Goal: Information Seeking & Learning: Learn about a topic

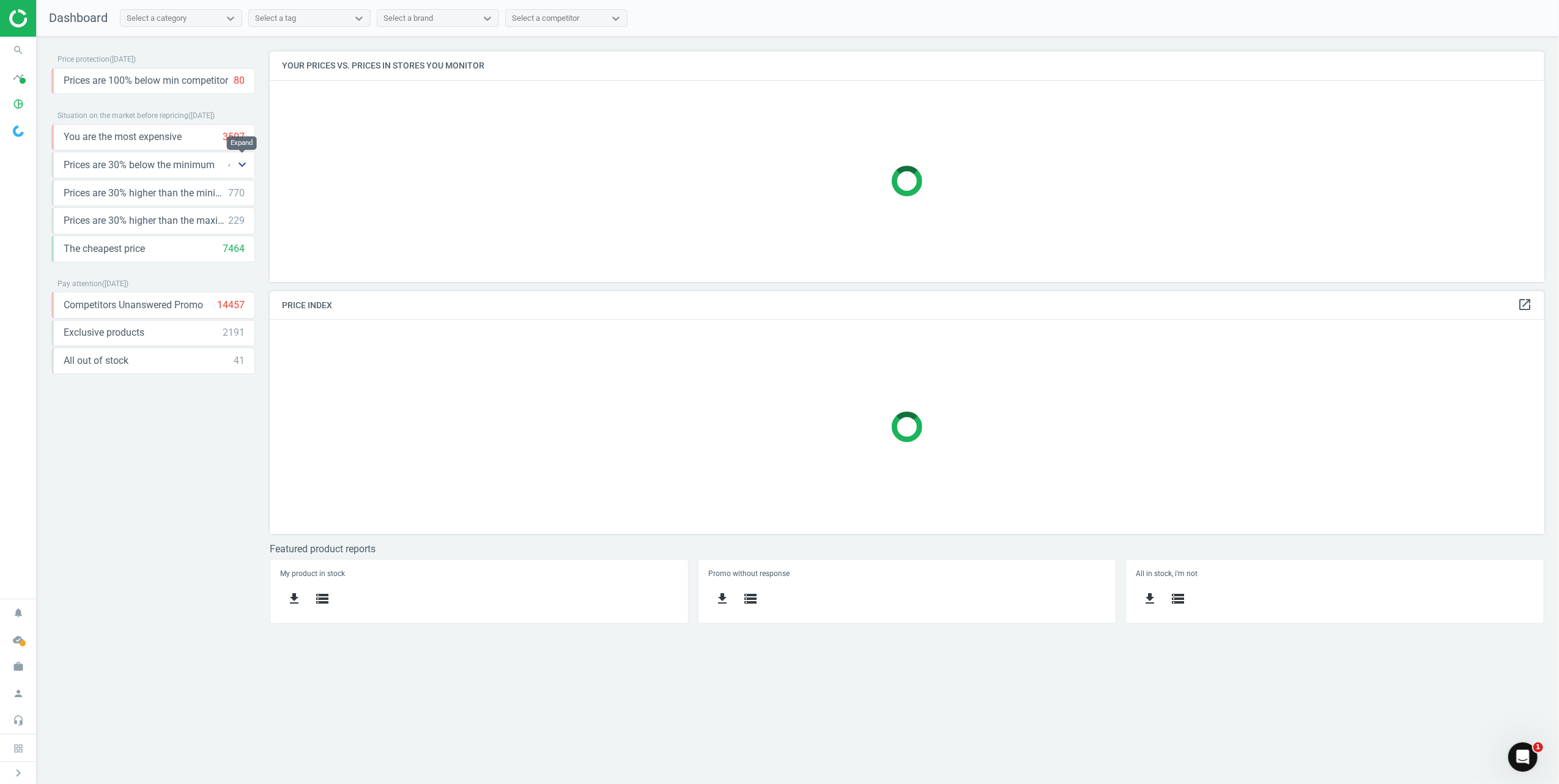
click at [243, 167] on icon "keyboard_arrow_down" at bounding box center [242, 164] width 15 height 15
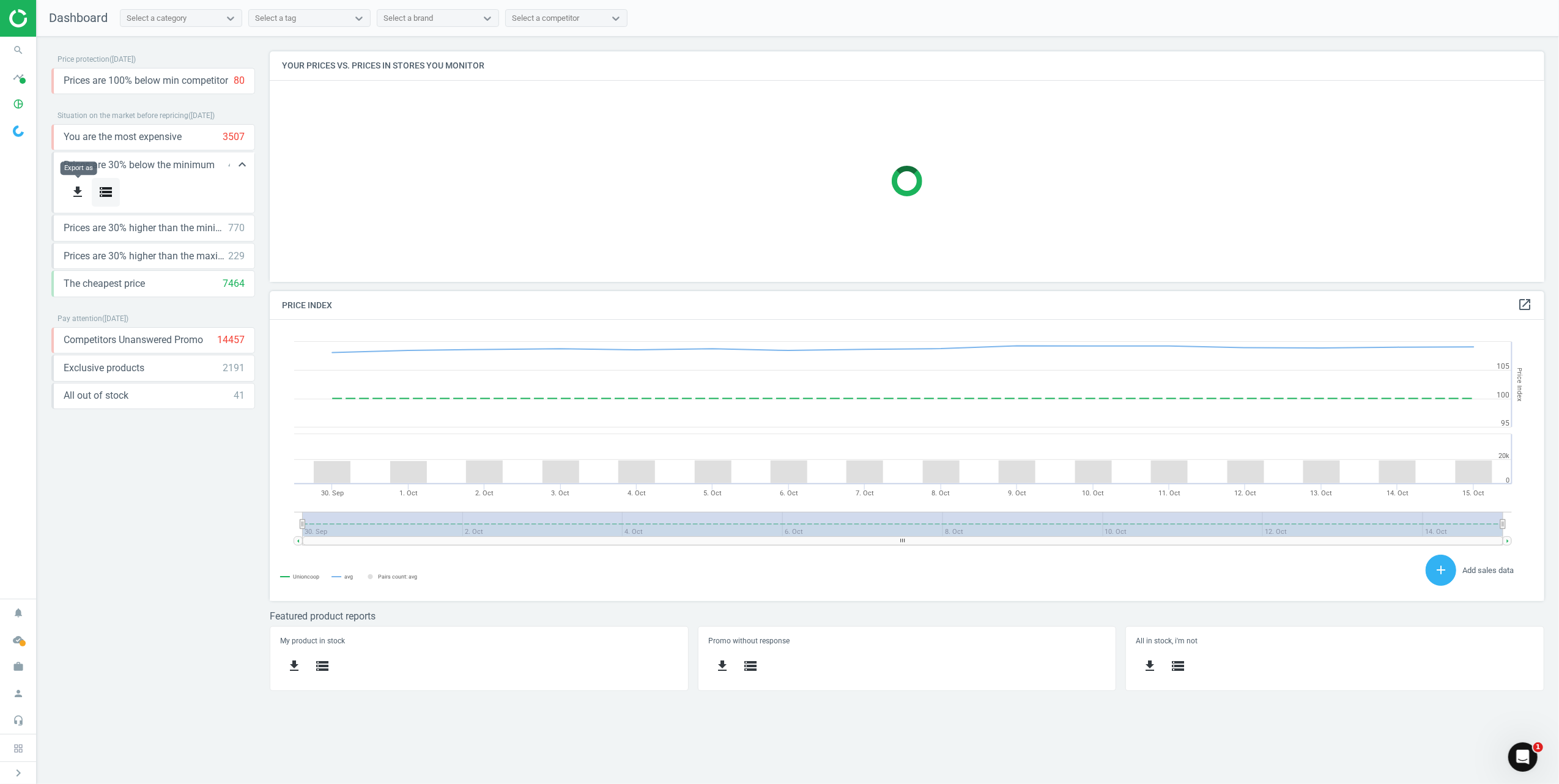
scroll to position [306, 1300]
click at [104, 194] on icon "storage" at bounding box center [106, 192] width 15 height 15
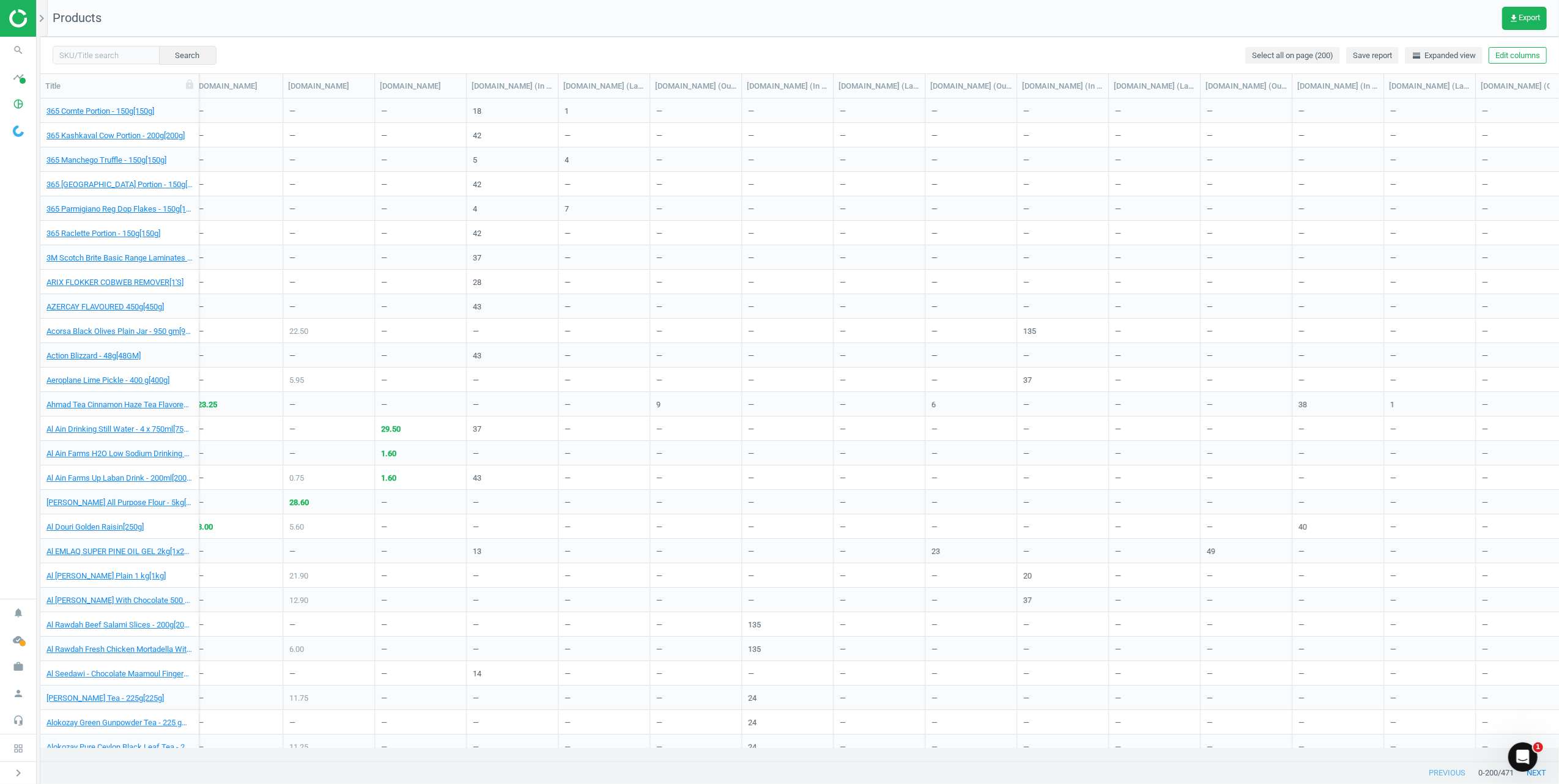
scroll to position [0, 3964]
click at [1505, 61] on button "Edit columns" at bounding box center [1518, 55] width 58 height 17
click at [1399, 251] on icon "chevron_left" at bounding box center [1393, 253] width 15 height 15
click at [1116, 54] on div "Search Select all on page (200) Save report horizontal_split Expanded view Edit…" at bounding box center [799, 54] width 1519 height 37
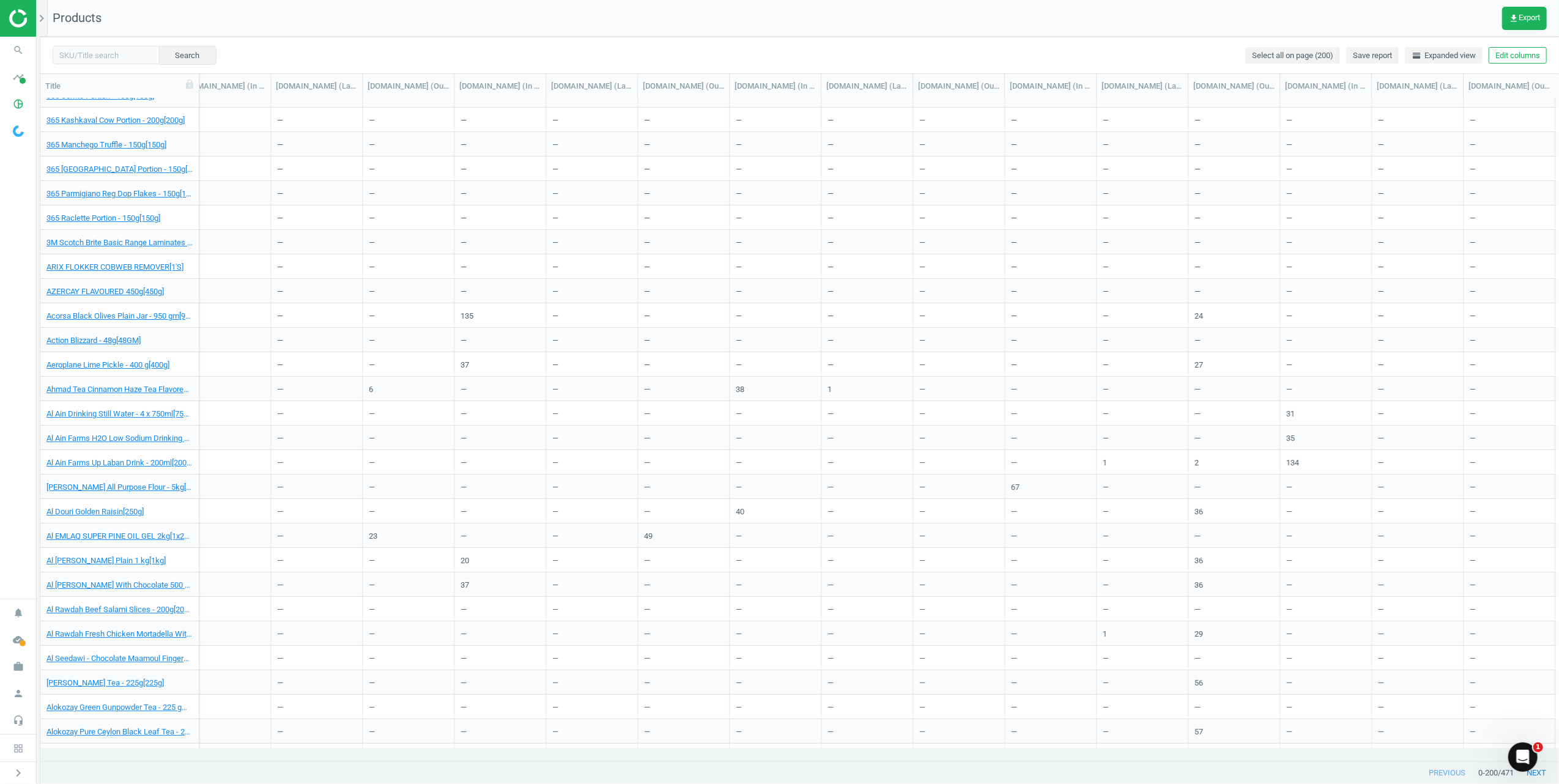
scroll to position [0, 0]
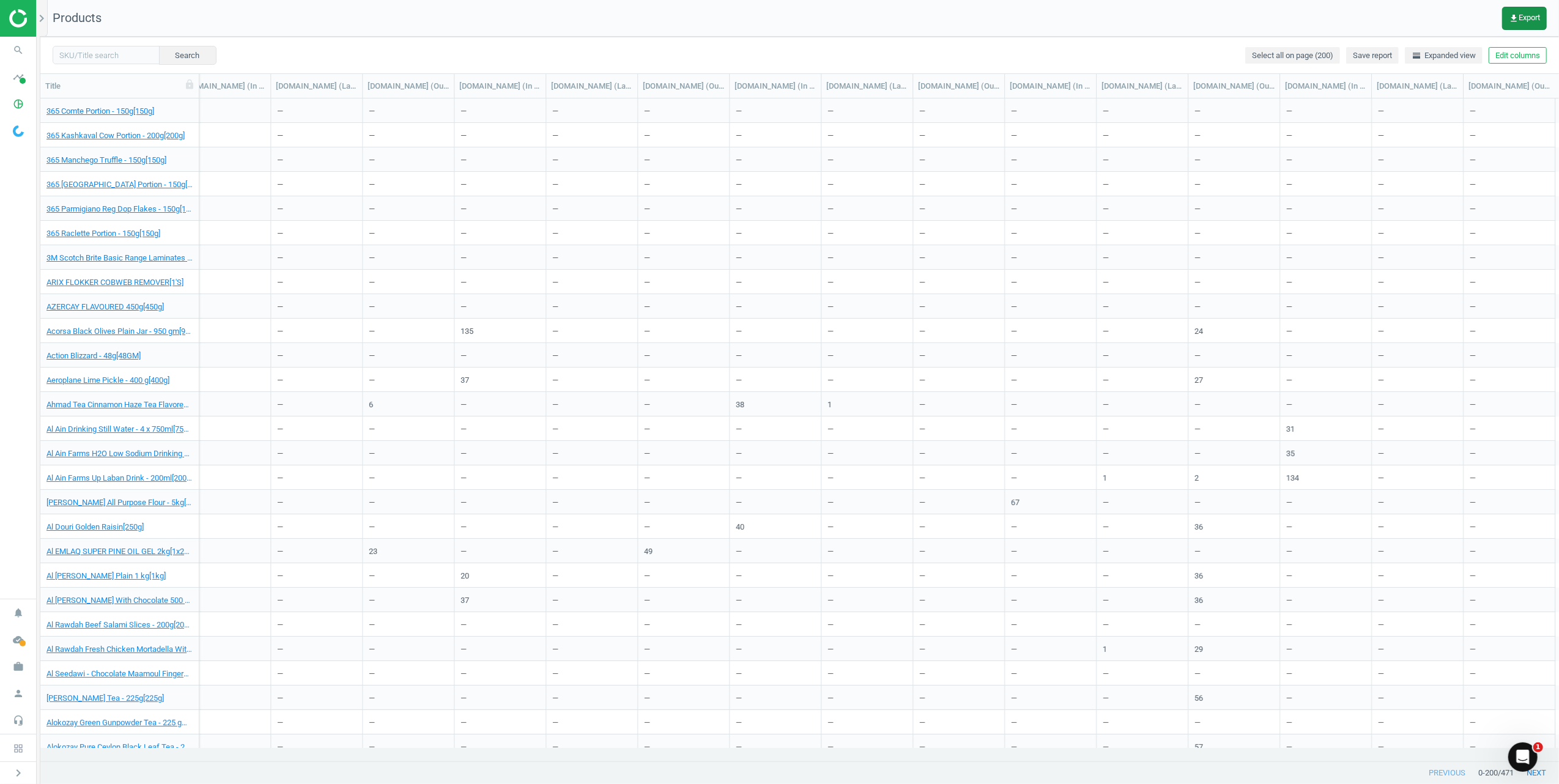
click at [1532, 23] on button "get_app Export" at bounding box center [1524, 18] width 45 height 23
click at [1422, 94] on button "insert_drive_file Report (CSV)" at bounding box center [1440, 93] width 213 height 23
click at [255, 62] on div "Search Select all on page (200) Save report horizontal_split Expanded view Edit…" at bounding box center [799, 54] width 1519 height 37
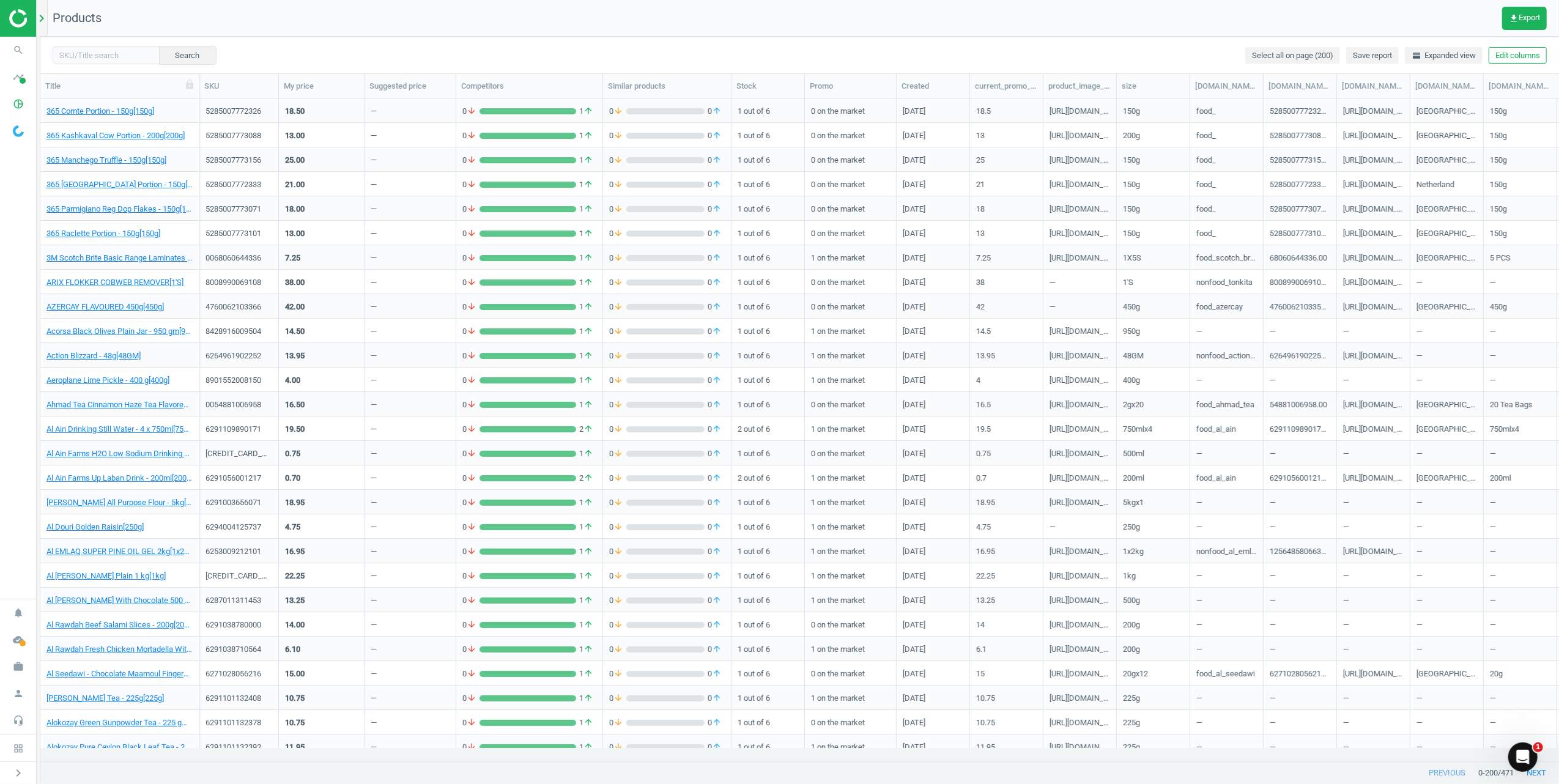
click at [38, 17] on icon "chevron_right" at bounding box center [41, 19] width 15 height 15
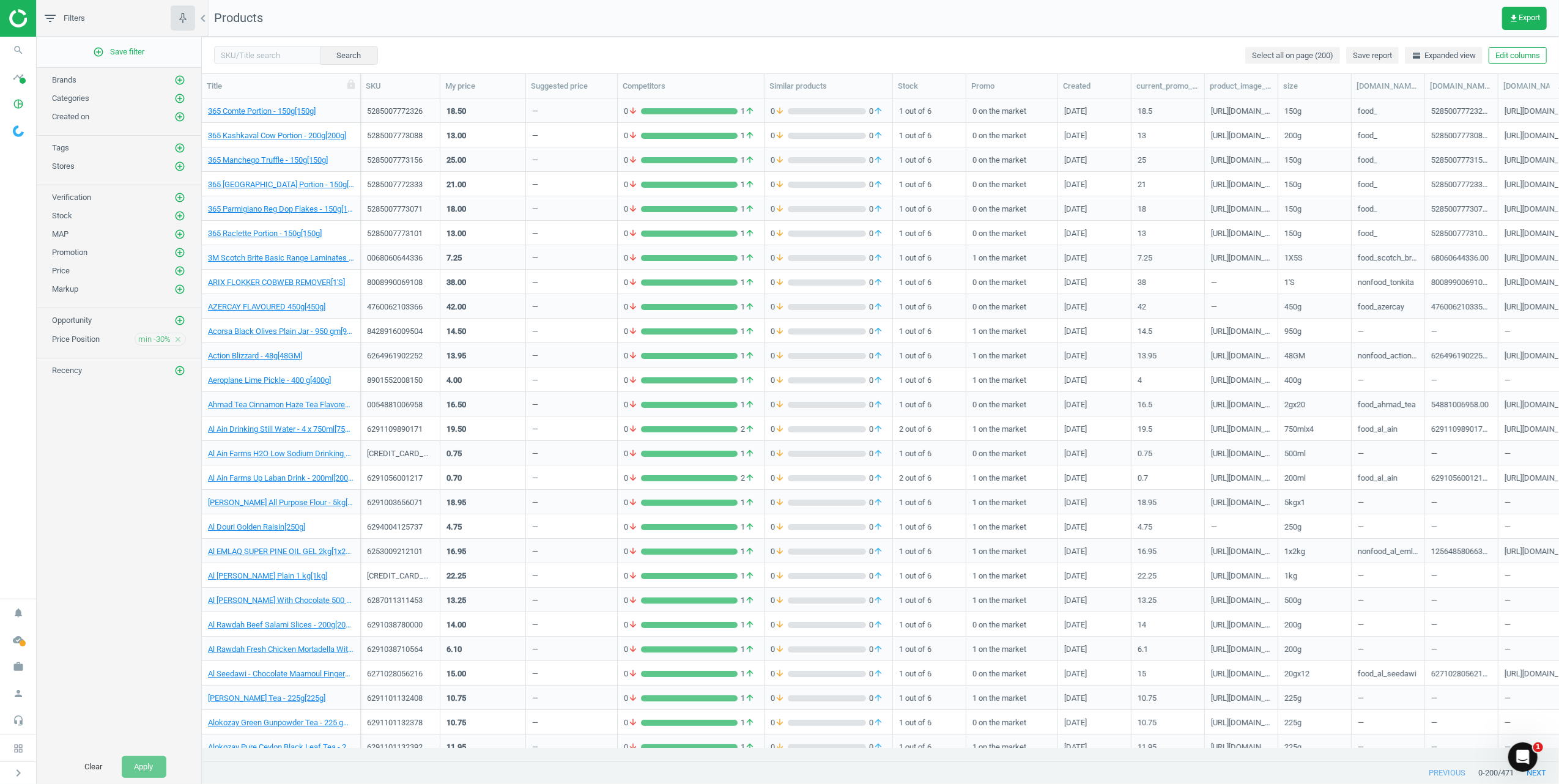
click at [20, 136] on img at bounding box center [19, 131] width 11 height 11
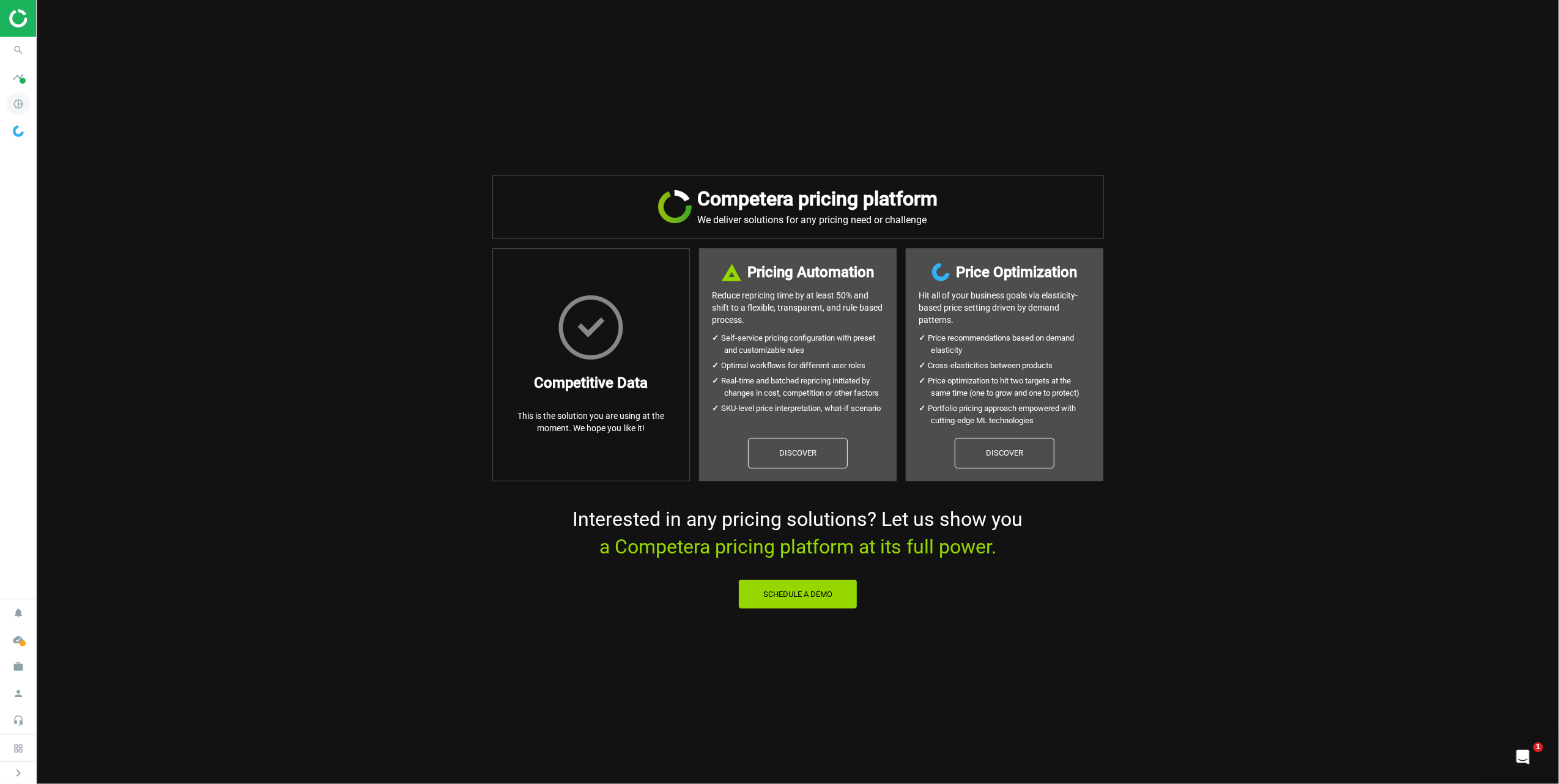
drag, startPoint x: 9, startPoint y: 96, endPoint x: 15, endPoint y: 100, distance: 7.2
click at [10, 96] on icon "pie_chart_outlined" at bounding box center [18, 103] width 23 height 23
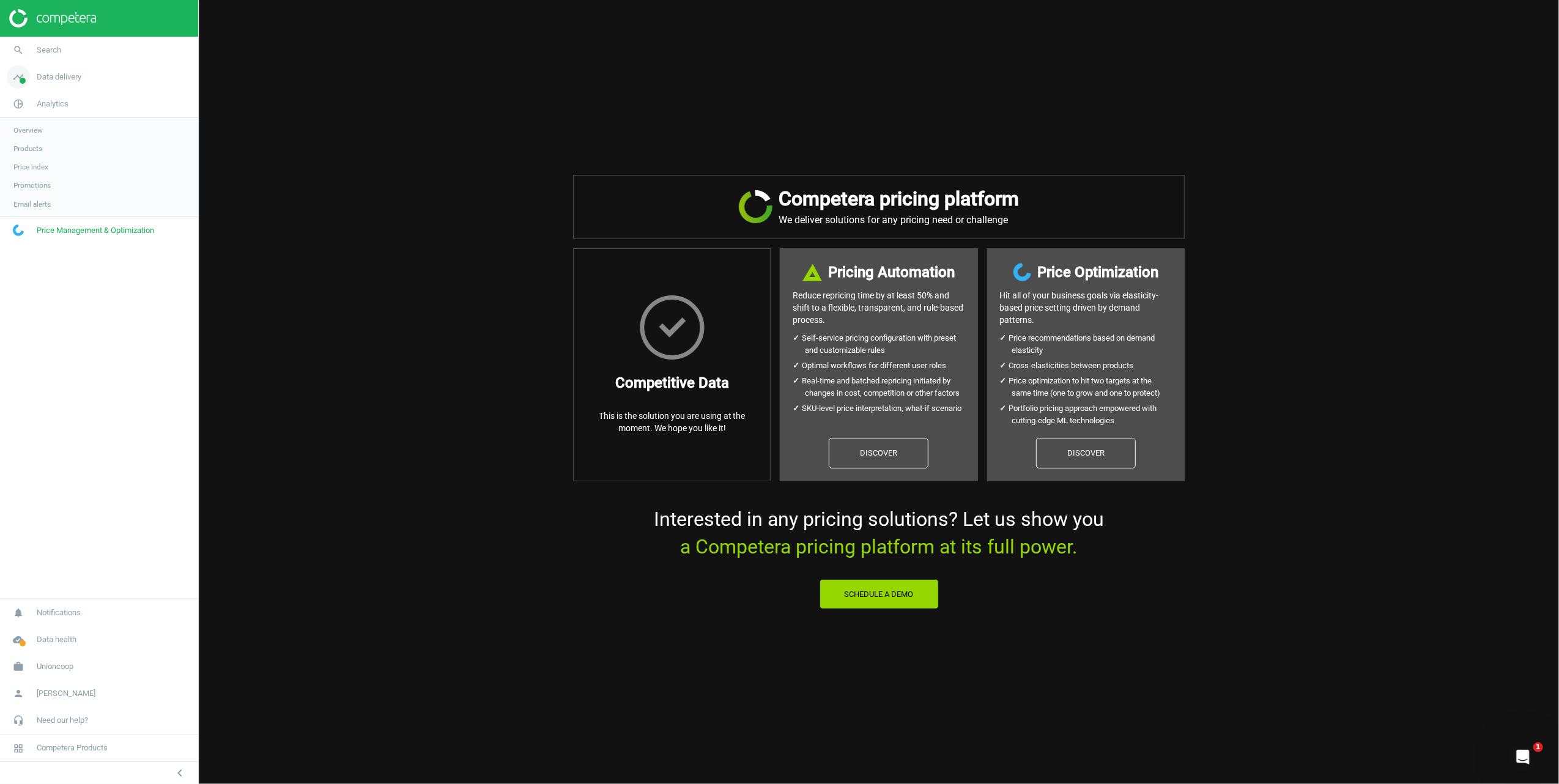
click at [22, 80] on span at bounding box center [23, 81] width 7 height 7
click at [25, 105] on span "Overview" at bounding box center [27, 103] width 29 height 9
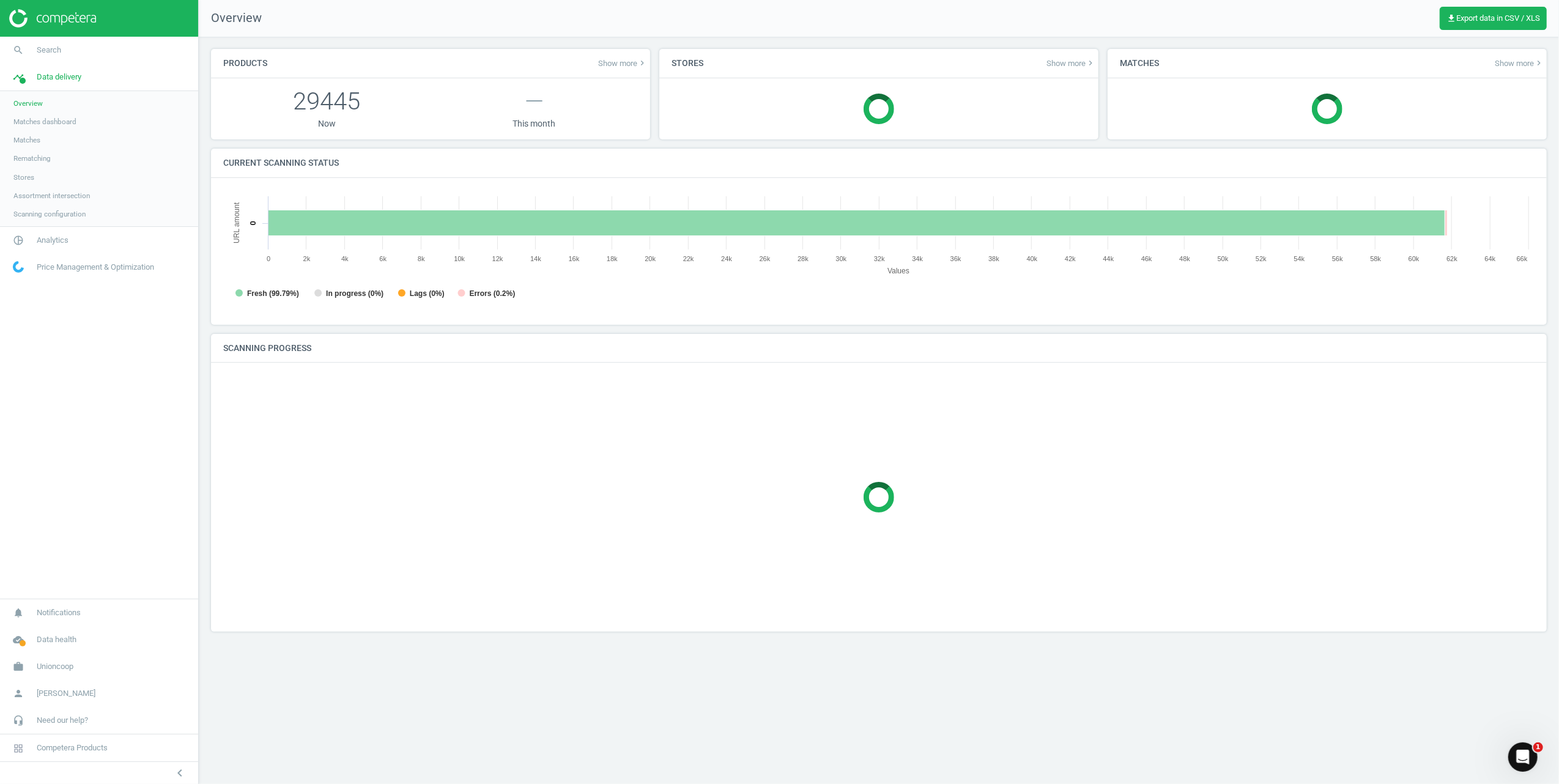
scroll to position [269, 1336]
click at [27, 120] on span "Matches dashboard" at bounding box center [44, 121] width 63 height 9
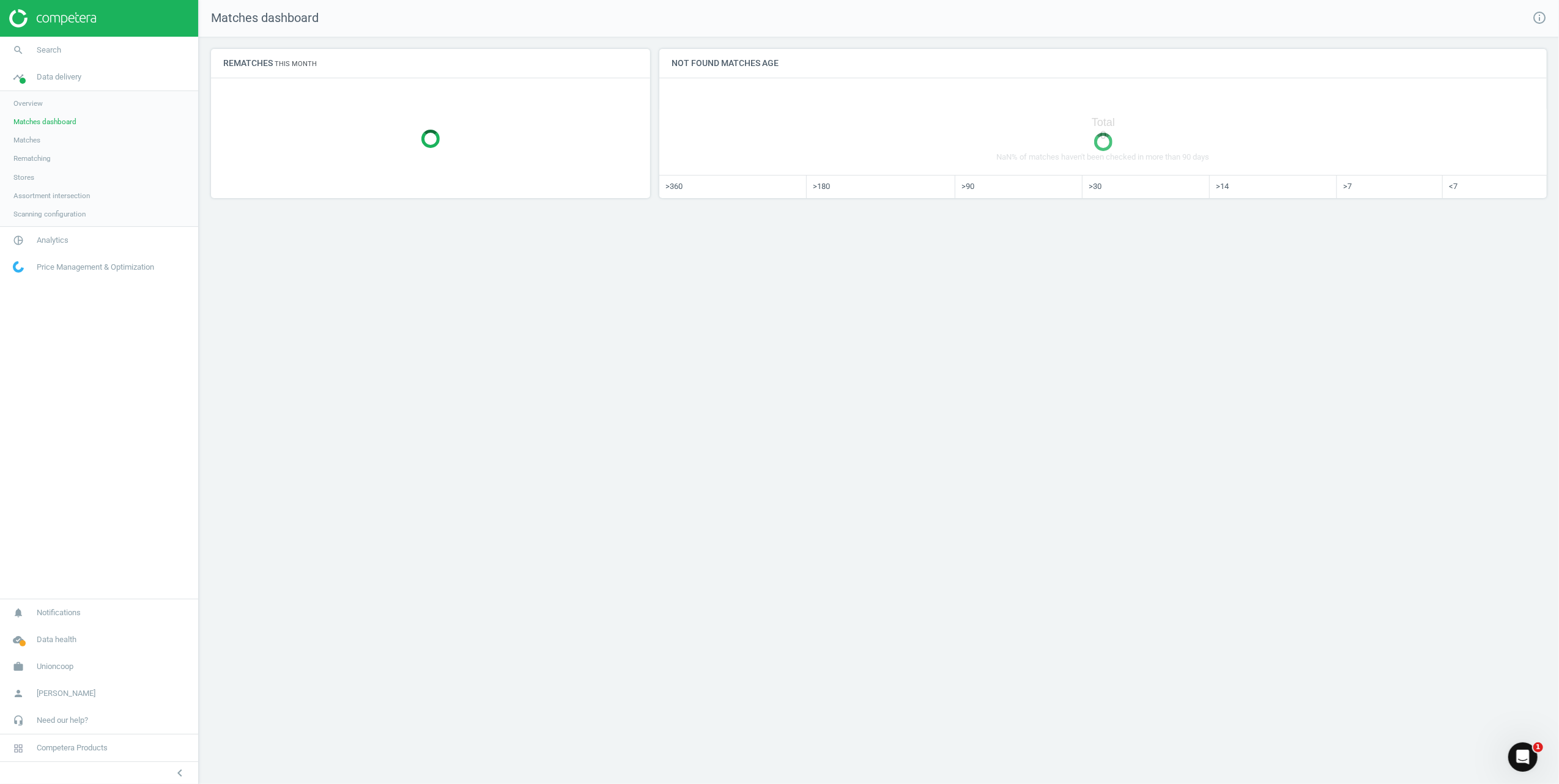
click at [34, 142] on span "Matches" at bounding box center [26, 140] width 27 height 9
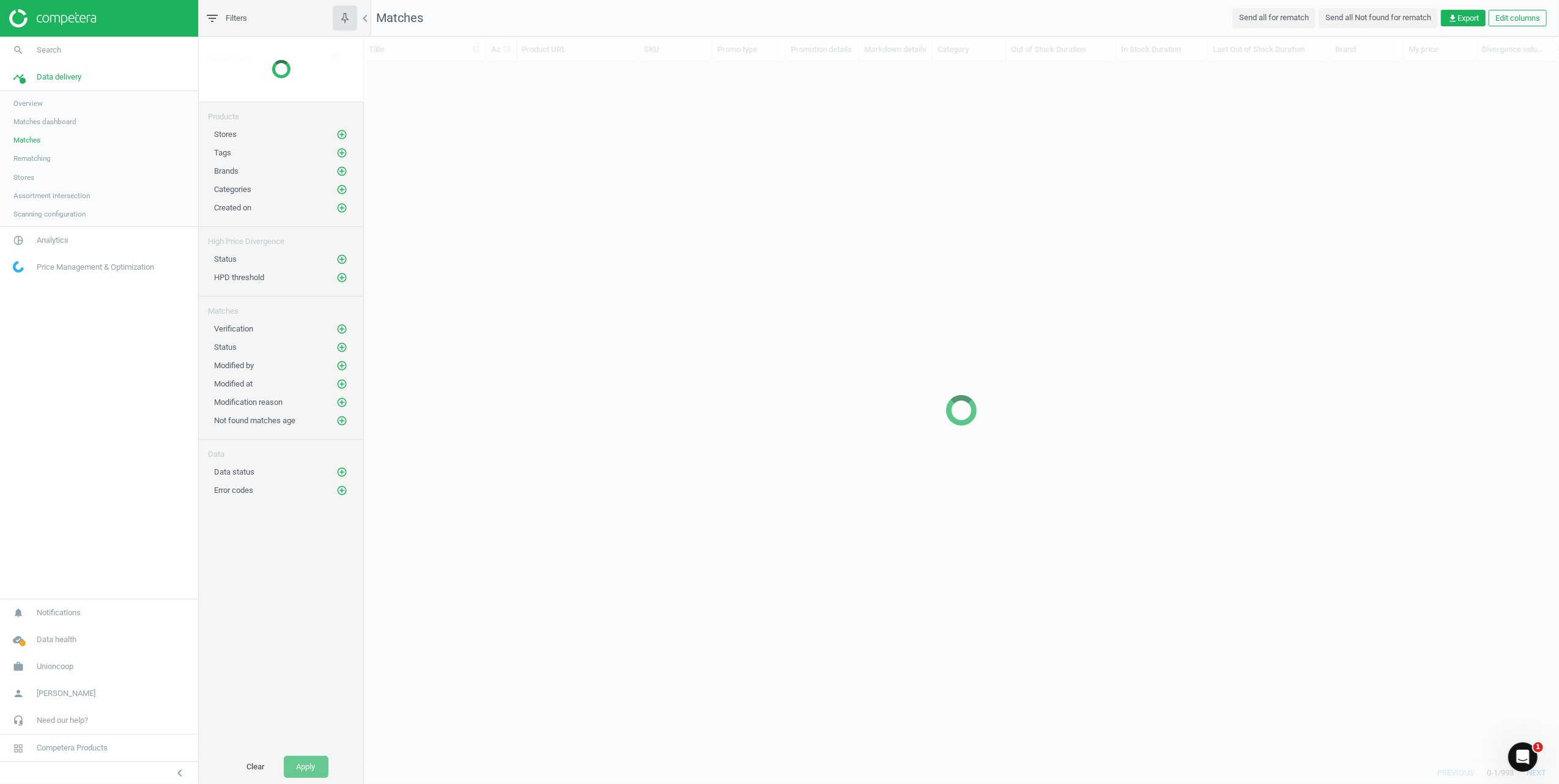
scroll to position [674, 1182]
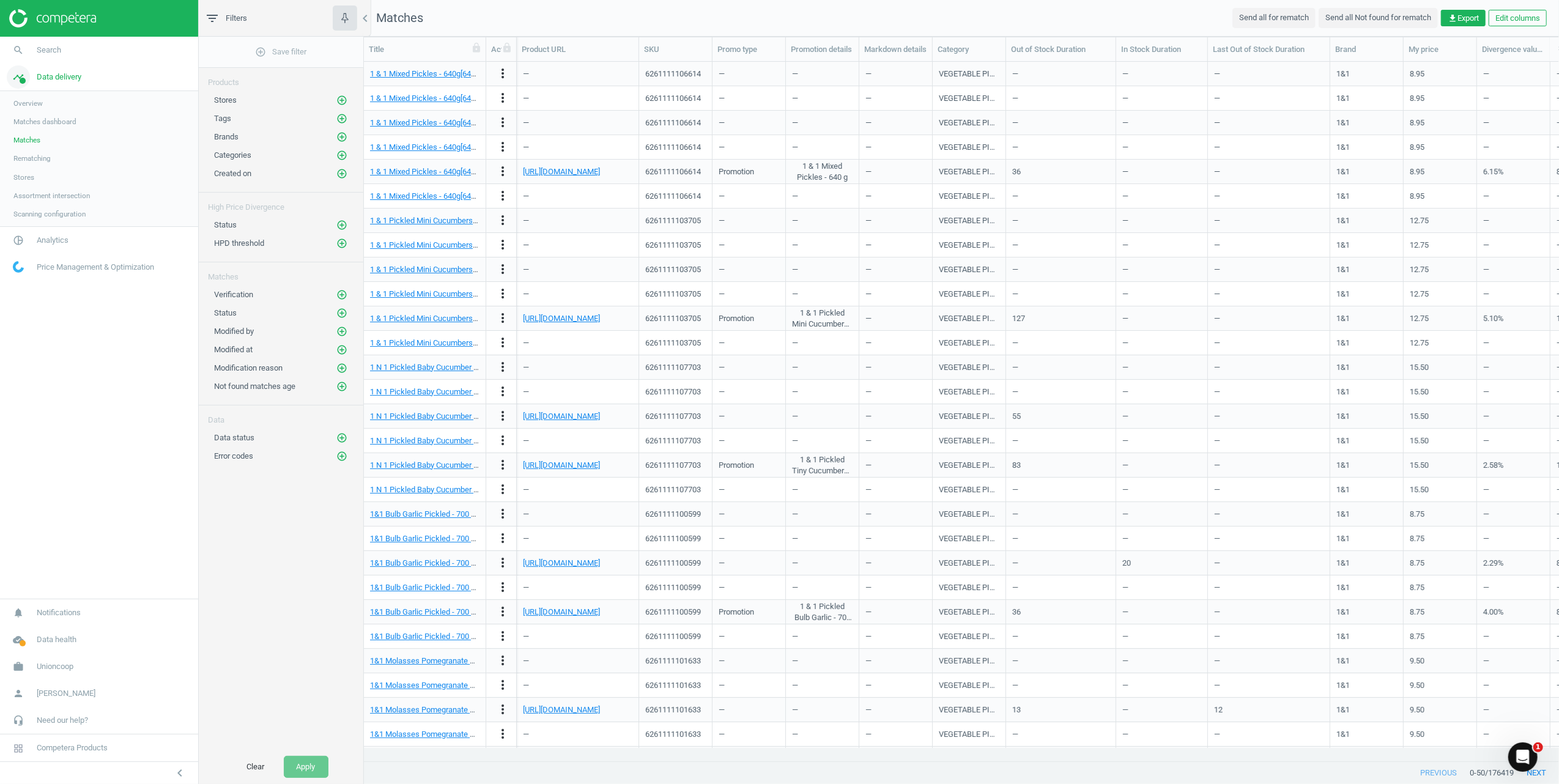
click at [64, 78] on span "Data delivery" at bounding box center [59, 77] width 45 height 11
click at [18, 102] on icon "pie_chart_outlined" at bounding box center [18, 103] width 23 height 23
drag, startPoint x: 18, startPoint y: 102, endPoint x: 29, endPoint y: 145, distance: 44.4
click at [29, 145] on span "Products" at bounding box center [27, 148] width 29 height 9
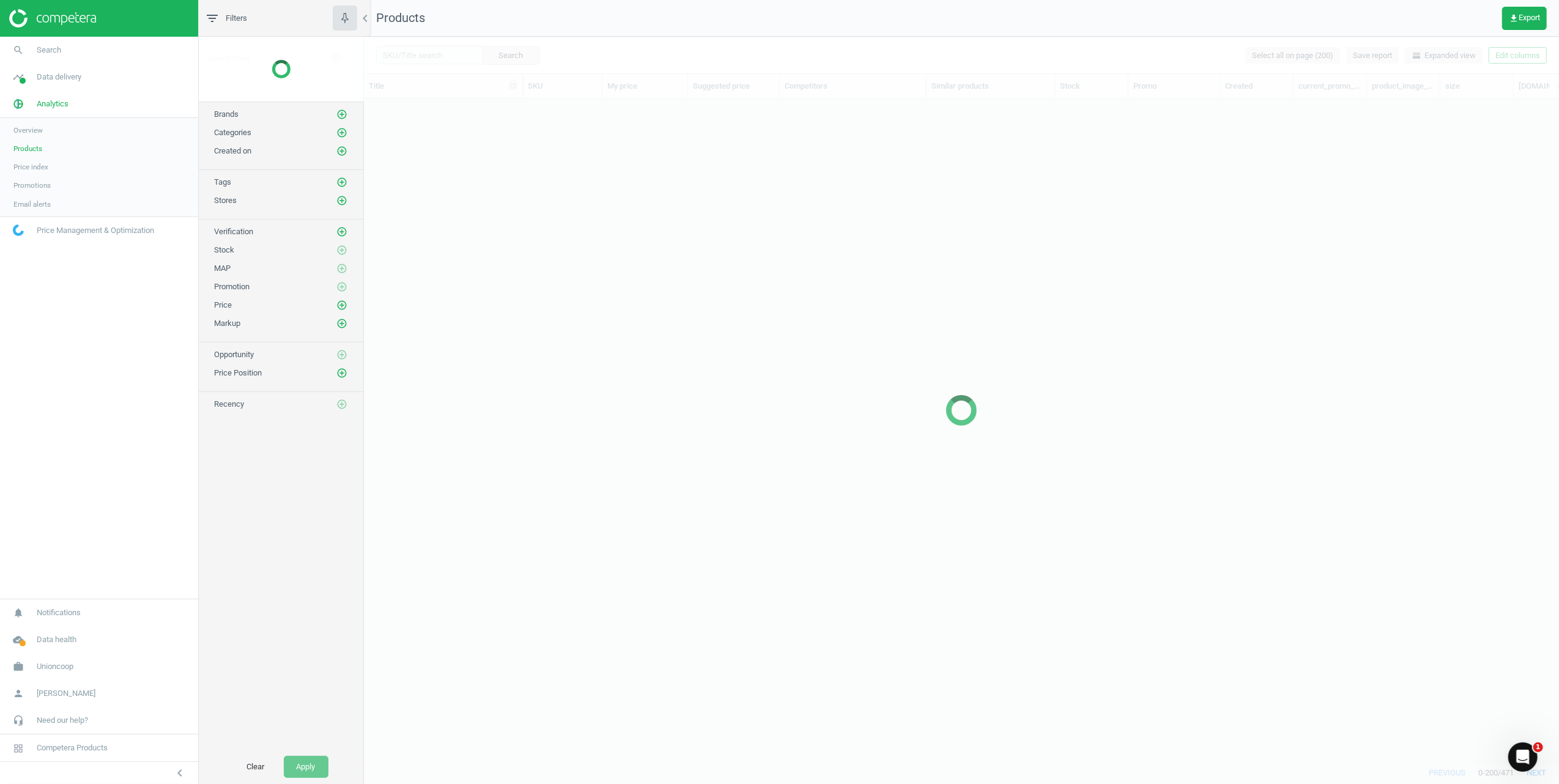
scroll to position [638, 1182]
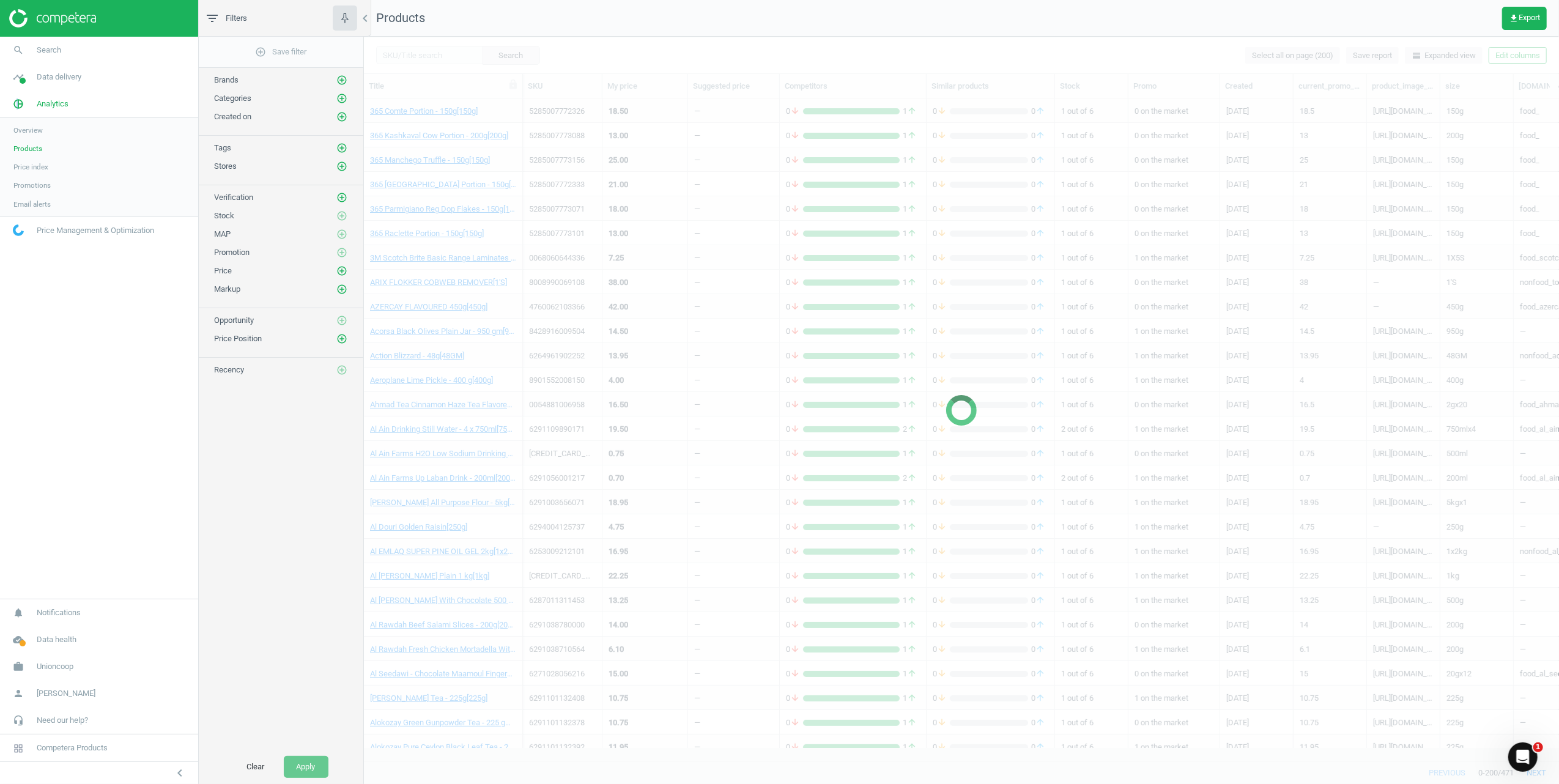
click at [38, 125] on link "Overview" at bounding box center [99, 131] width 198 height 19
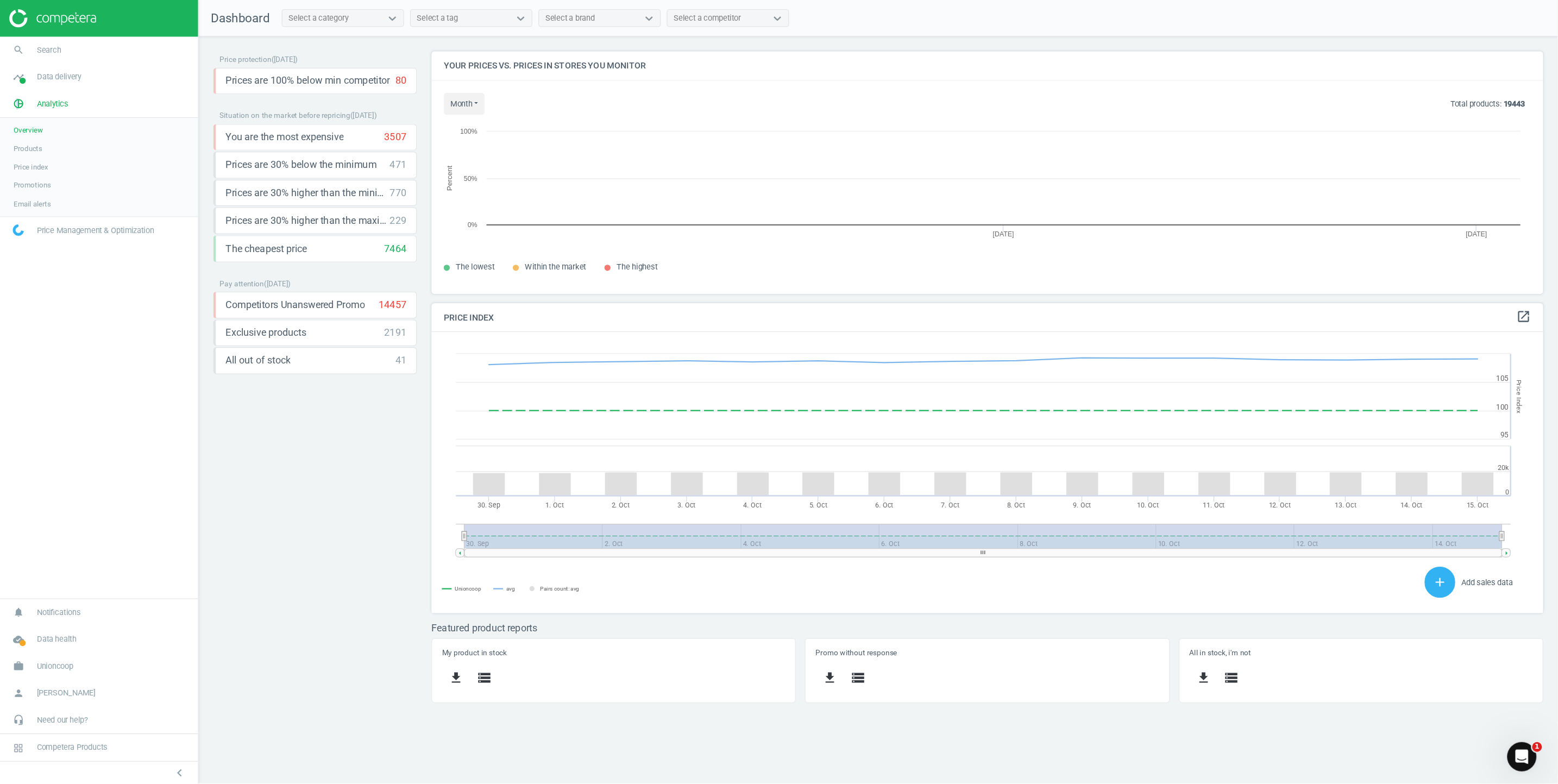
scroll to position [272, 1011]
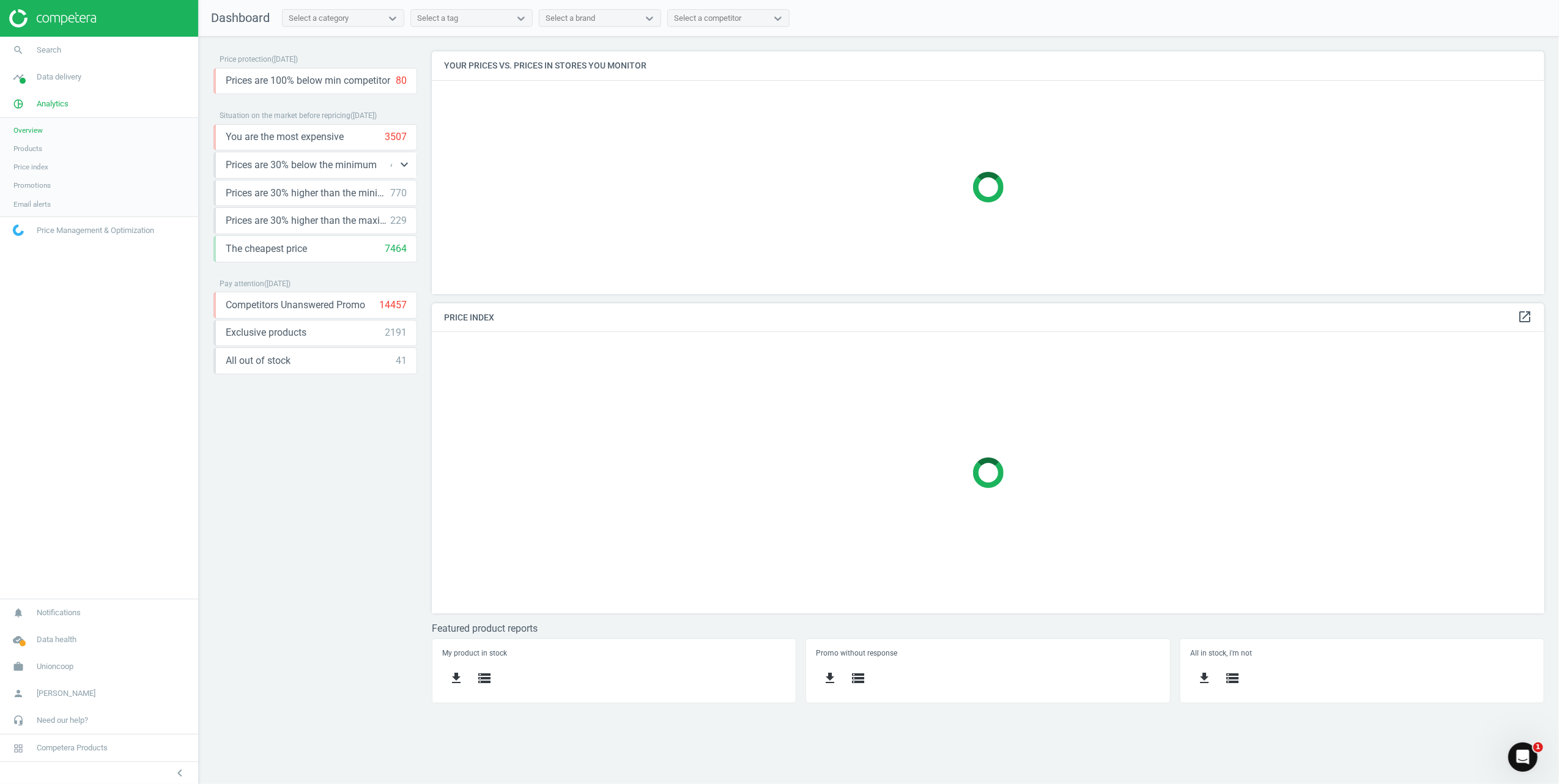
click at [367, 167] on span "Prices are 30% below the minimum" at bounding box center [301, 165] width 151 height 13
click at [406, 162] on icon "keyboard_arrow_down" at bounding box center [405, 164] width 15 height 15
click at [241, 187] on icon "get_app" at bounding box center [239, 192] width 15 height 15
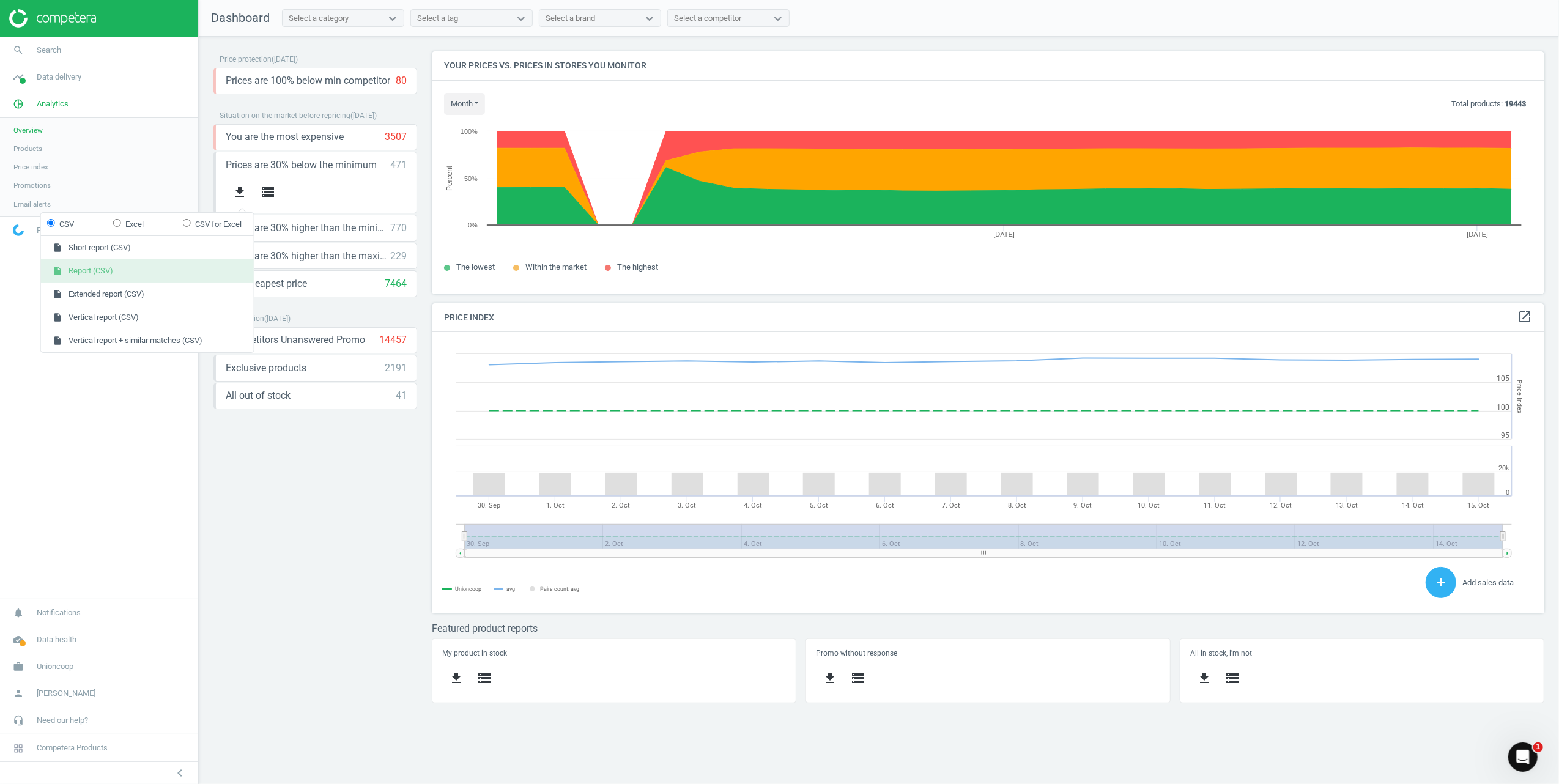
click at [114, 274] on button "insert_drive_file Report (CSV)" at bounding box center [147, 270] width 213 height 23
click at [403, 225] on icon "keyboard_arrow_down" at bounding box center [405, 227] width 15 height 15
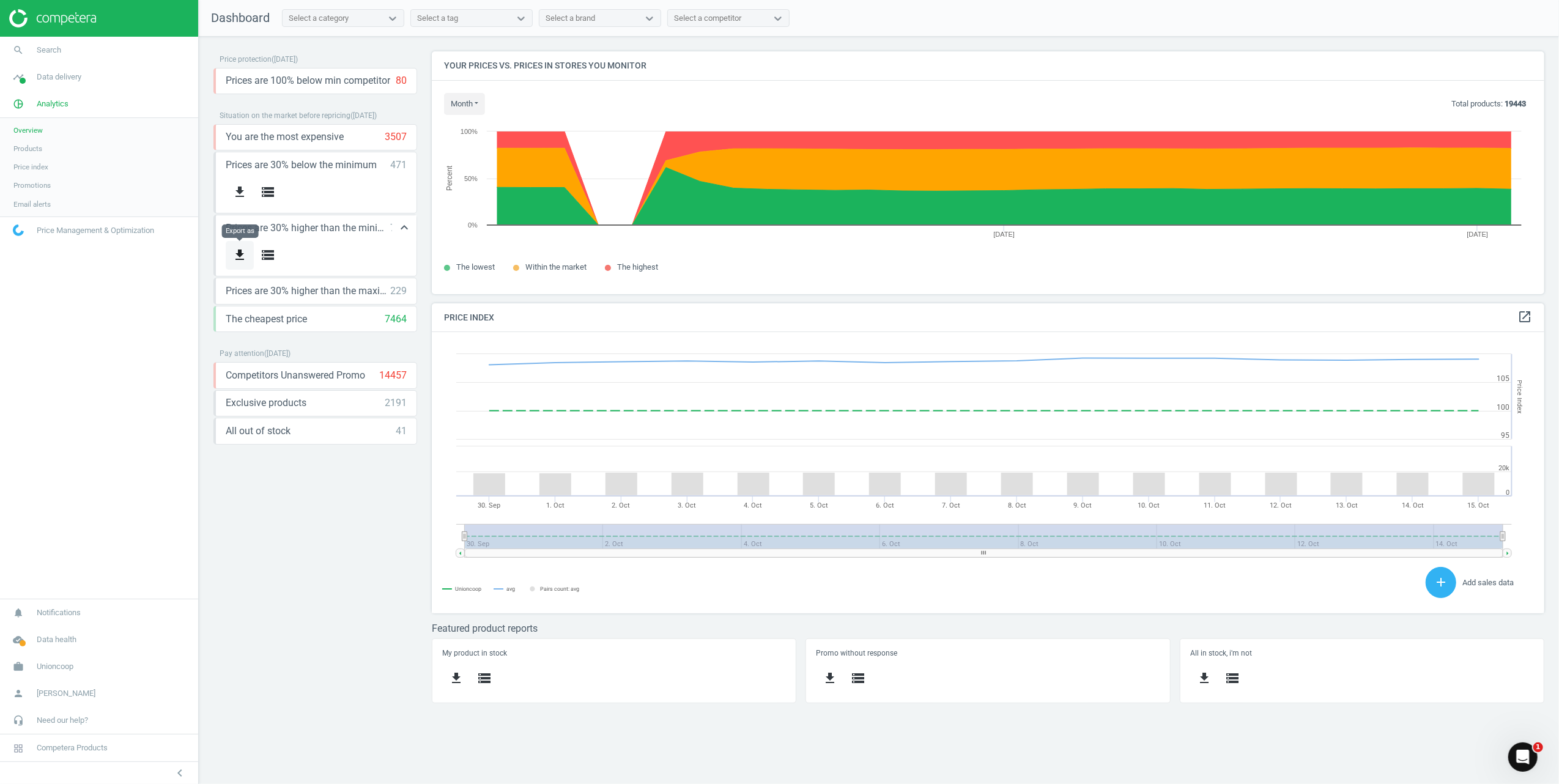
click at [242, 257] on icon "get_app" at bounding box center [239, 255] width 15 height 15
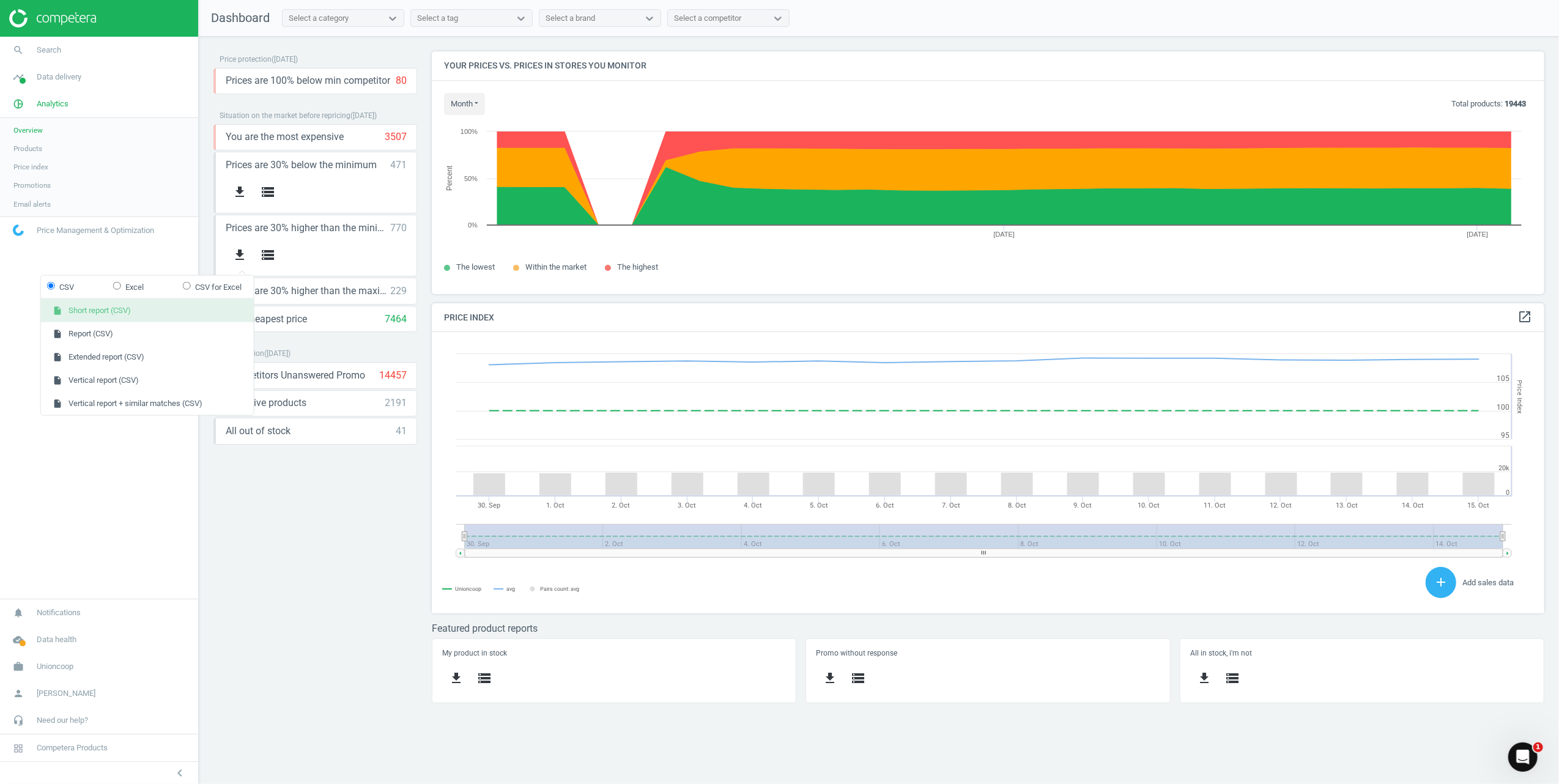
click at [146, 314] on button "insert_drive_file Short report (CSV)" at bounding box center [147, 310] width 213 height 23
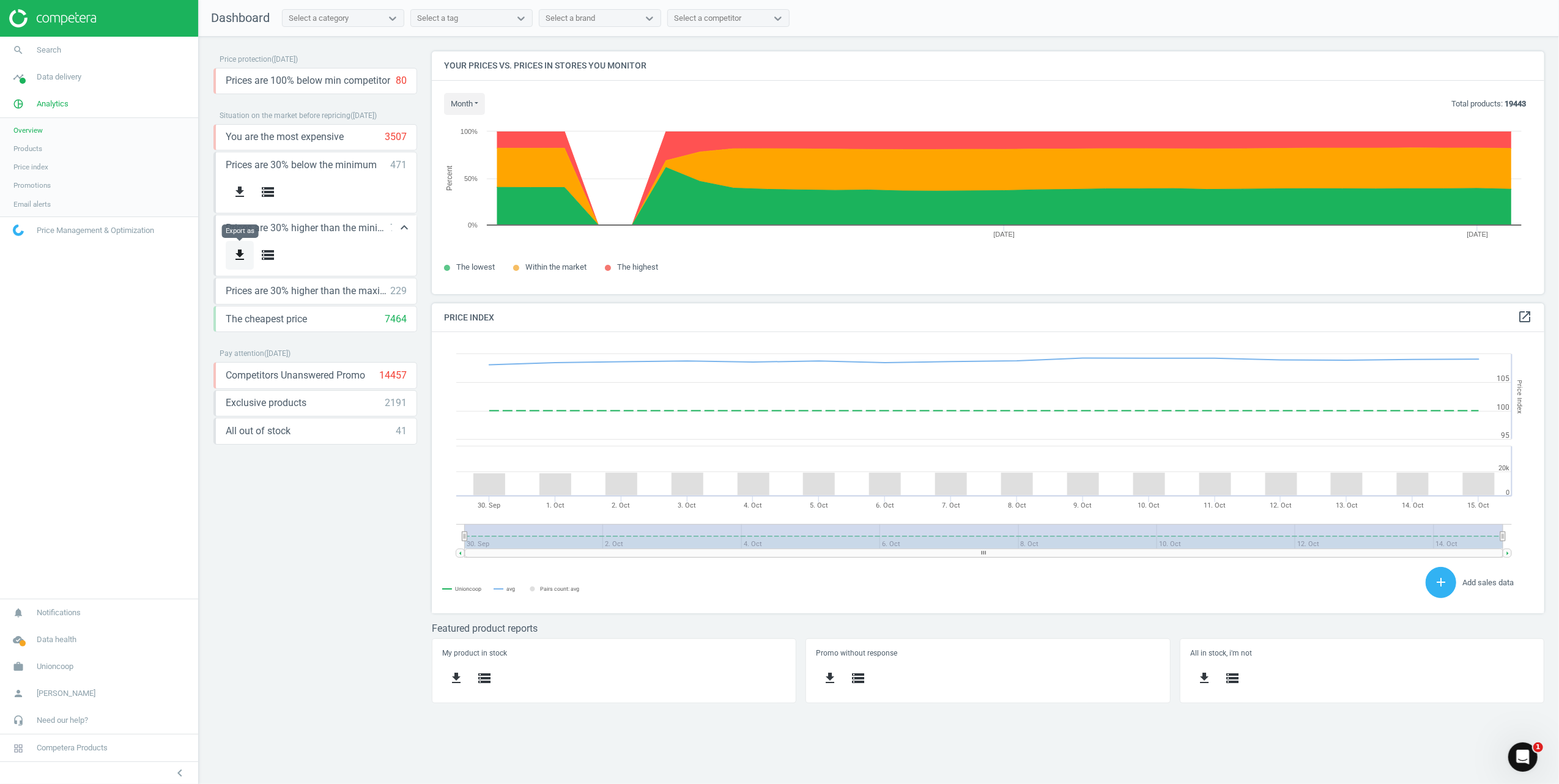
click at [238, 254] on icon "get_app" at bounding box center [239, 255] width 15 height 15
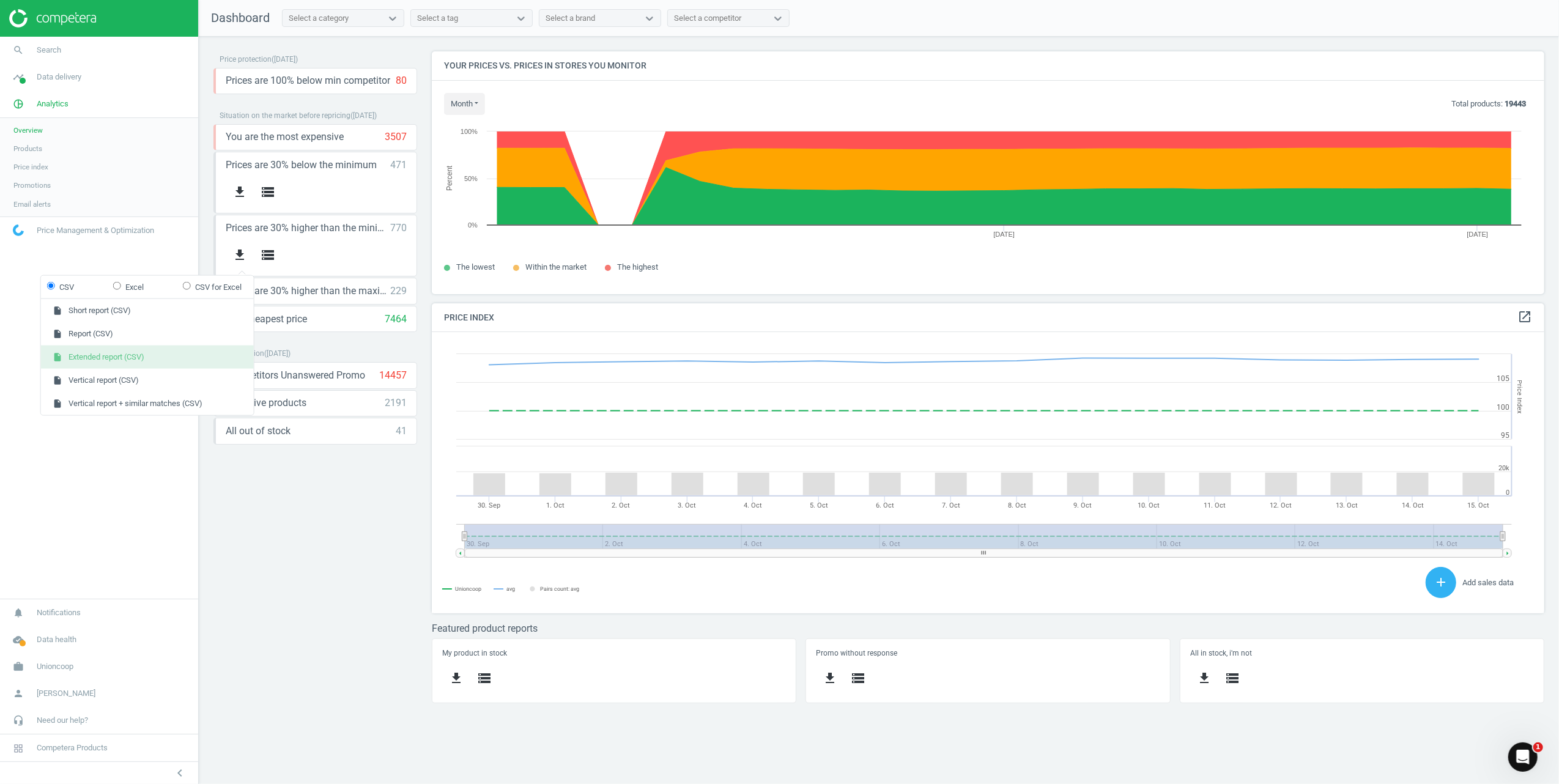
click at [136, 362] on button "insert_drive_file Extended report (CSV)" at bounding box center [147, 357] width 213 height 23
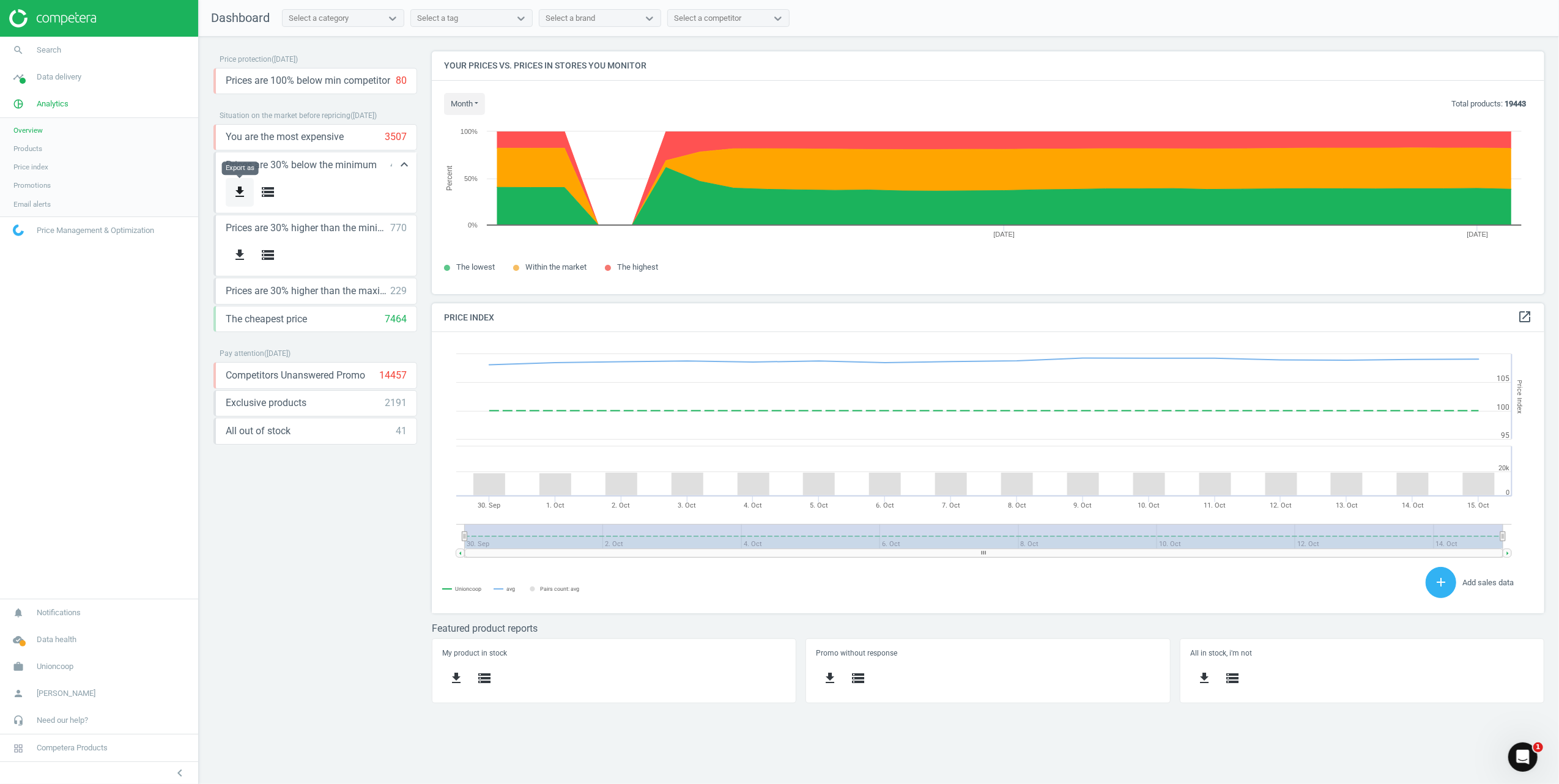
click at [233, 189] on icon "get_app" at bounding box center [239, 192] width 15 height 15
drag, startPoint x: 368, startPoint y: 568, endPoint x: 353, endPoint y: 516, distance: 54.1
click at [368, 568] on div "Price protection ( [DATE] ) Prices are 100% below min competitor 80 keyboard_ar…" at bounding box center [315, 382] width 204 height 661
click at [239, 251] on icon "get_app" at bounding box center [239, 255] width 15 height 15
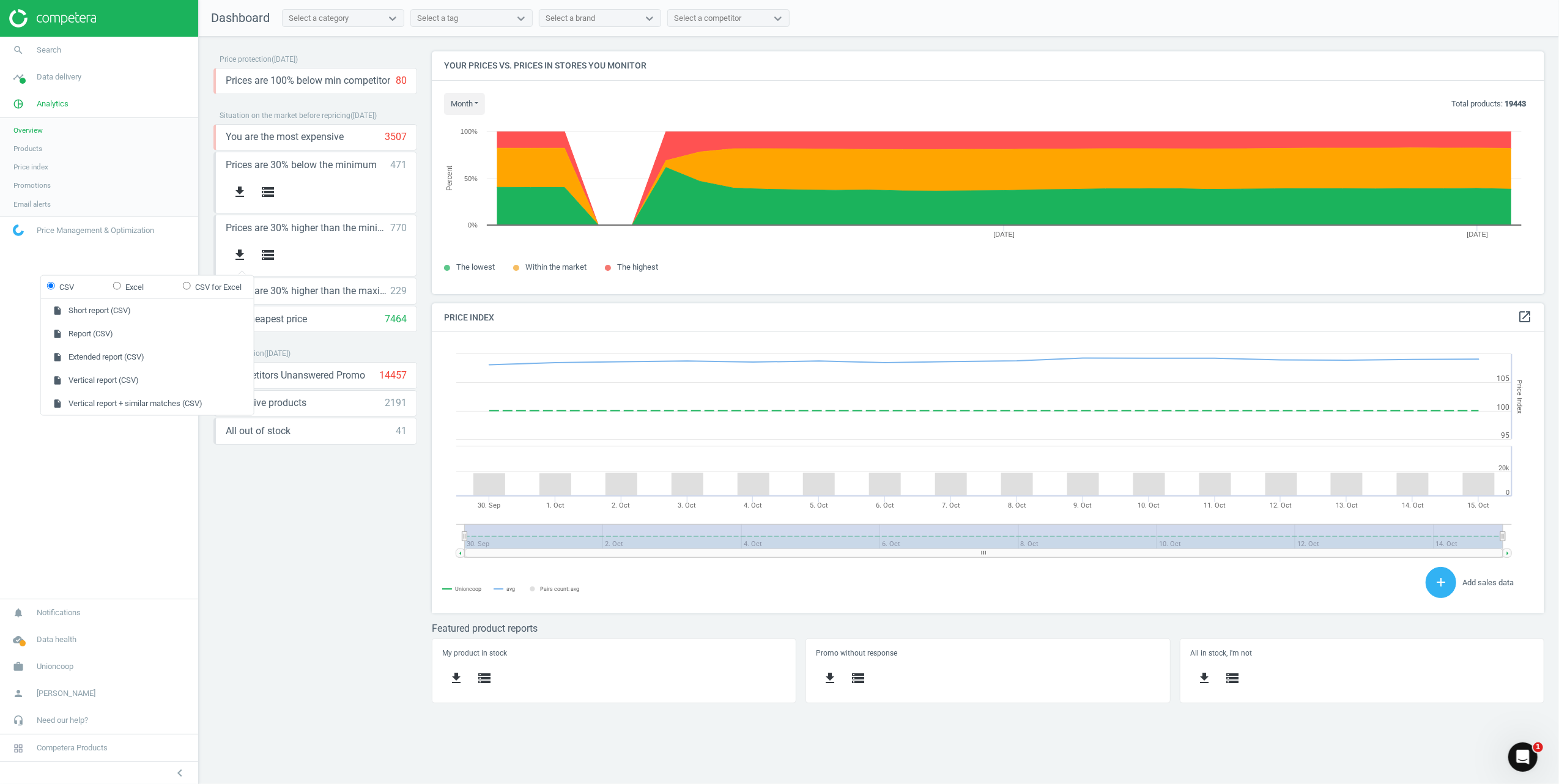
click at [118, 286] on input "Excel" at bounding box center [116, 285] width 8 height 8
radio input "true"
click at [78, 329] on button "insert_drive_file Report (Excel)" at bounding box center [147, 333] width 213 height 23
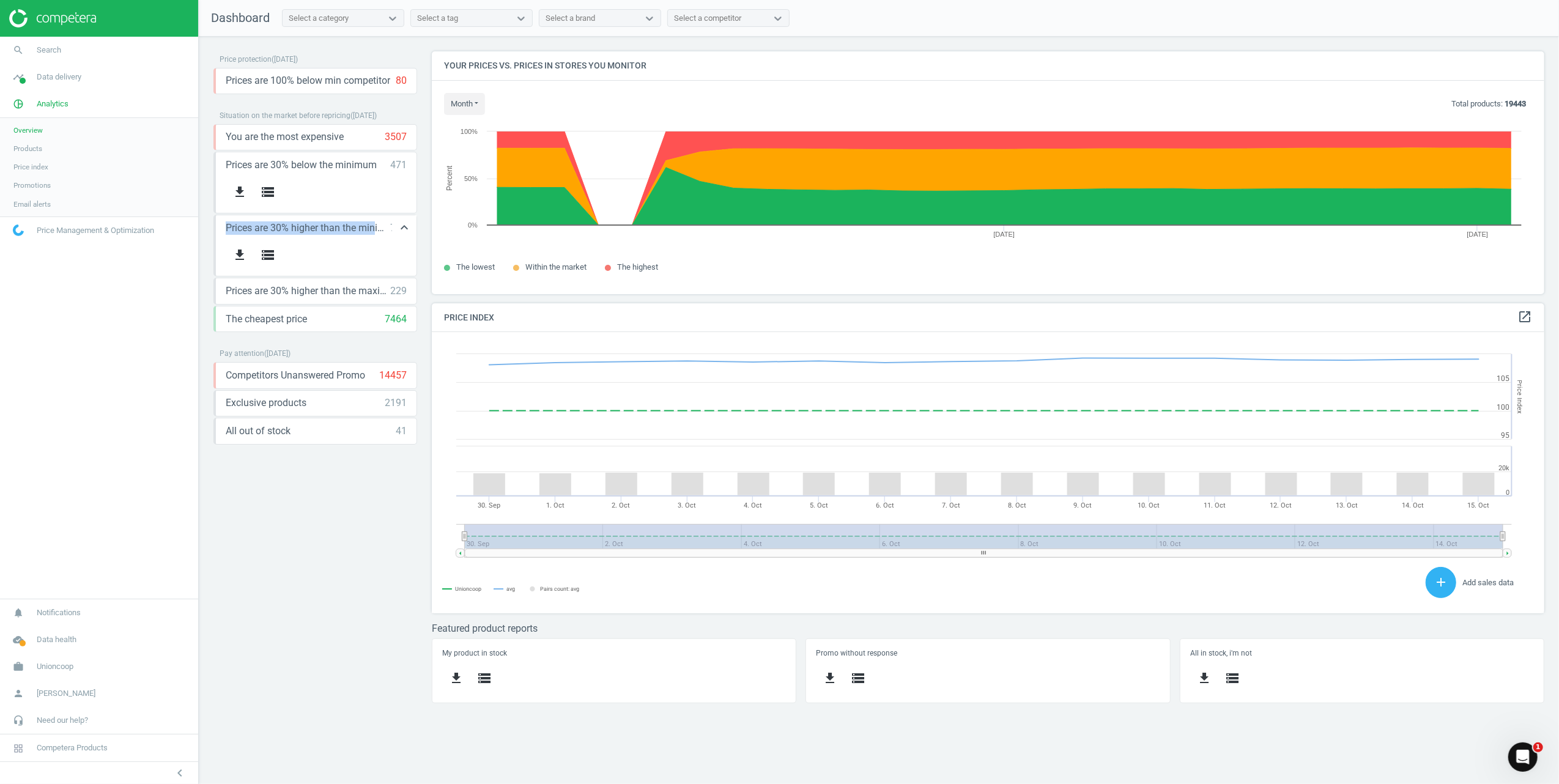
drag, startPoint x: 226, startPoint y: 235, endPoint x: 378, endPoint y: 233, distance: 152.0
click at [378, 233] on span "Prices are 30% higher than the minimum" at bounding box center [307, 228] width 164 height 13
click at [279, 619] on div "Price protection ( [DATE] ) Prices are 100% below min competitor 80 keyboard_ar…" at bounding box center [315, 382] width 204 height 661
click at [406, 226] on icon "keyboard_arrow_up" at bounding box center [405, 227] width 15 height 15
click at [406, 226] on icon "keyboard_arrow_down" at bounding box center [405, 227] width 15 height 15
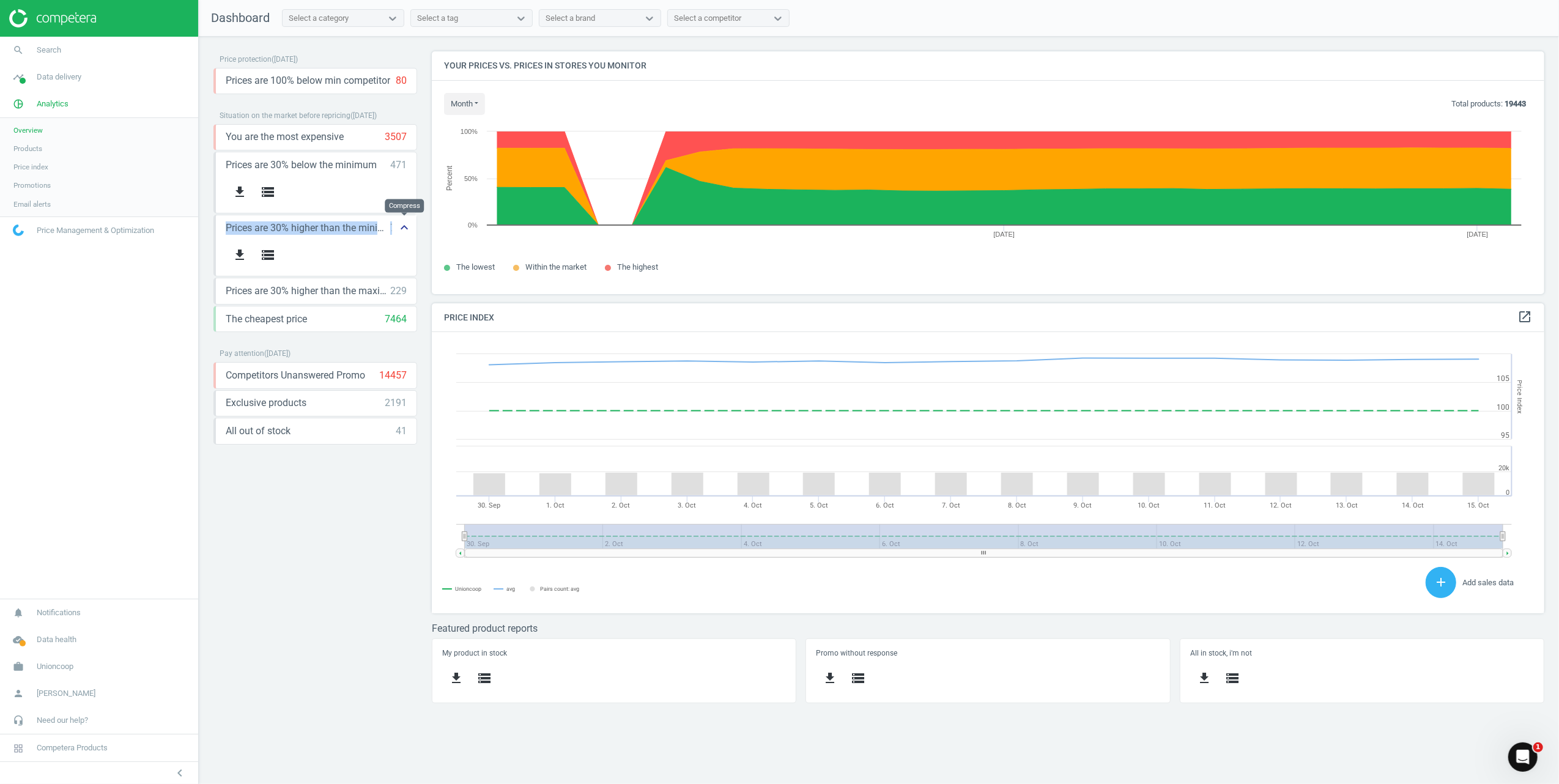
drag, startPoint x: 224, startPoint y: 233, endPoint x: 407, endPoint y: 238, distance: 183.1
click at [407, 238] on div "Prices are 30% higher than the minimum 770 keyboard_arrow_up get_app storage" at bounding box center [315, 246] width 204 height 62
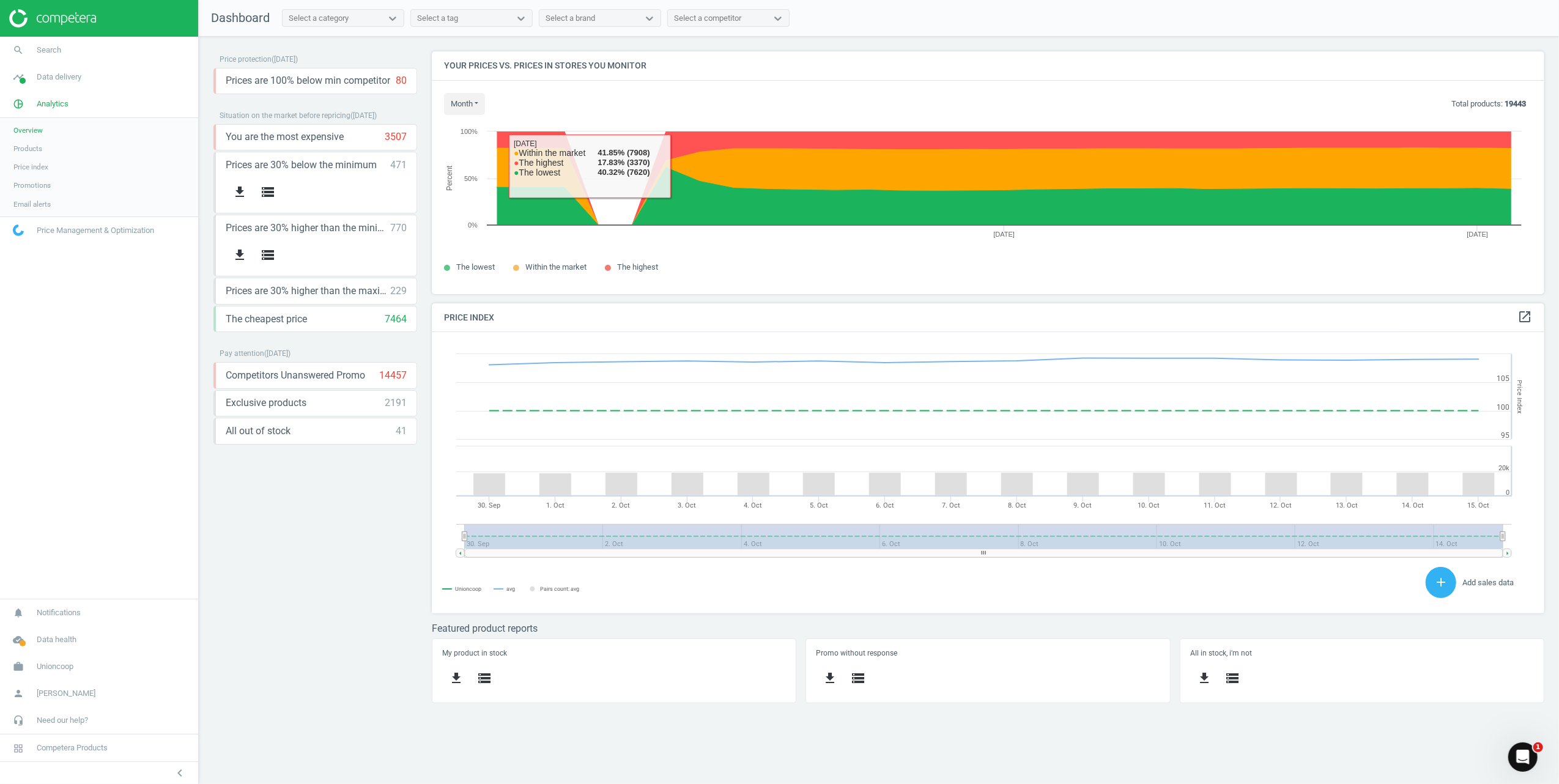
click at [292, 543] on div "Price protection ( [DATE] ) Prices are 100% below min competitor 80 keyboard_ar…" at bounding box center [315, 382] width 204 height 661
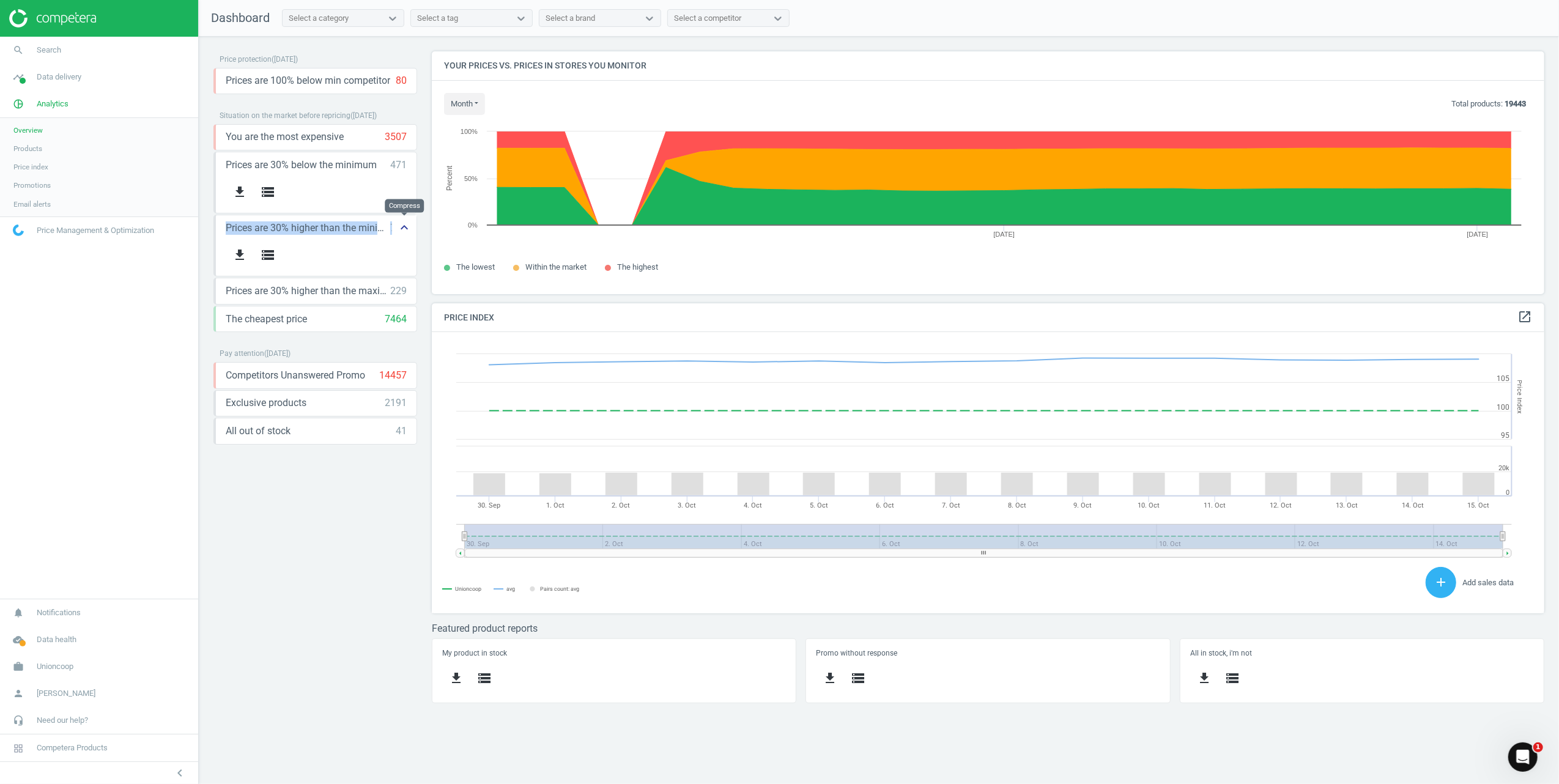
drag, startPoint x: 225, startPoint y: 230, endPoint x: 399, endPoint y: 239, distance: 174.2
click at [399, 235] on div "Prices are 30% higher than the minimum 770 keyboard_arrow_up" at bounding box center [316, 228] width 181 height 13
copy div "Prices are 30% higher than the minimum 770 keyboard_arrow_up get_app storage"
click at [348, 197] on div "get_app storage" at bounding box center [316, 192] width 181 height 29
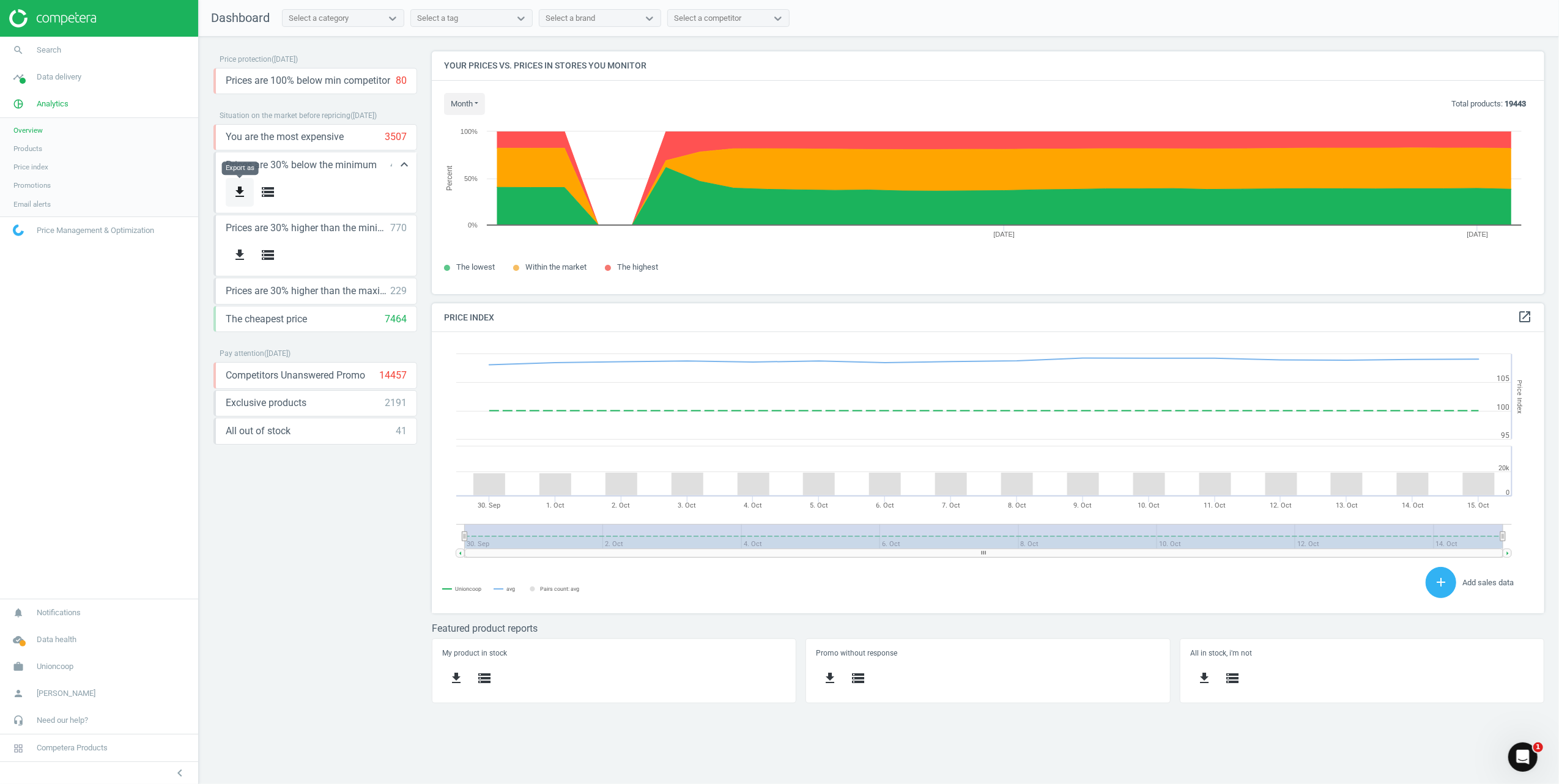
click at [233, 189] on icon "get_app" at bounding box center [239, 192] width 15 height 15
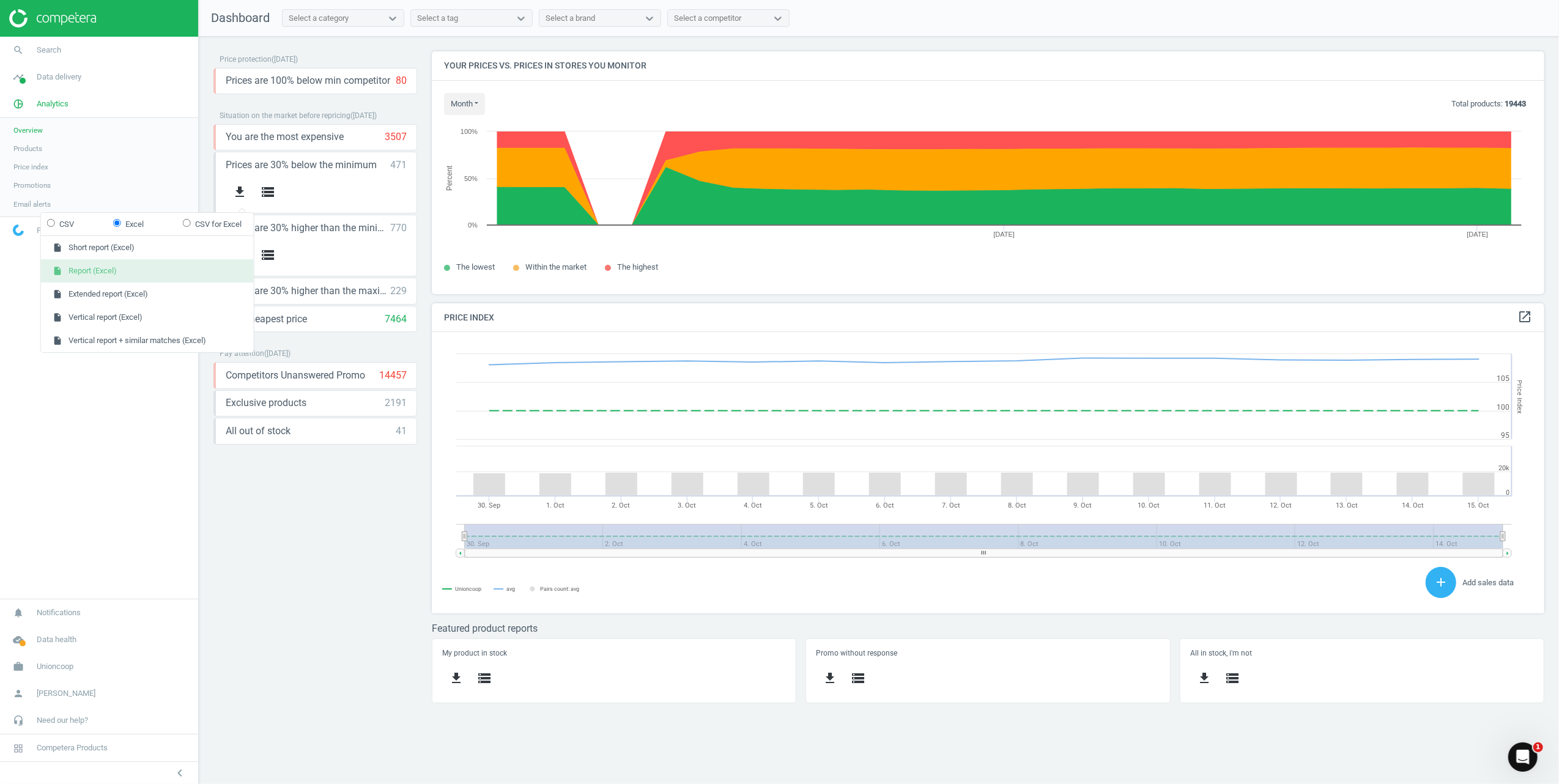
click at [111, 272] on button "insert_drive_file Report (Excel)" at bounding box center [147, 270] width 213 height 23
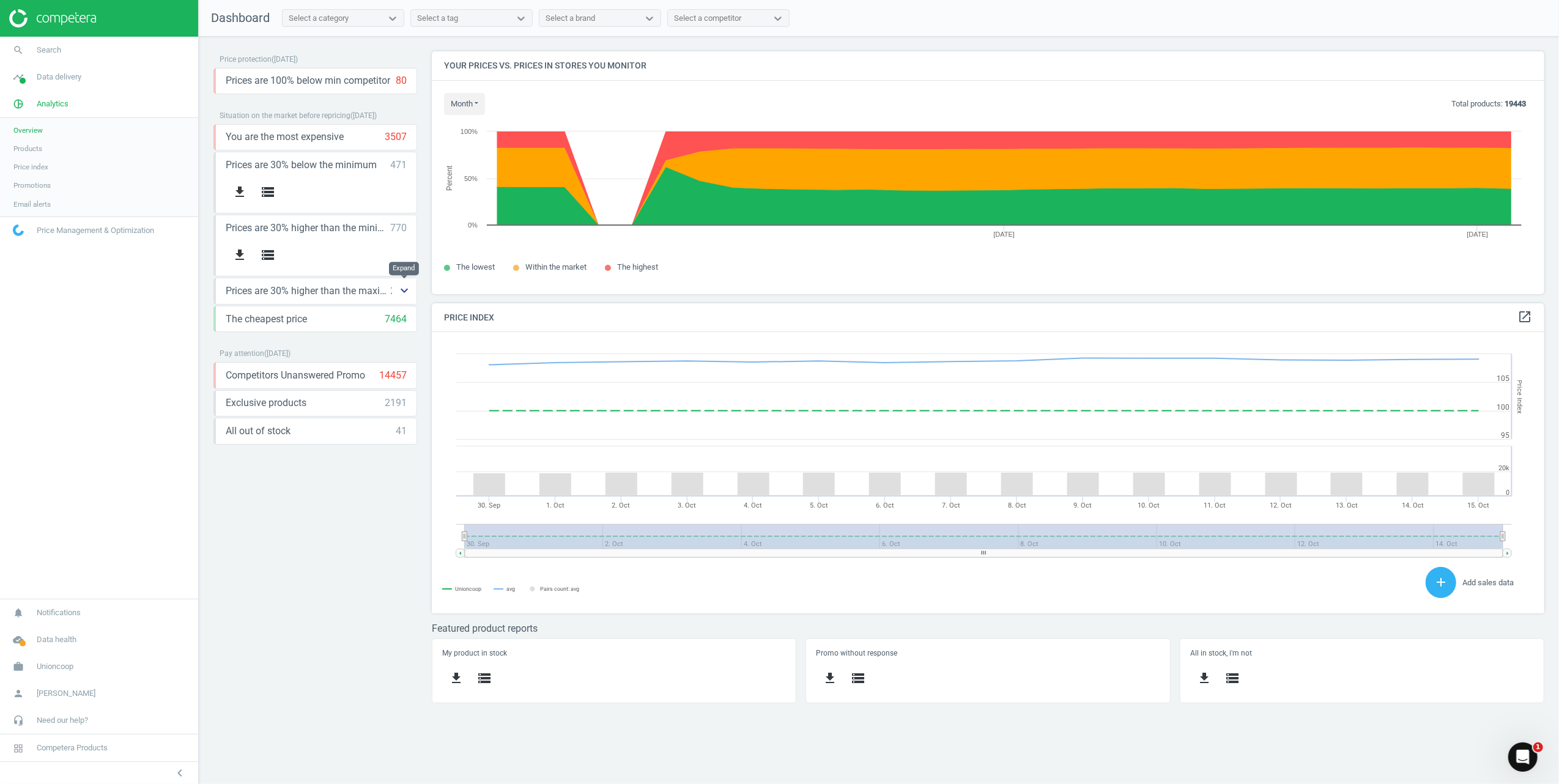
click at [402, 291] on icon "keyboard_arrow_down" at bounding box center [405, 291] width 15 height 15
click at [239, 316] on icon "get_app" at bounding box center [239, 318] width 15 height 15
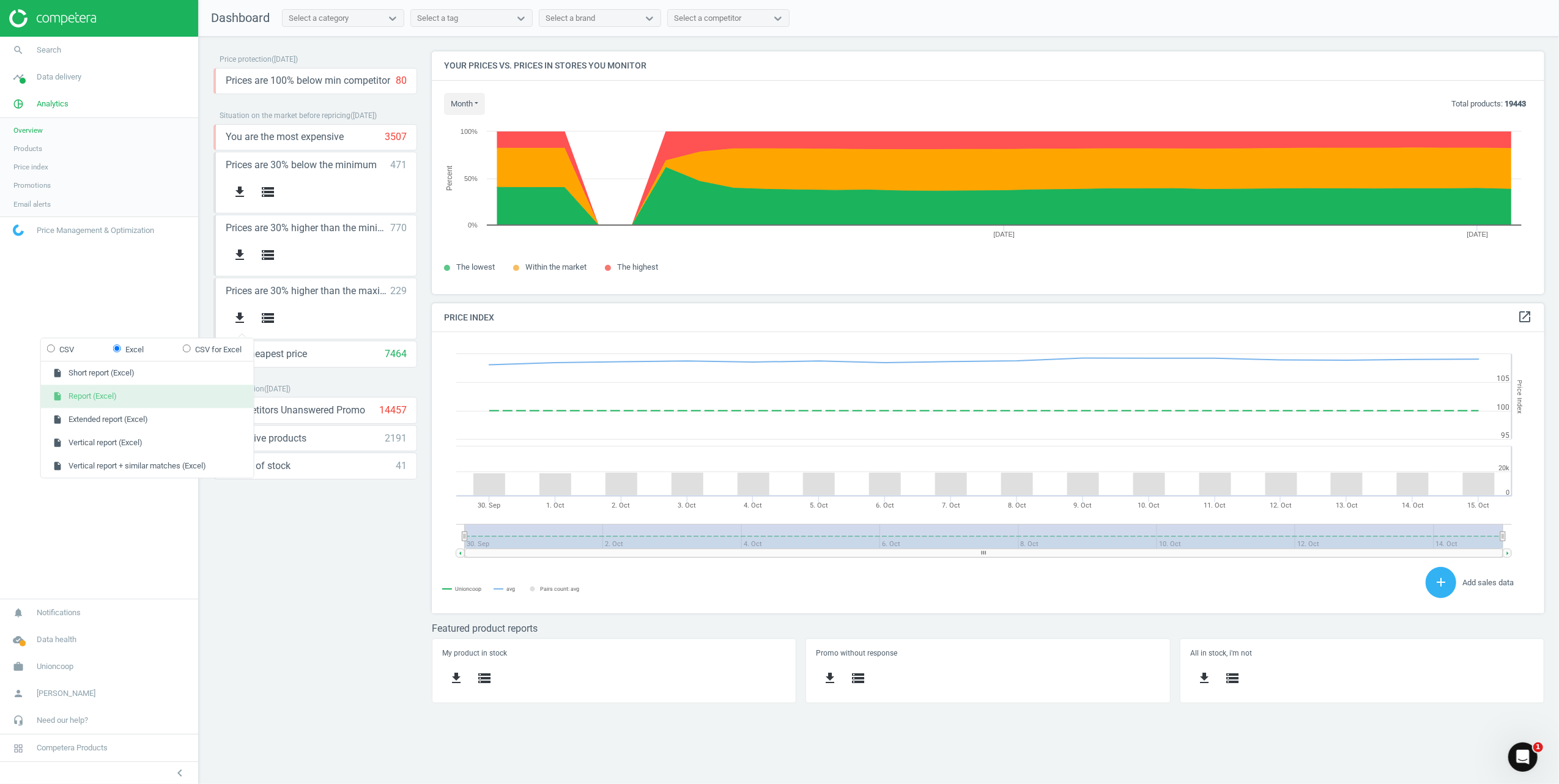
click at [127, 401] on button "insert_drive_file Report (Excel)" at bounding box center [147, 396] width 213 height 23
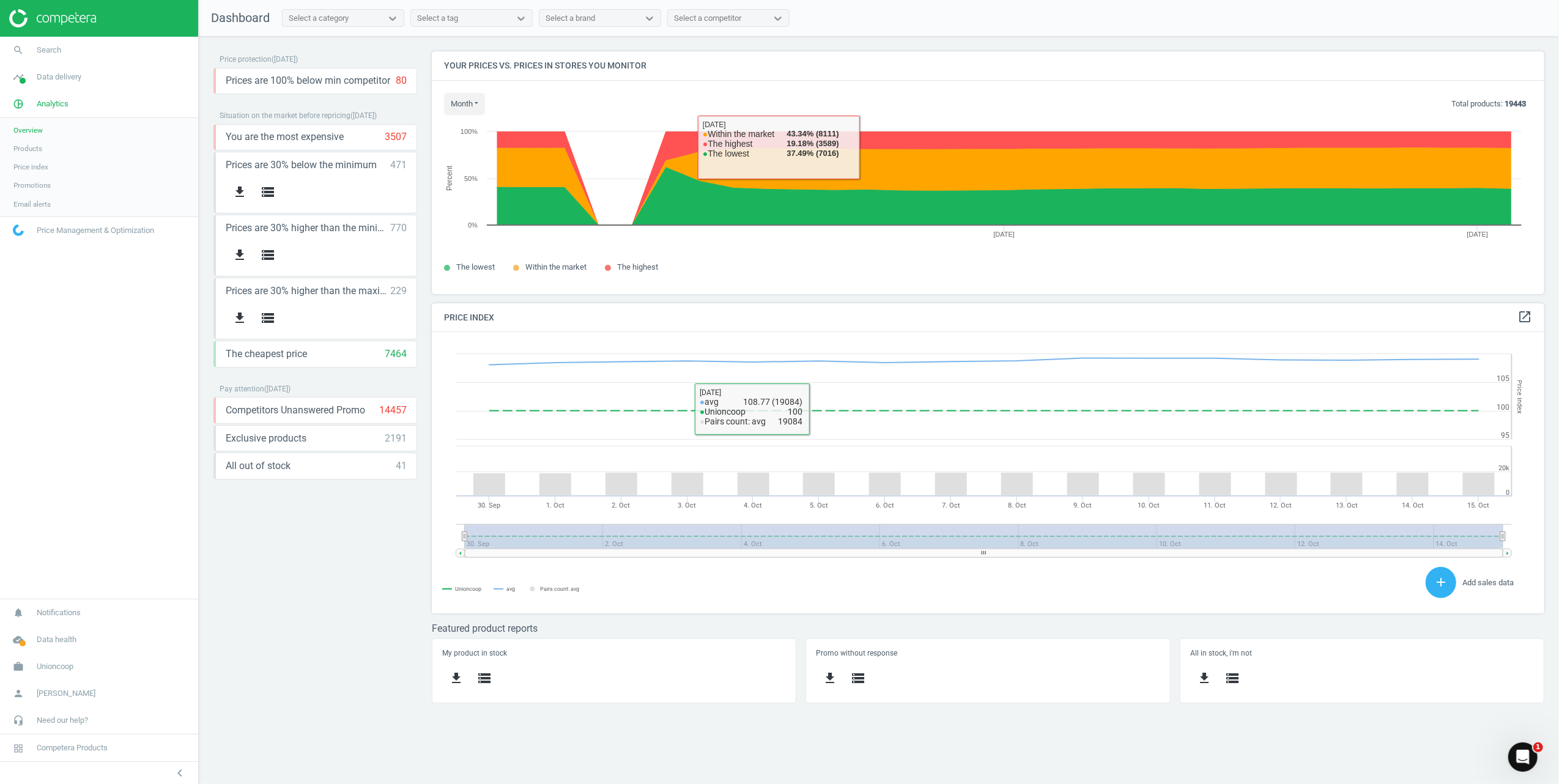
click at [898, 61] on h4 "Your prices vs. prices in stores you monitor" at bounding box center [988, 66] width 1113 height 29
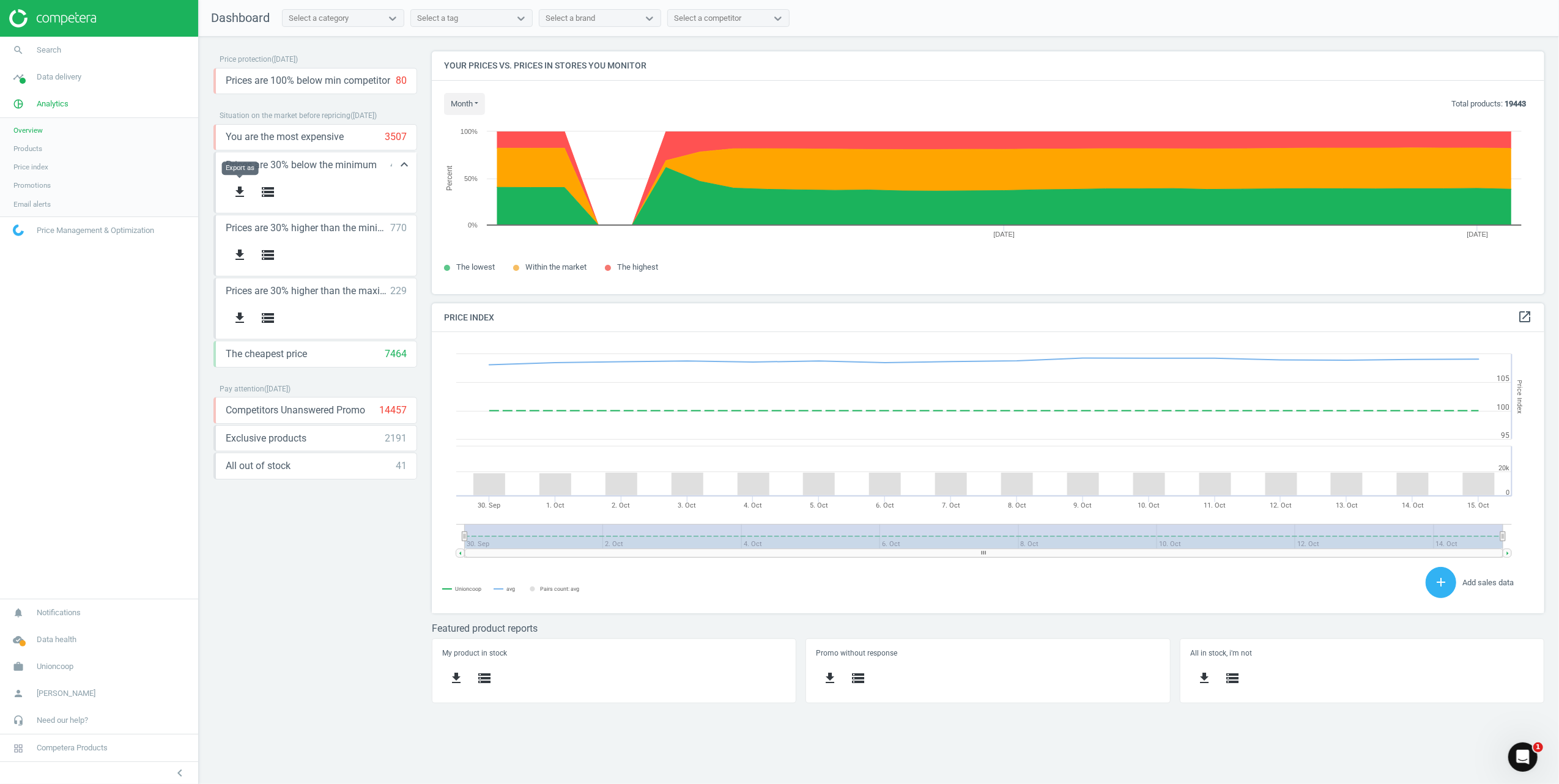
scroll to position [306, 1138]
click at [267, 193] on icon "storage" at bounding box center [268, 192] width 15 height 15
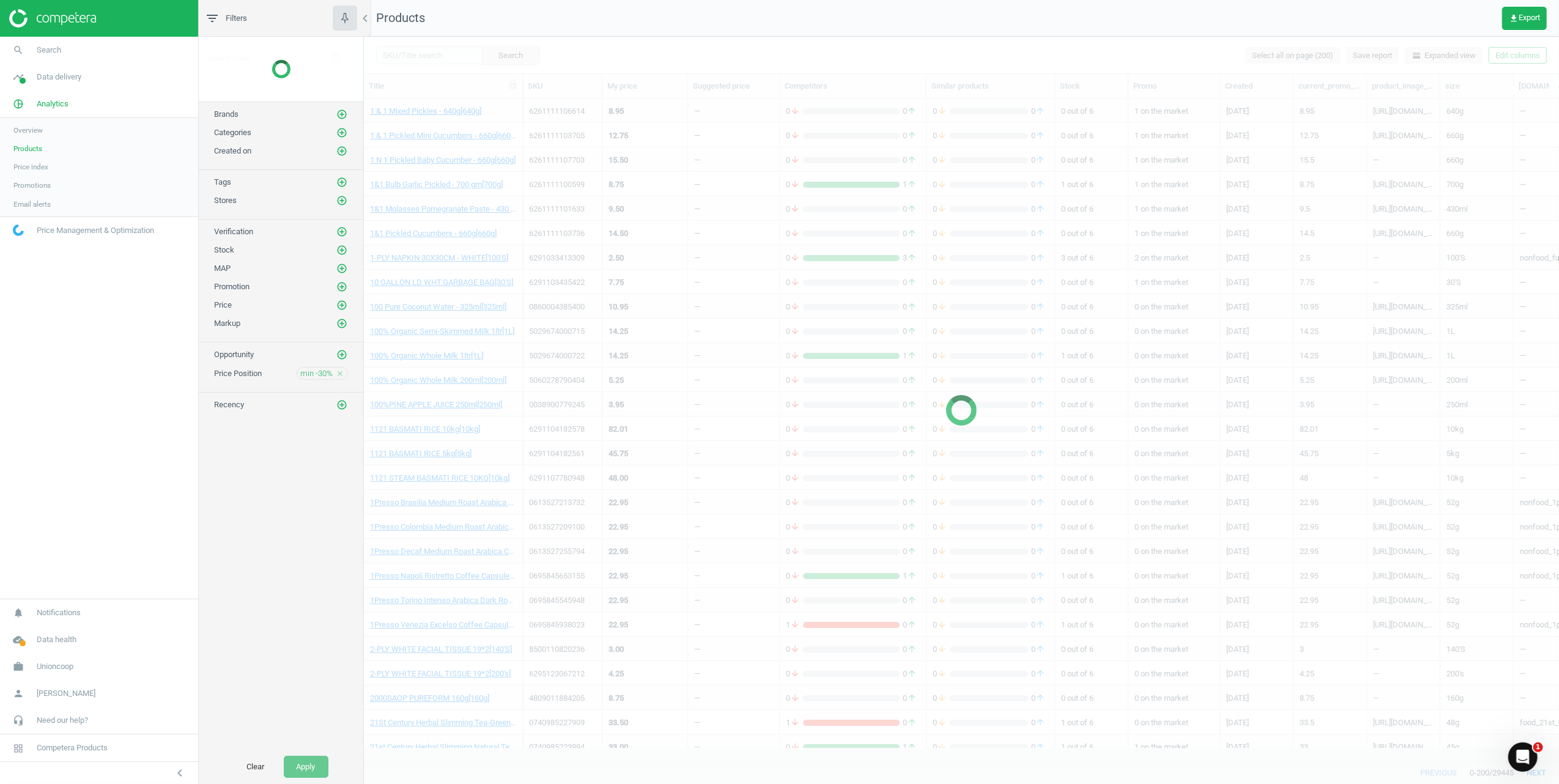
scroll to position [638, 1182]
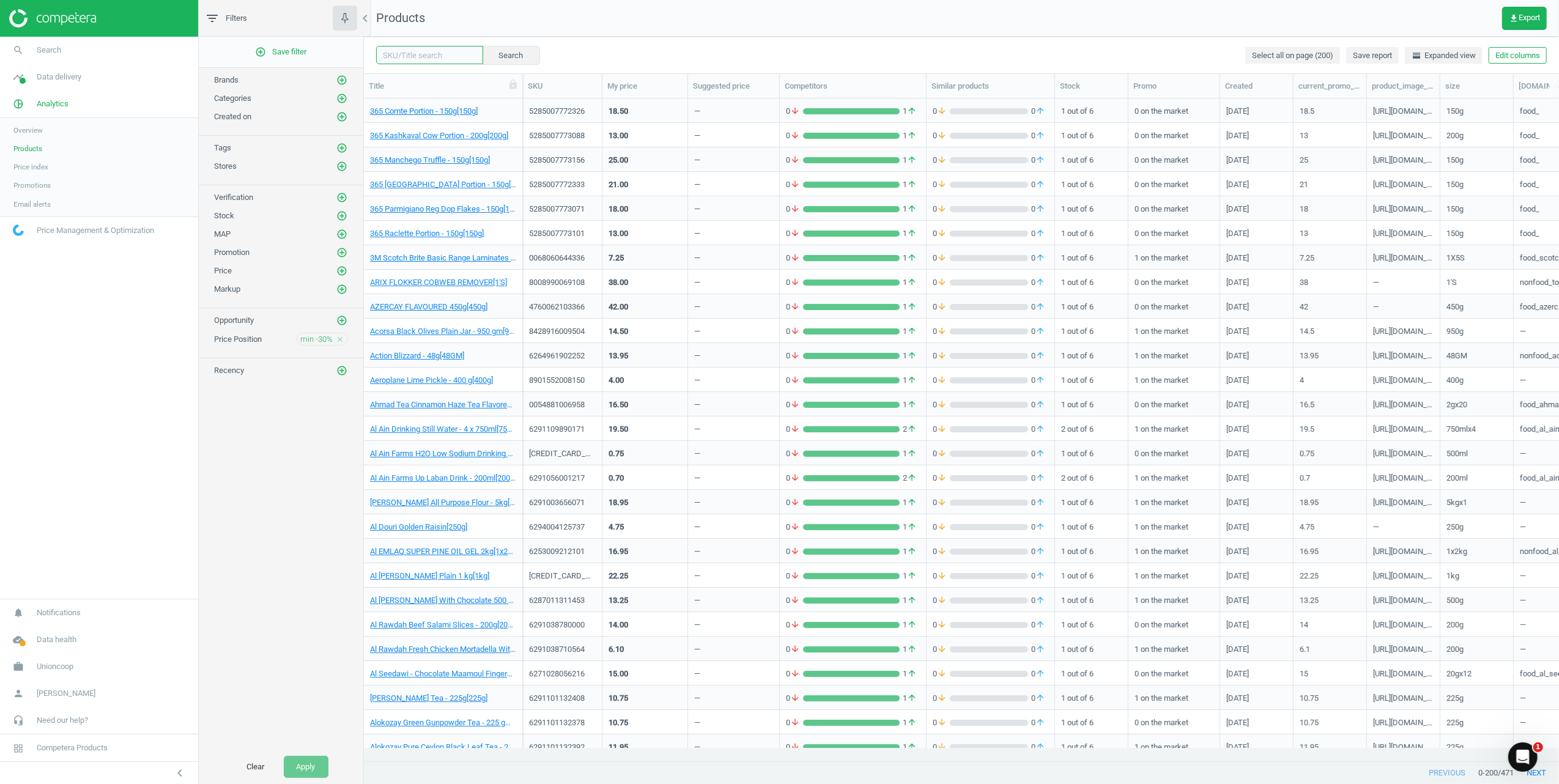
click at [414, 50] on input "text" at bounding box center [429, 55] width 107 height 19
paste input "5285007772326"
type input "5285007772326"
click at [494, 52] on button "Search" at bounding box center [510, 55] width 57 height 19
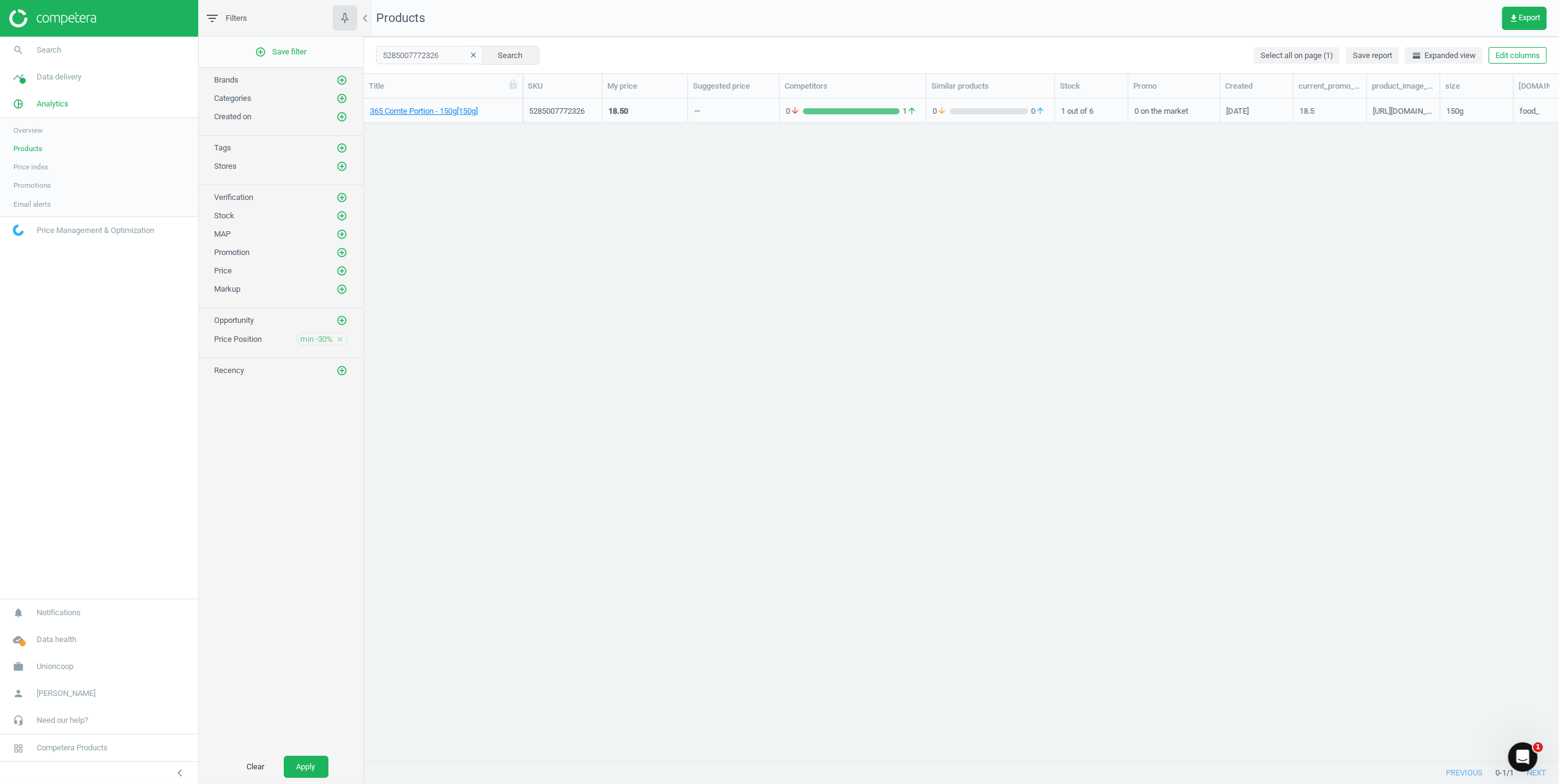
click at [804, 246] on div "365 Comte Portion - 150g[150g] 5285007772326 18.50 — 0 arrow_downward 1 arrow_u…" at bounding box center [961, 423] width 1195 height 650
click at [59, 131] on link "Overview" at bounding box center [99, 131] width 198 height 19
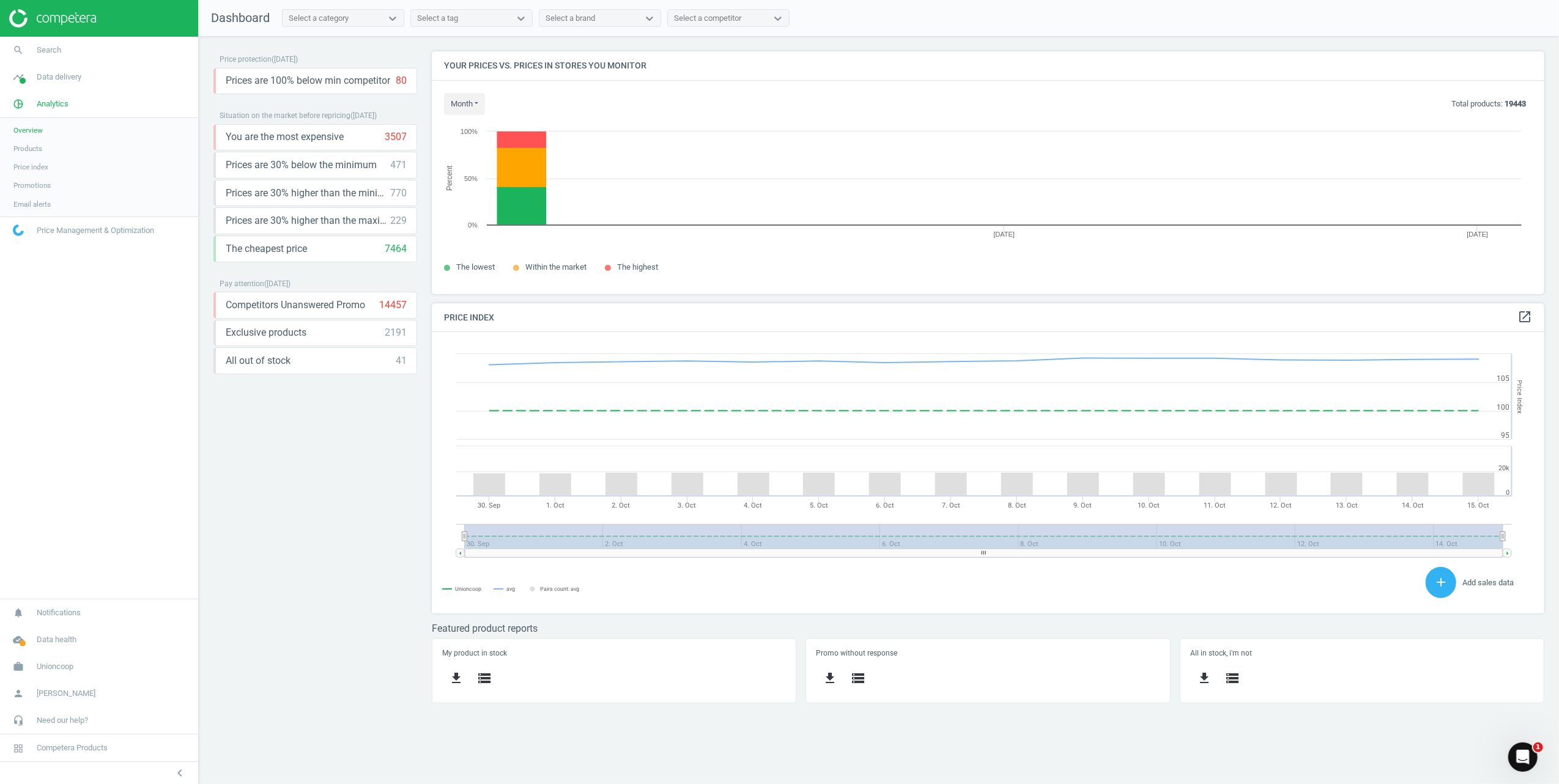
scroll to position [306, 1138]
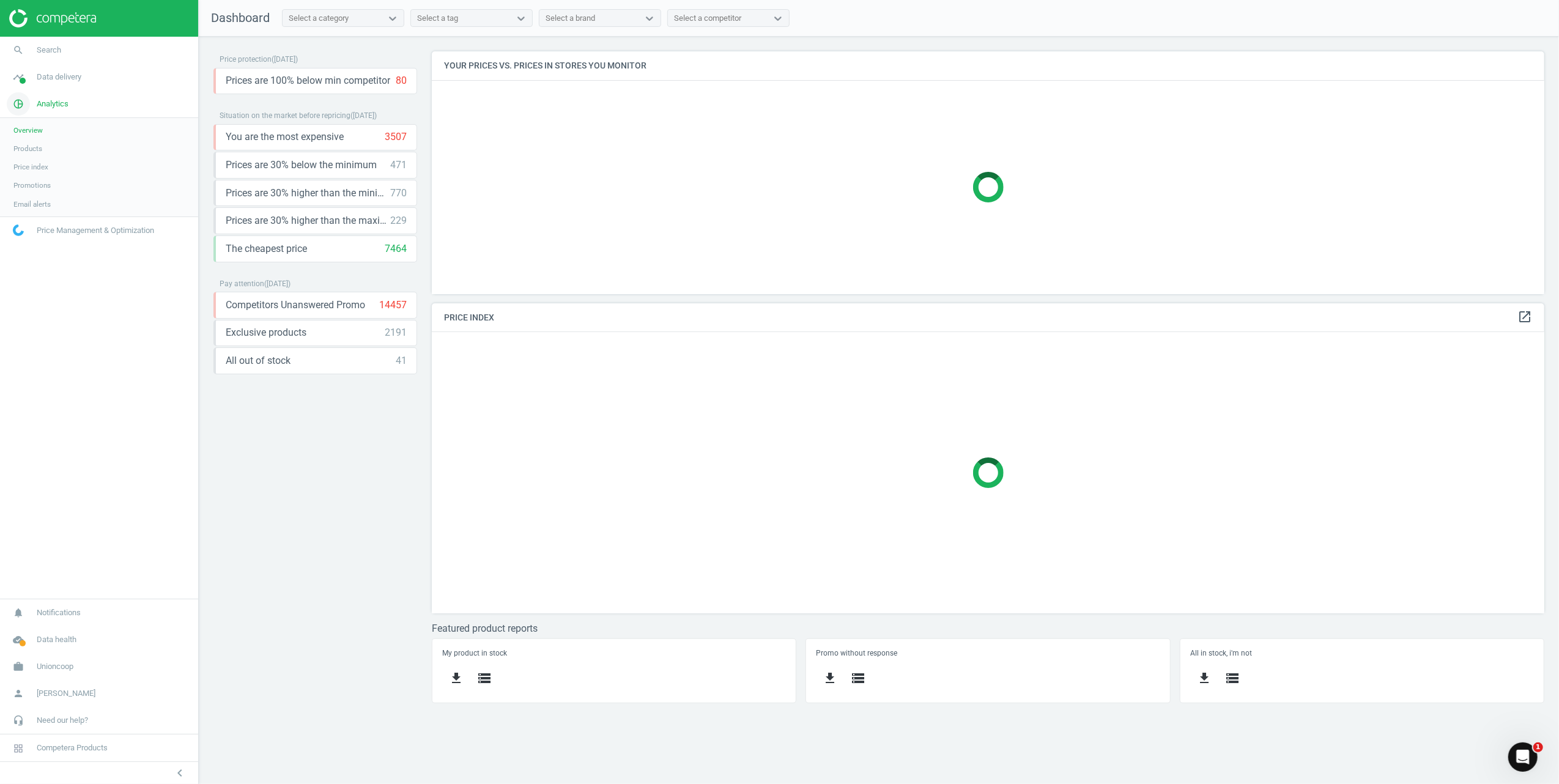
click at [57, 99] on span "Analytics" at bounding box center [53, 104] width 32 height 11
click at [53, 105] on span "Analytics" at bounding box center [53, 104] width 32 height 11
click at [66, 82] on span "Data delivery" at bounding box center [59, 77] width 45 height 11
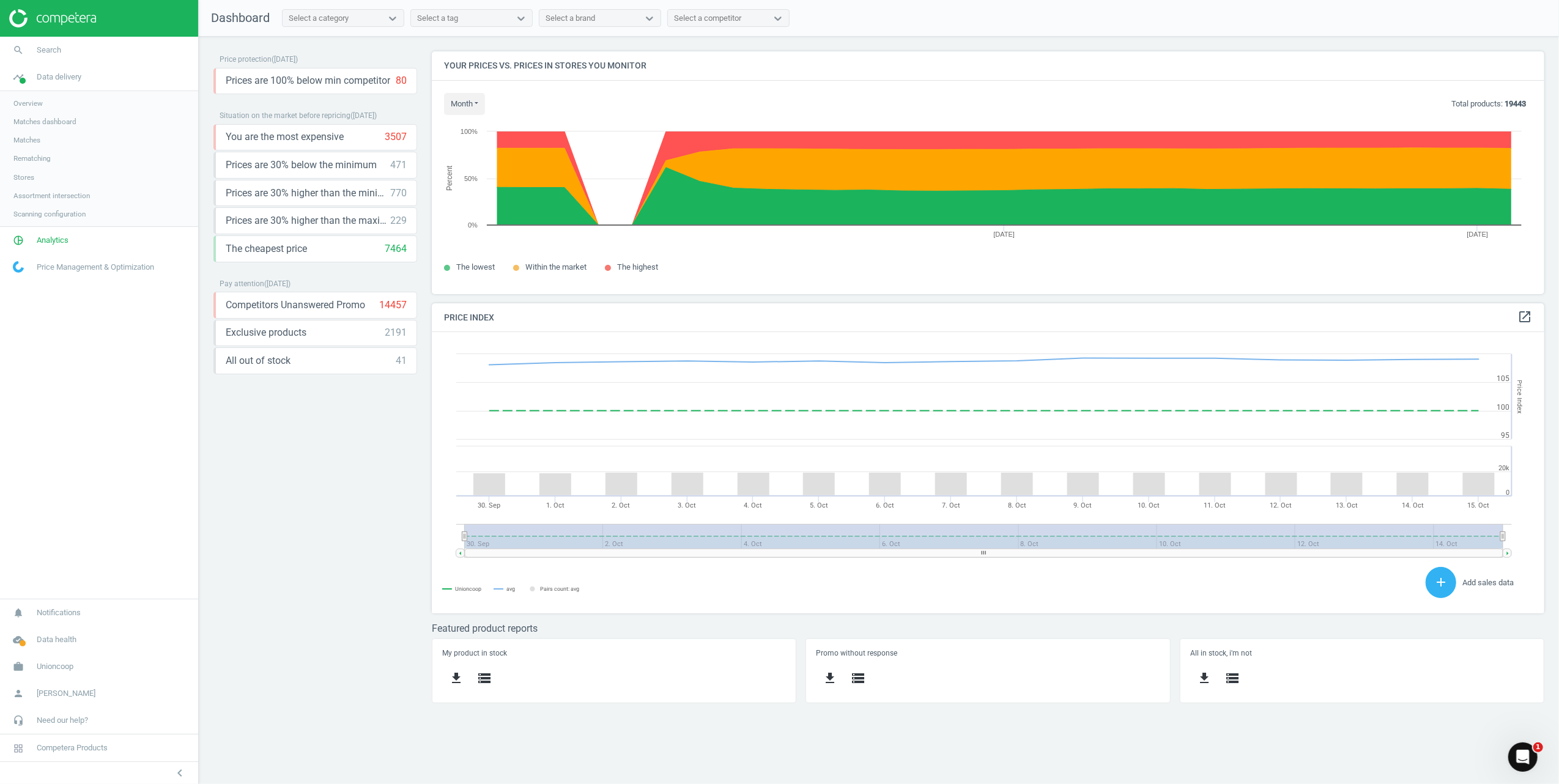
click at [27, 138] on span "Matches" at bounding box center [26, 140] width 27 height 9
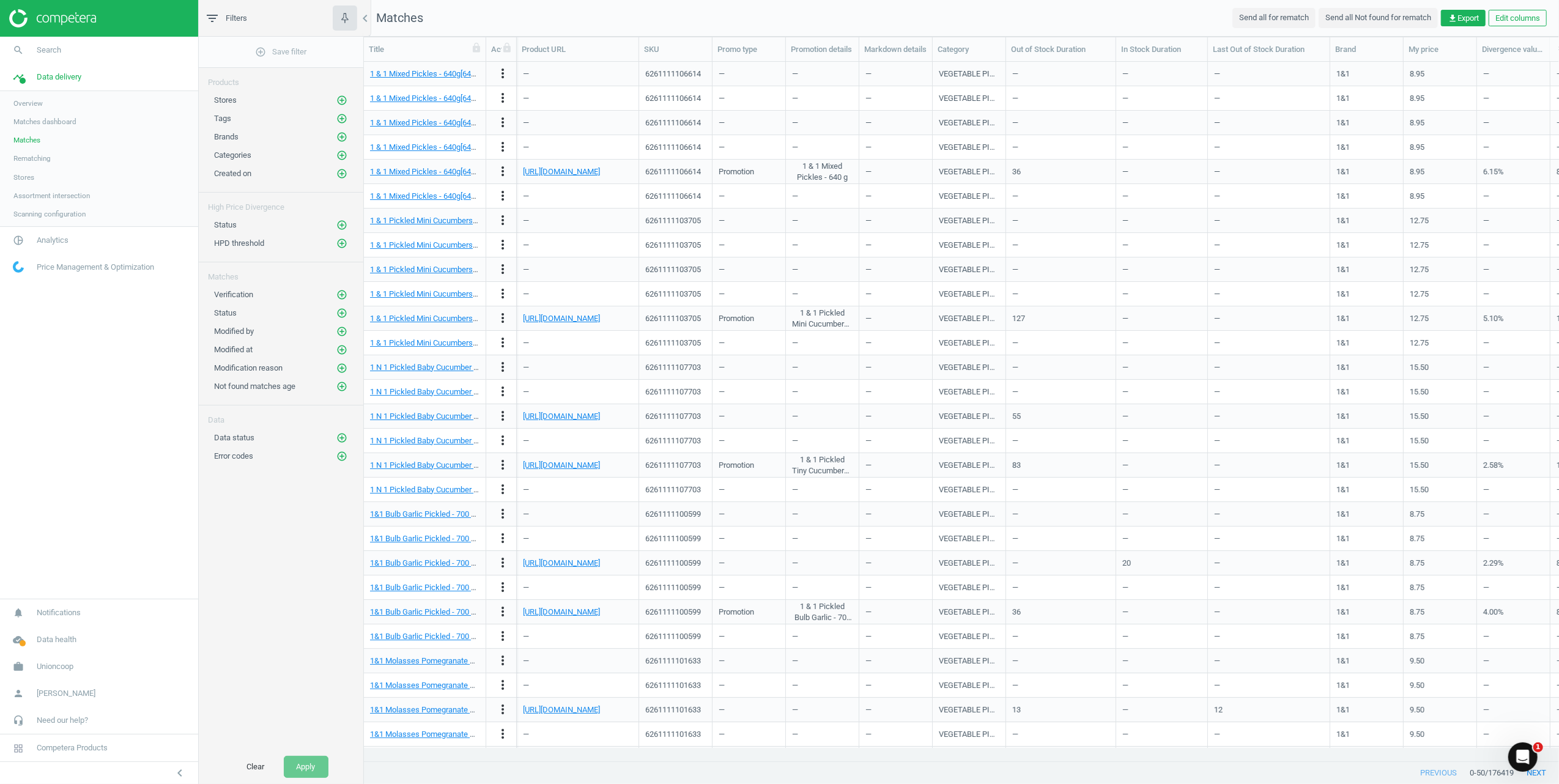
click at [379, 54] on div "Title" at bounding box center [424, 50] width 112 height 11
click at [243, 534] on div "add_circle_outline Save filter Products Stores add_circle_outline Tags add_circ…" at bounding box center [281, 392] width 164 height 713
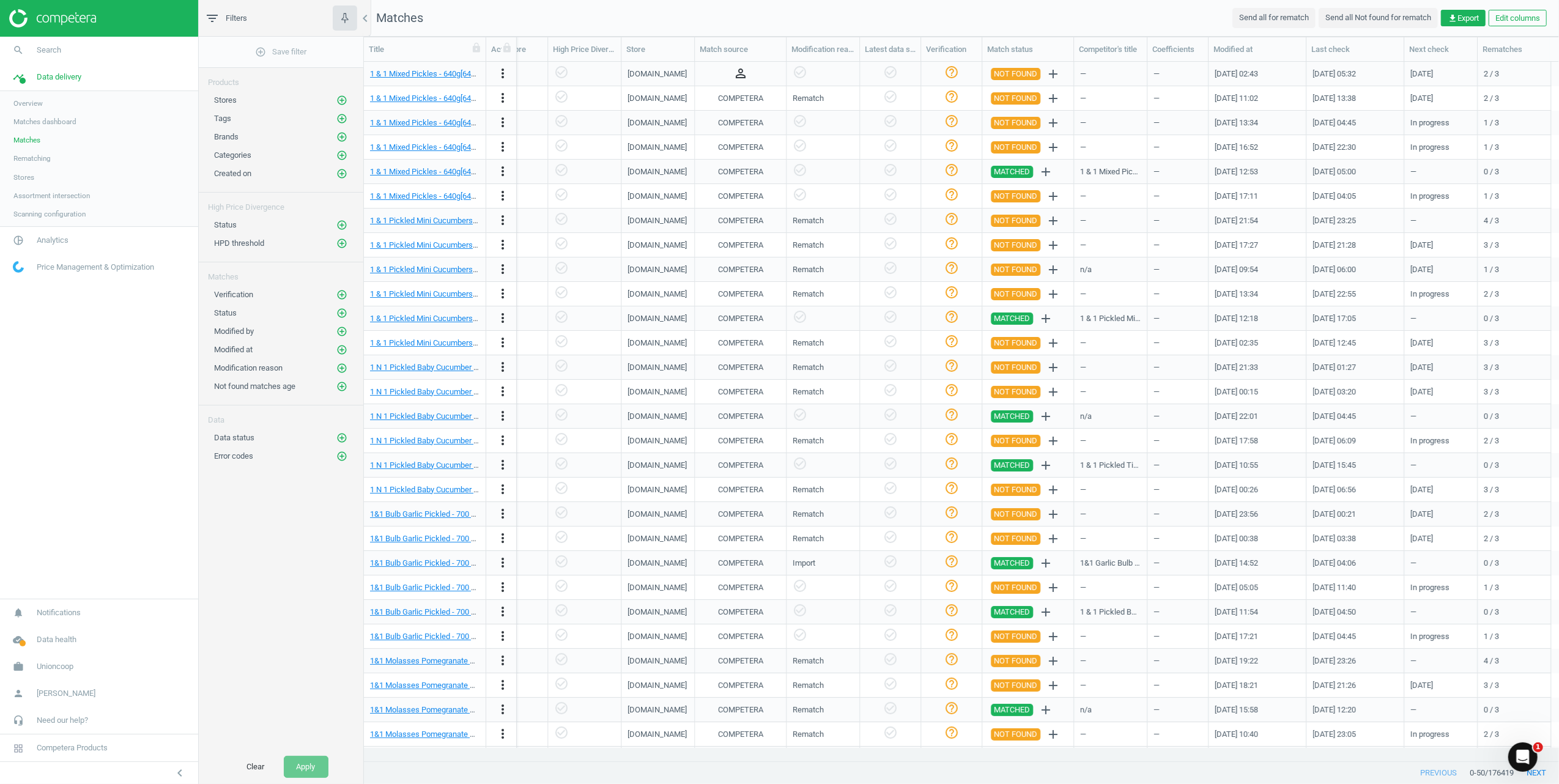
click at [39, 160] on span "Rematching" at bounding box center [32, 158] width 38 height 9
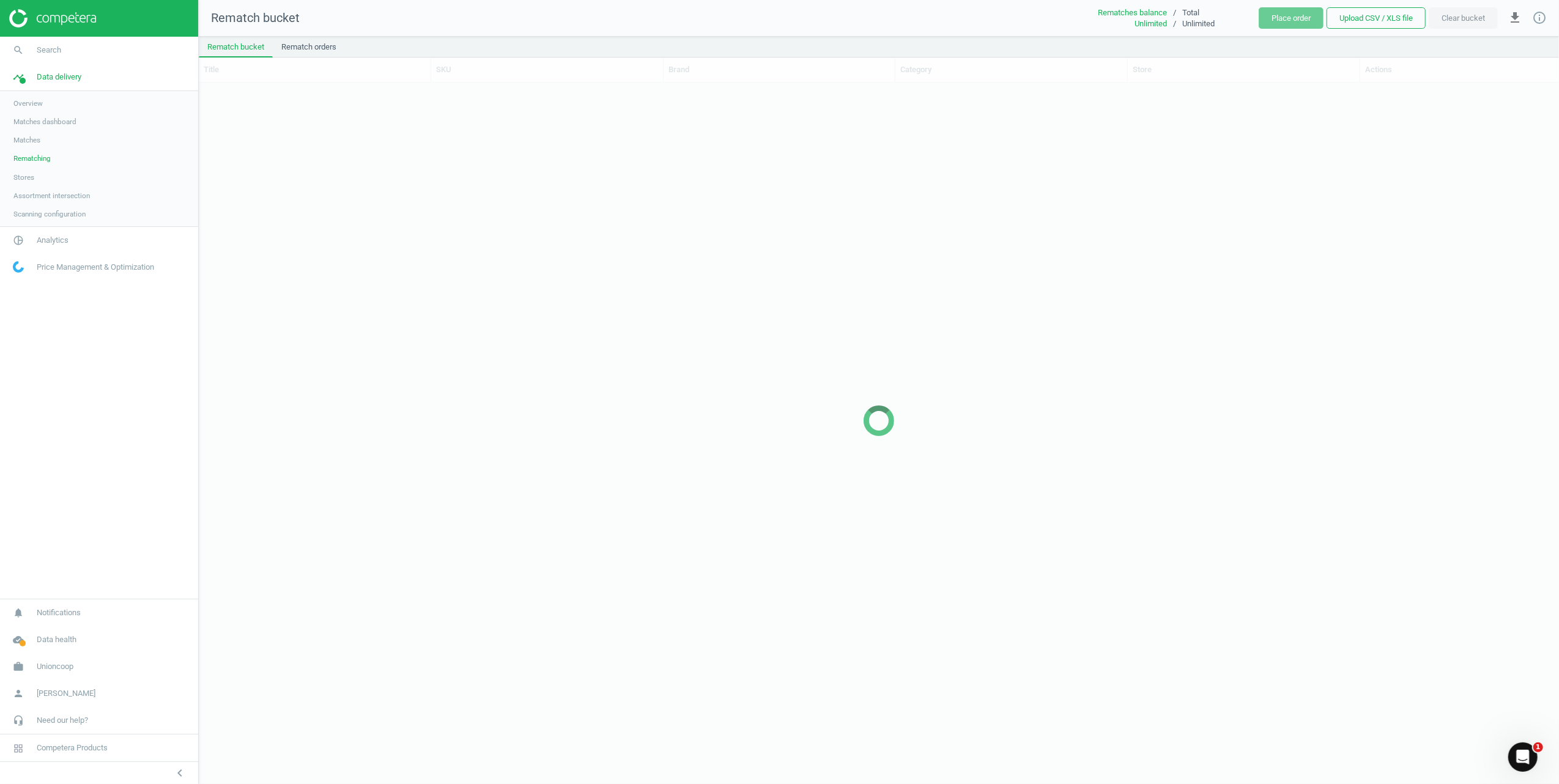
scroll to position [676, 1349]
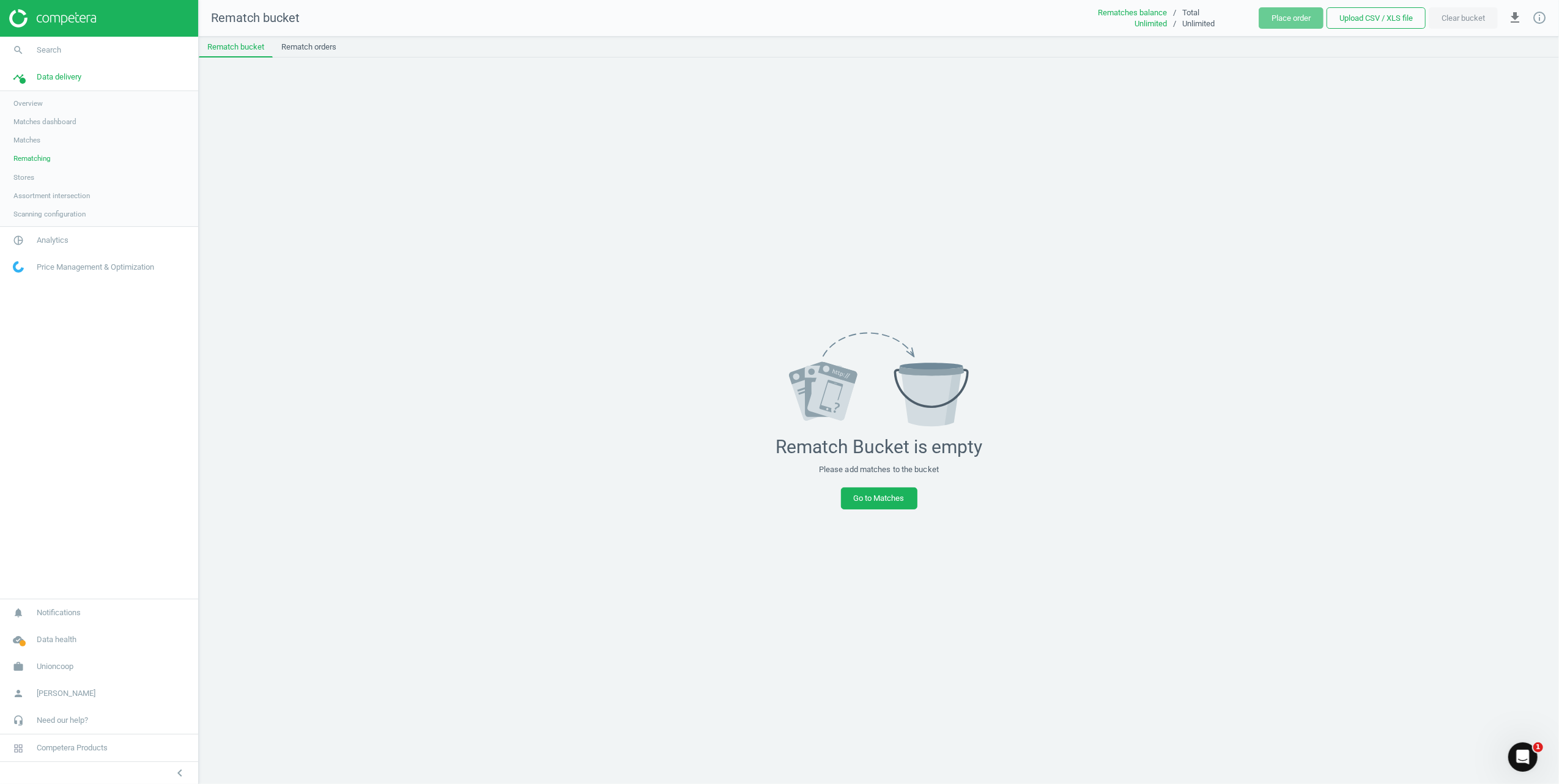
click at [43, 177] on link "Stores" at bounding box center [99, 177] width 198 height 19
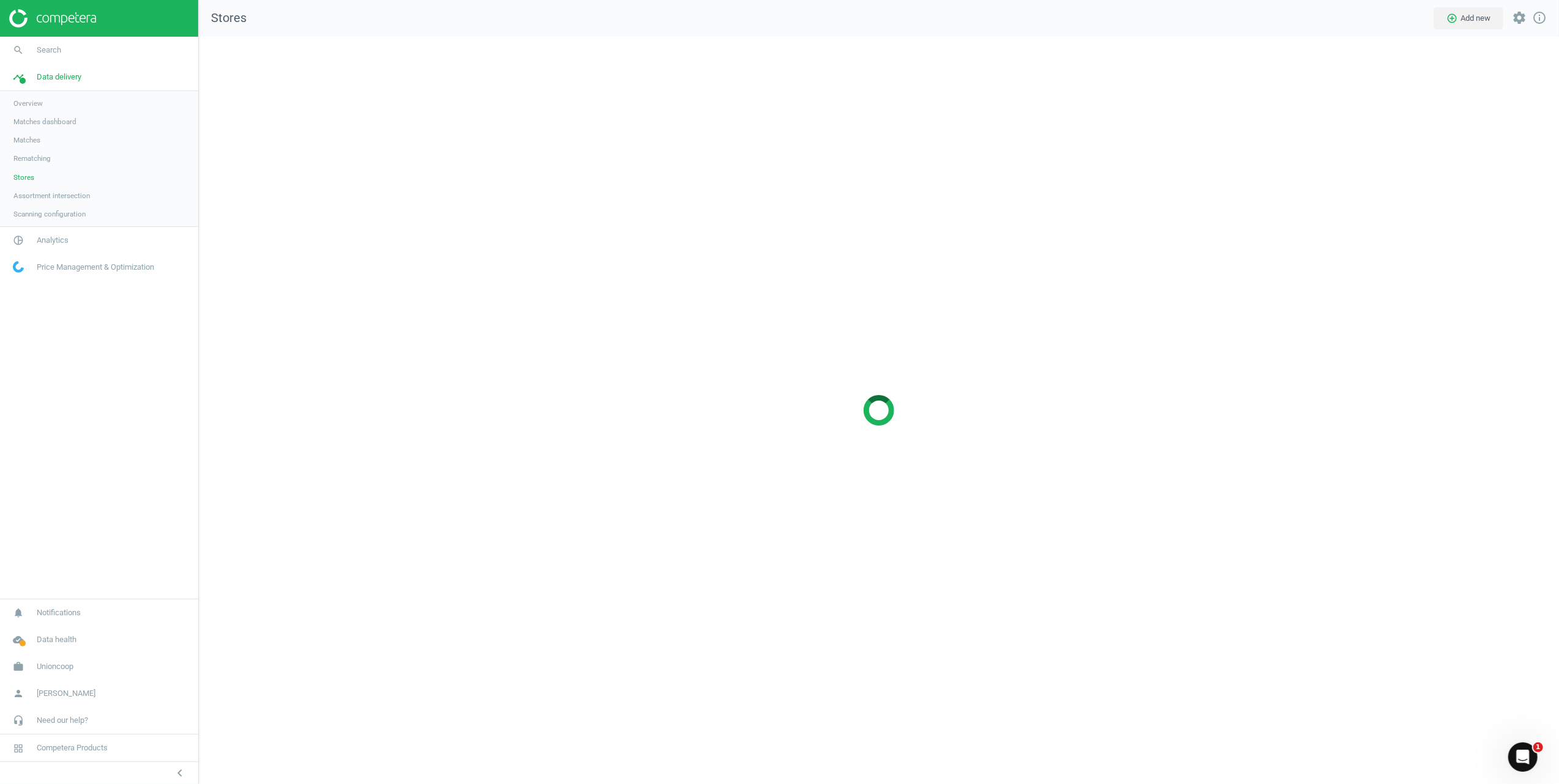
scroll to position [773, 1385]
click at [76, 193] on span "Assortment intersection" at bounding box center [51, 195] width 76 height 9
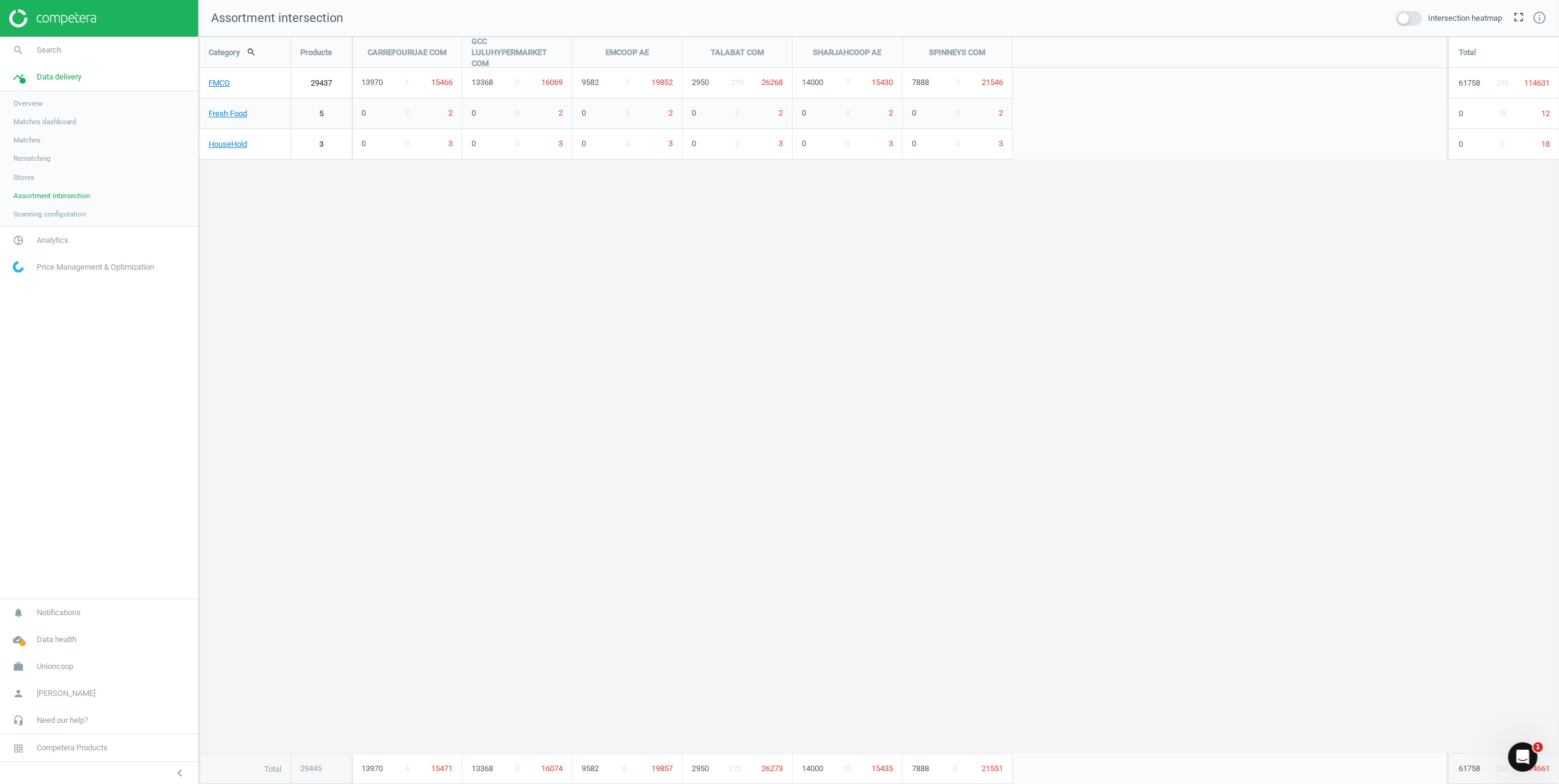
scroll to position [773, 1385]
click at [55, 670] on span "Unioncoop" at bounding box center [54, 667] width 37 height 11
click at [64, 649] on span "Campaign settings" at bounding box center [43, 649] width 60 height 9
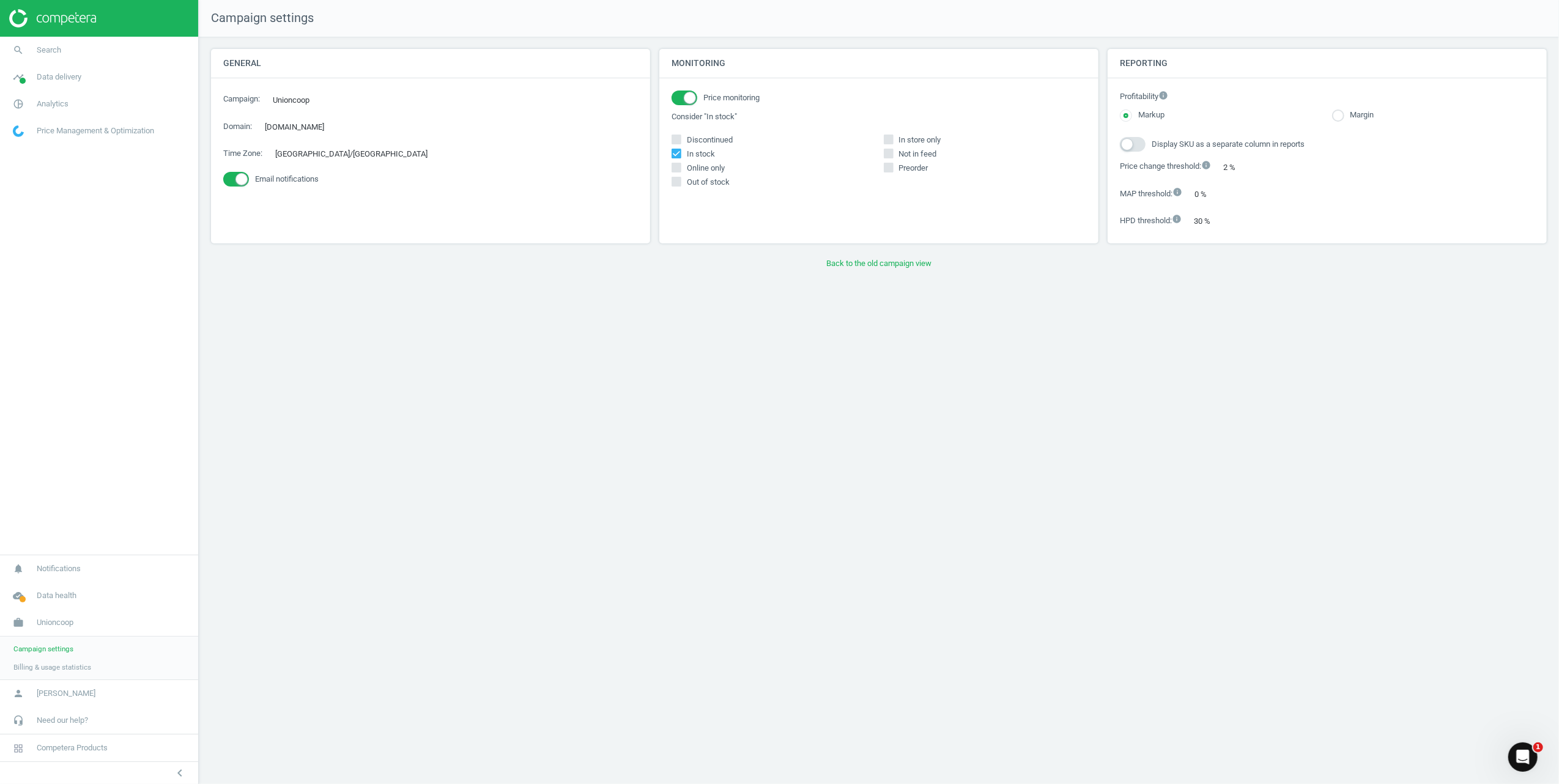
click at [43, 662] on span "Billing & usage statistics" at bounding box center [52, 667] width 78 height 9
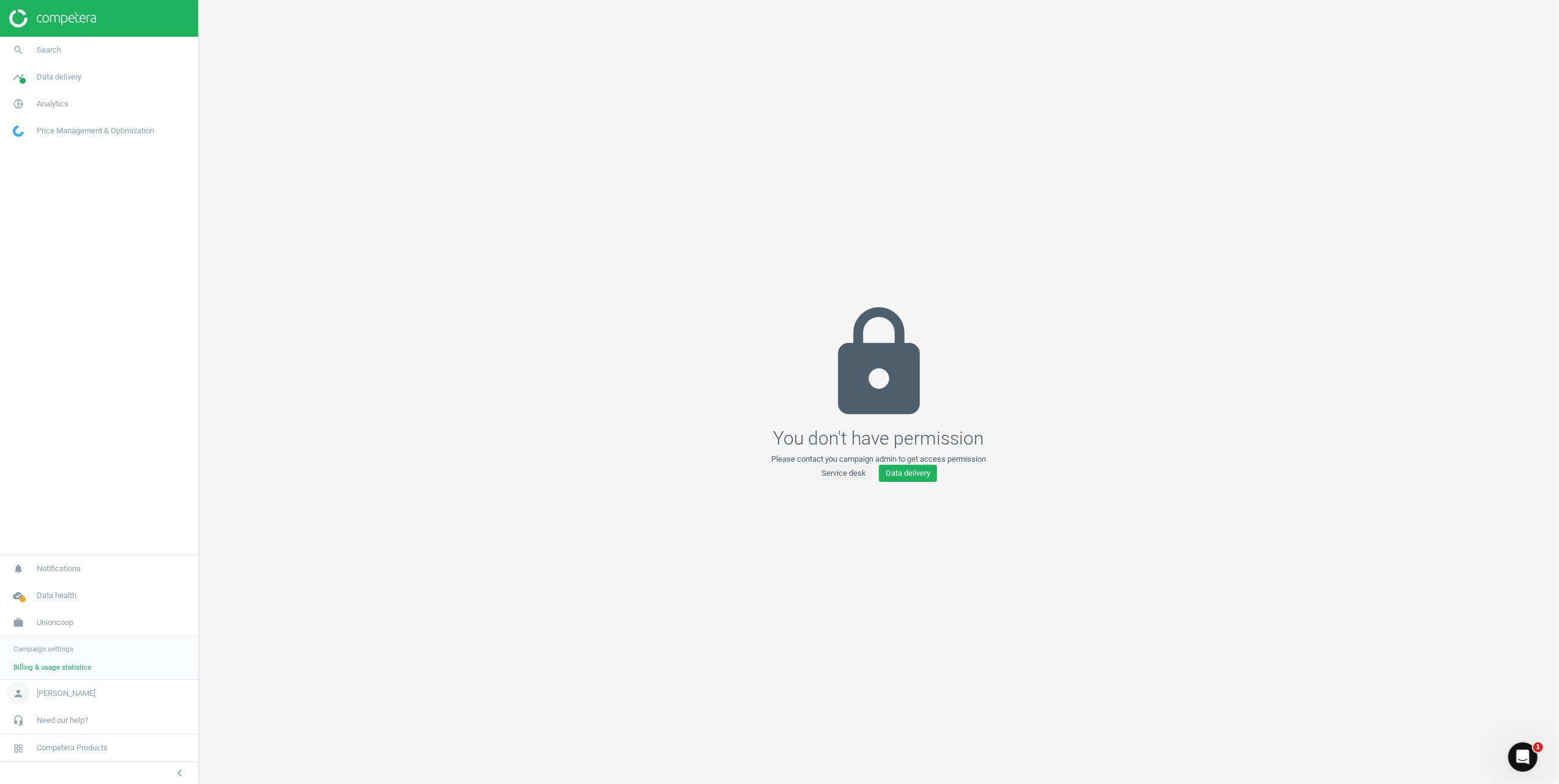
click at [76, 685] on link "person Dolly Mamaril" at bounding box center [99, 693] width 198 height 27
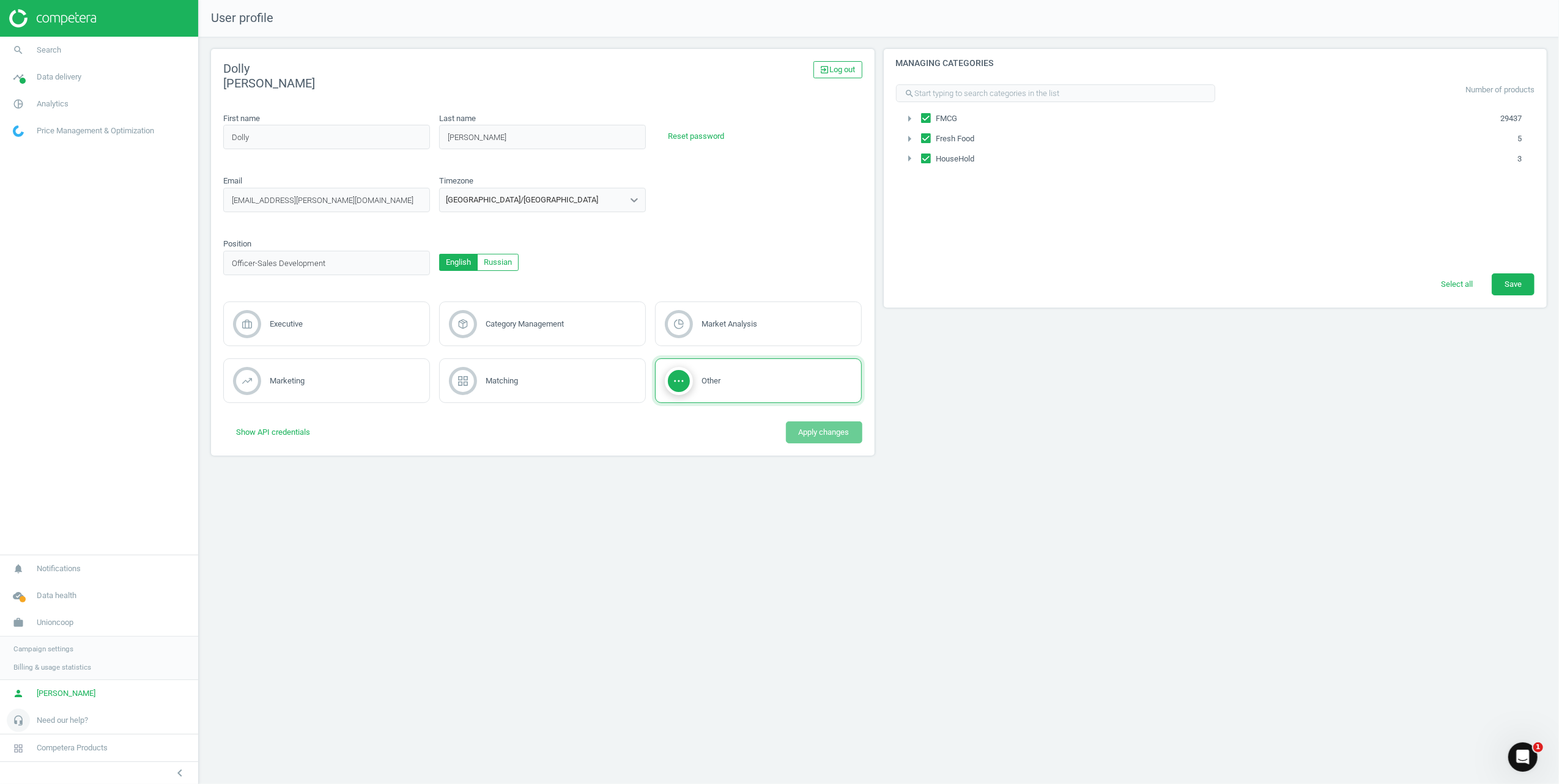
click at [102, 730] on link "headset_mic Need our help?" at bounding box center [99, 720] width 198 height 27
click at [91, 746] on span "Competera Products" at bounding box center [72, 748] width 71 height 11
click at [126, 396] on nav "search Search timeline Data delivery Overview Matches dashboard Matches Rematch…" at bounding box center [99, 268] width 198 height 462
click at [182, 774] on icon "chevron_left" at bounding box center [180, 773] width 15 height 15
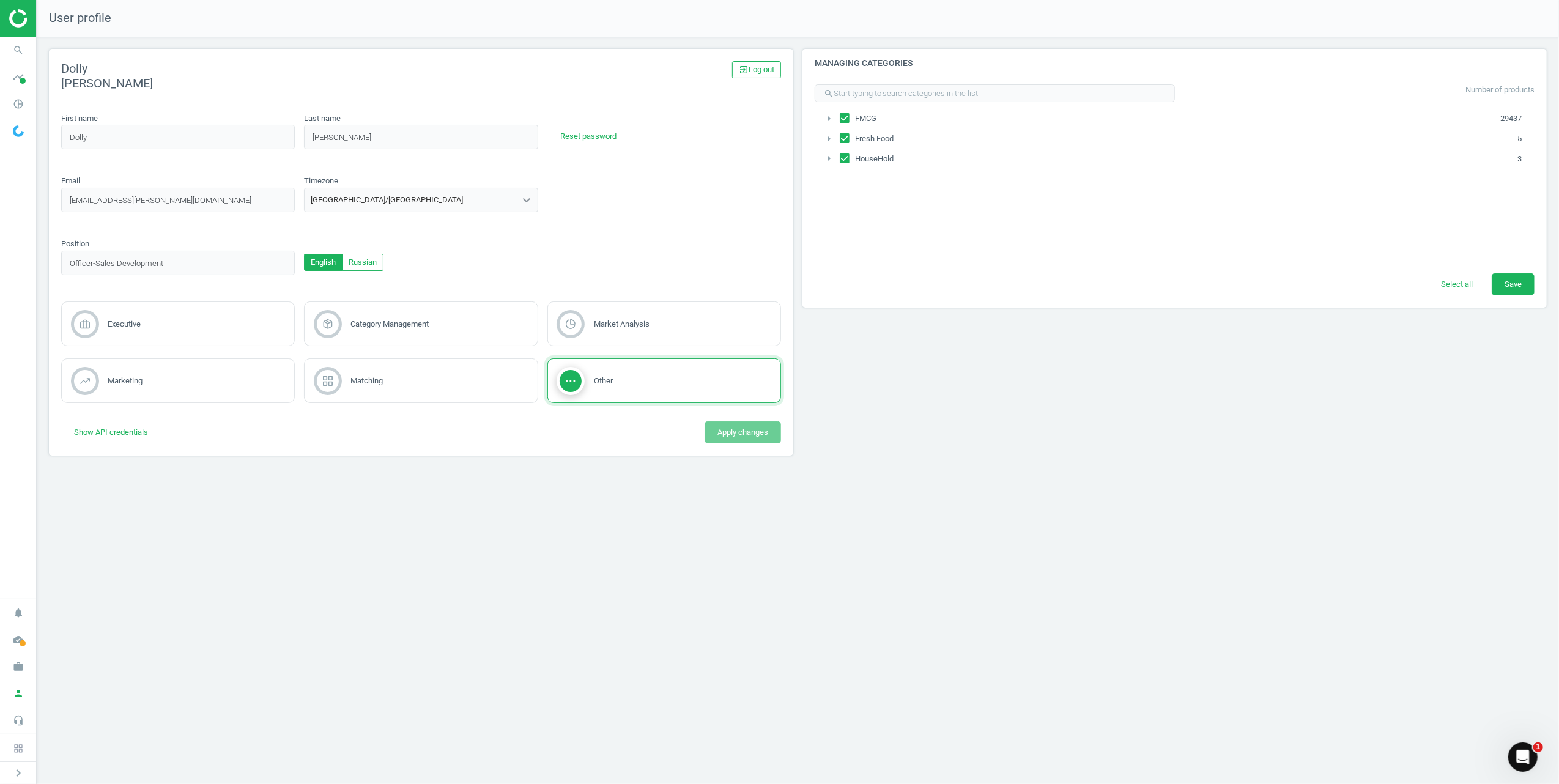
click at [1022, 549] on div "User profile Dolly Mamaril exit_to_app Log out First name Dolly first_name_inva…" at bounding box center [797, 392] width 1522 height 784
click at [1091, 478] on div "User profile Dolly Mamaril exit_to_app Log out First name Dolly first_name_inva…" at bounding box center [797, 392] width 1522 height 784
click at [1107, 430] on div "Managing categories search Number of products arrow_right FMCG 29437 arrow_righ…" at bounding box center [1175, 256] width 753 height 416
click at [20, 688] on icon "person" at bounding box center [18, 693] width 23 height 23
click at [1068, 588] on div "User profile Dolly Mamaril exit_to_app Log out First name Dolly first_name_inva…" at bounding box center [797, 392] width 1522 height 784
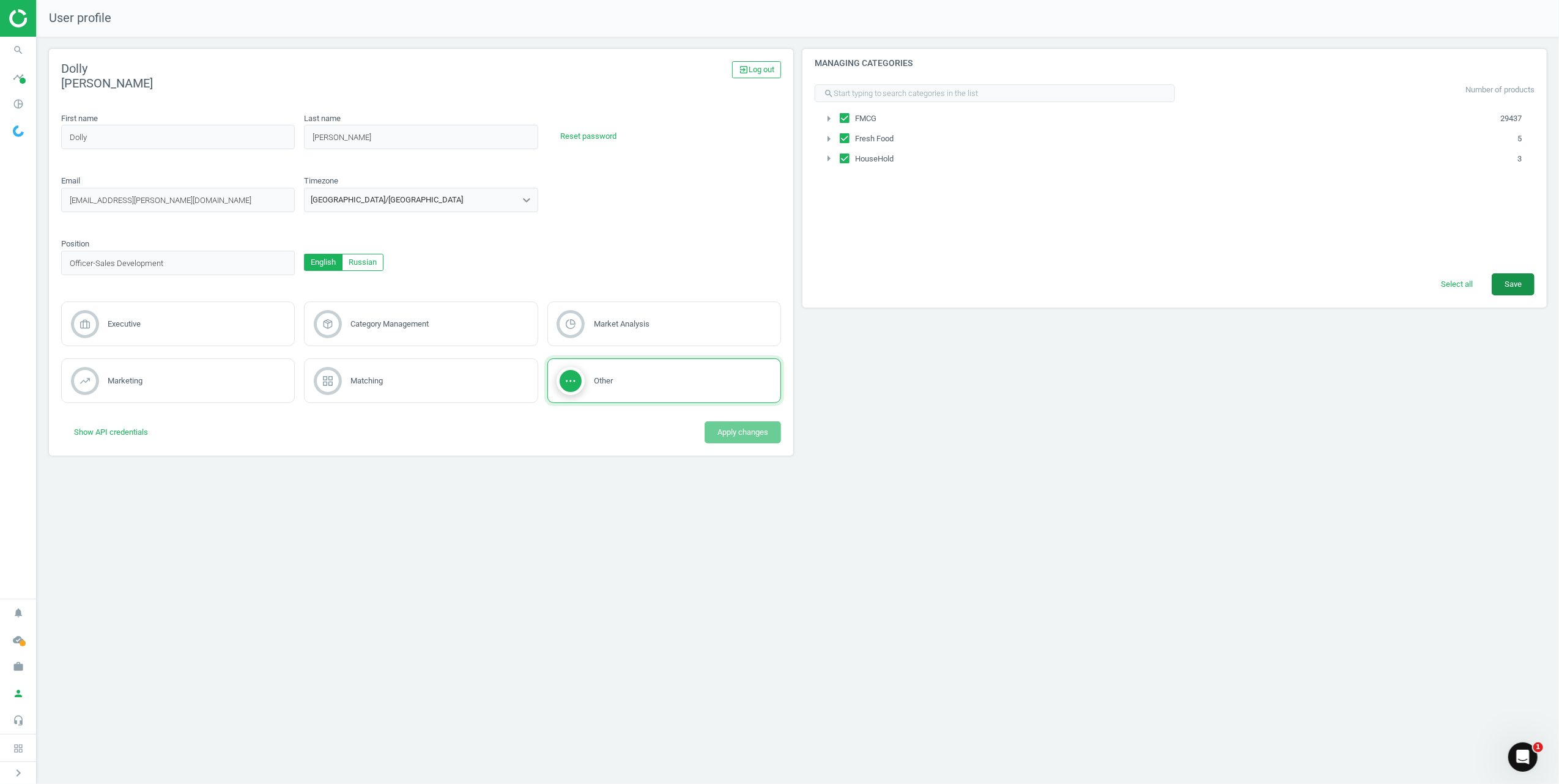
drag, startPoint x: 1524, startPoint y: 288, endPoint x: 1488, endPoint y: 300, distance: 37.9
click at [1523, 290] on button "Save" at bounding box center [1513, 284] width 43 height 22
click at [18, 76] on icon "timeline" at bounding box center [18, 77] width 23 height 23
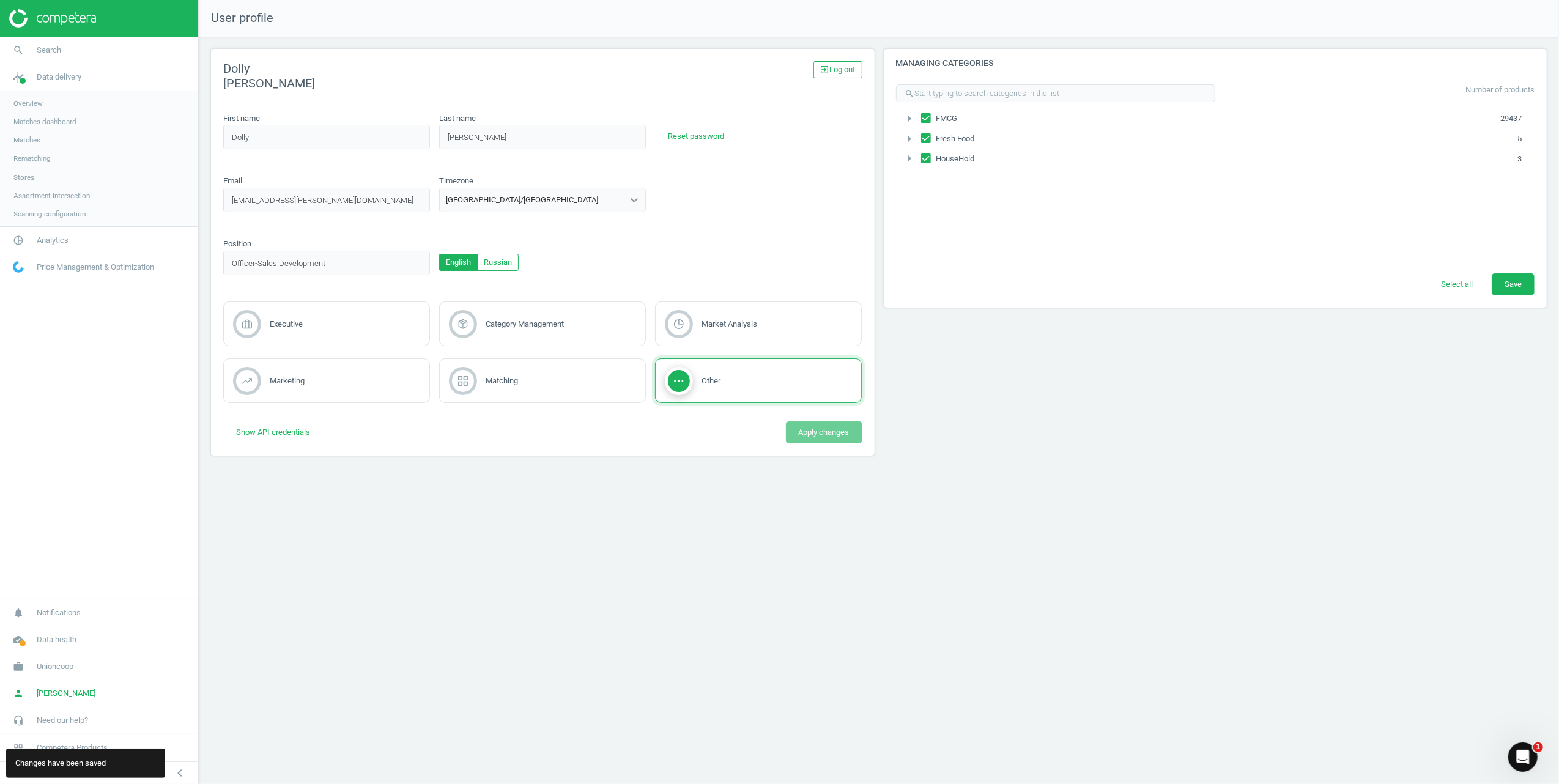
drag, startPoint x: 18, startPoint y: 76, endPoint x: 35, endPoint y: 125, distance: 51.9
click at [35, 125] on span "Matches dashboard" at bounding box center [44, 121] width 63 height 9
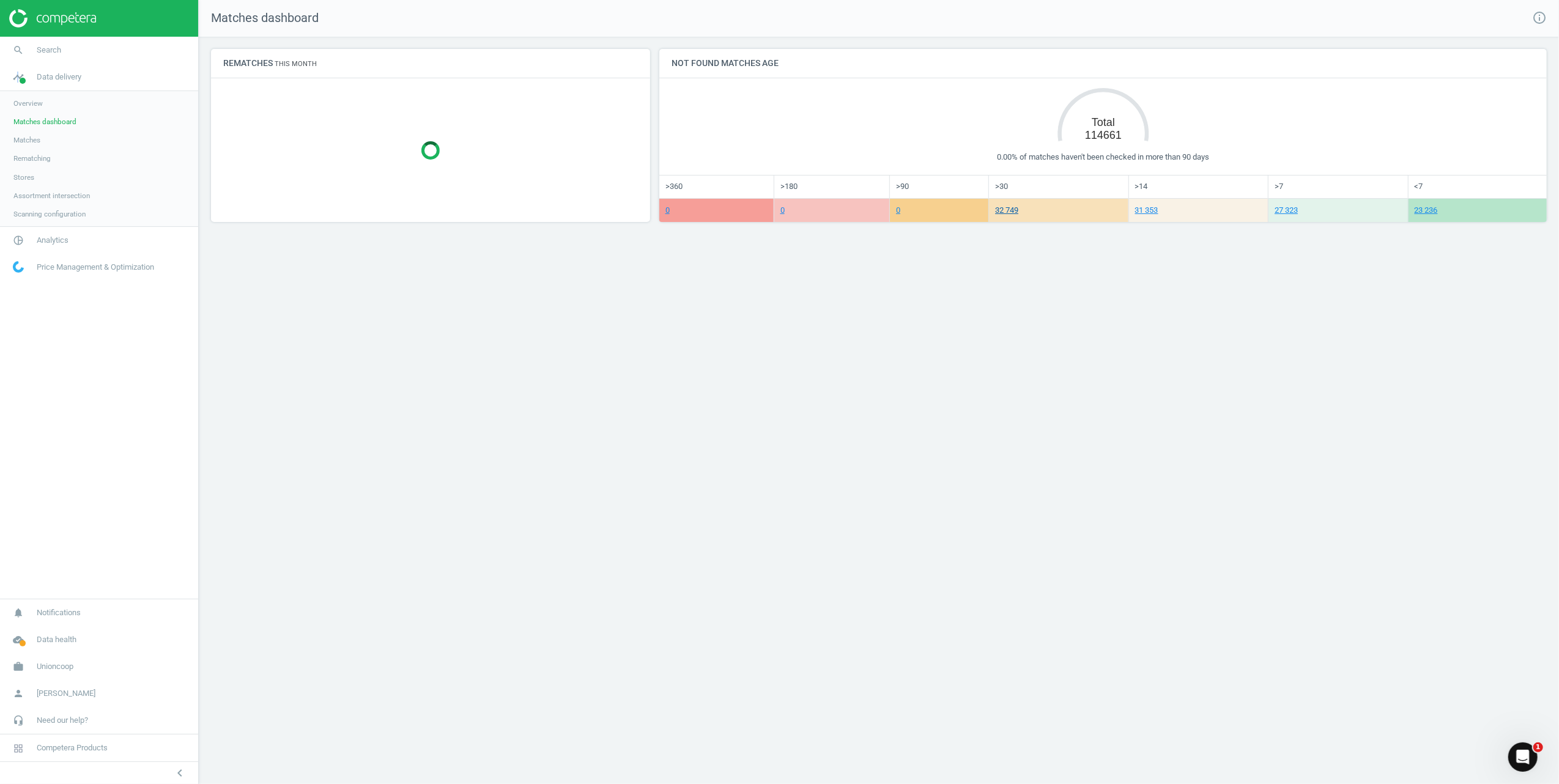
click at [1018, 211] on link "32 749" at bounding box center [1007, 210] width 23 height 9
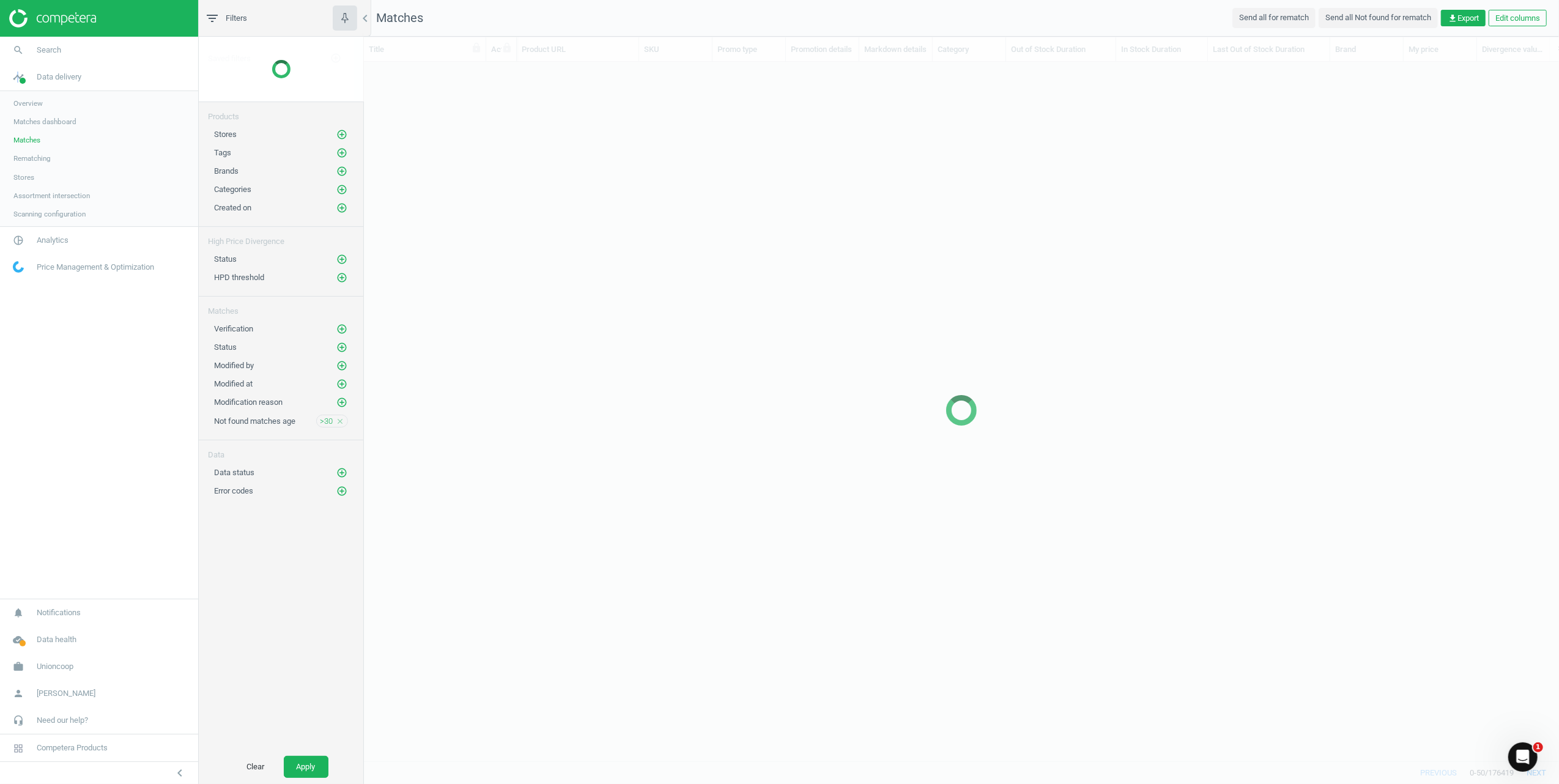
scroll to position [674, 1182]
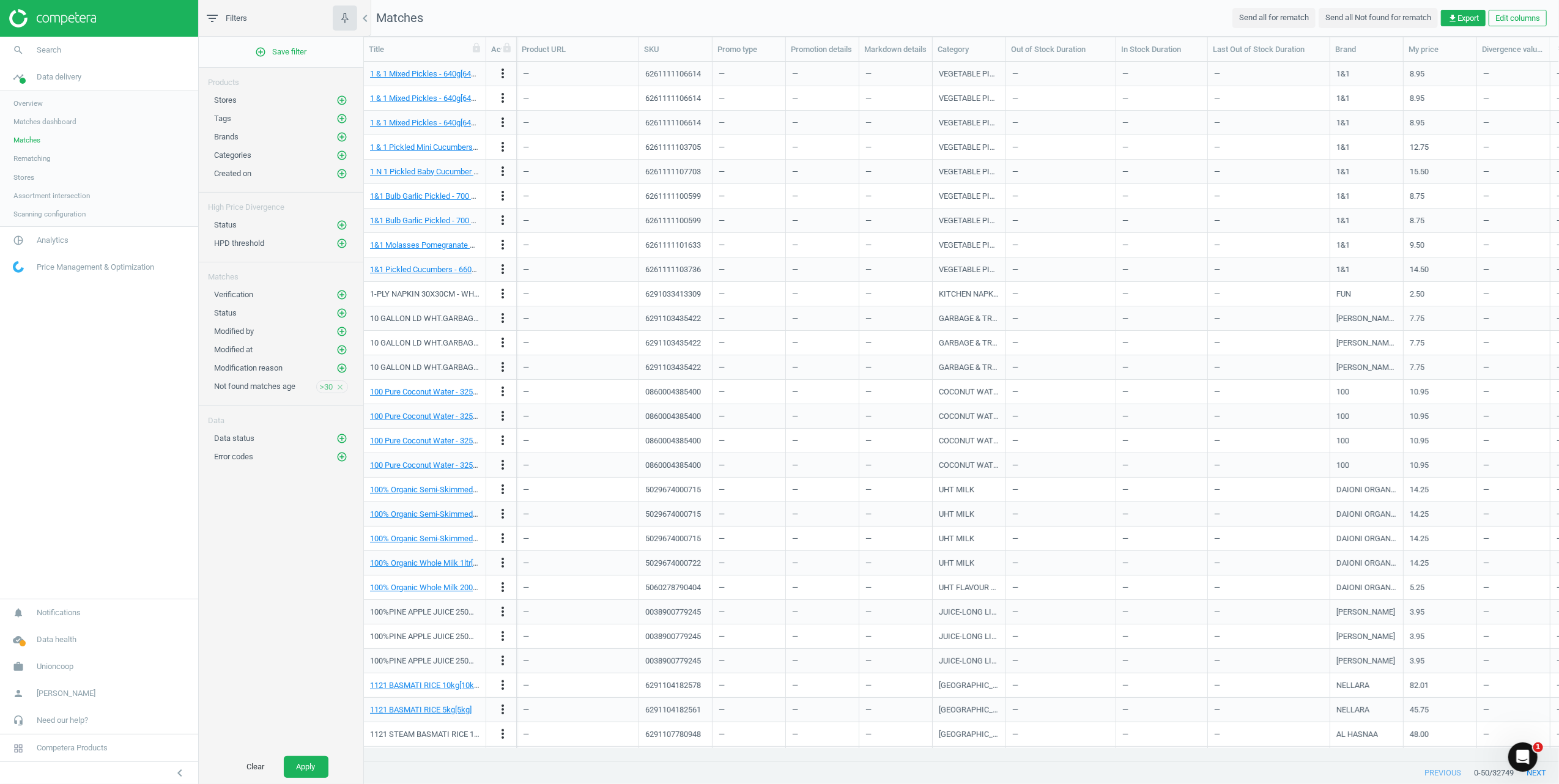
click at [279, 546] on div "add_circle_outline Save filter Products Stores add_circle_outline Tags add_circ…" at bounding box center [281, 392] width 164 height 713
click at [368, 12] on icon "chevron_left" at bounding box center [365, 19] width 15 height 15
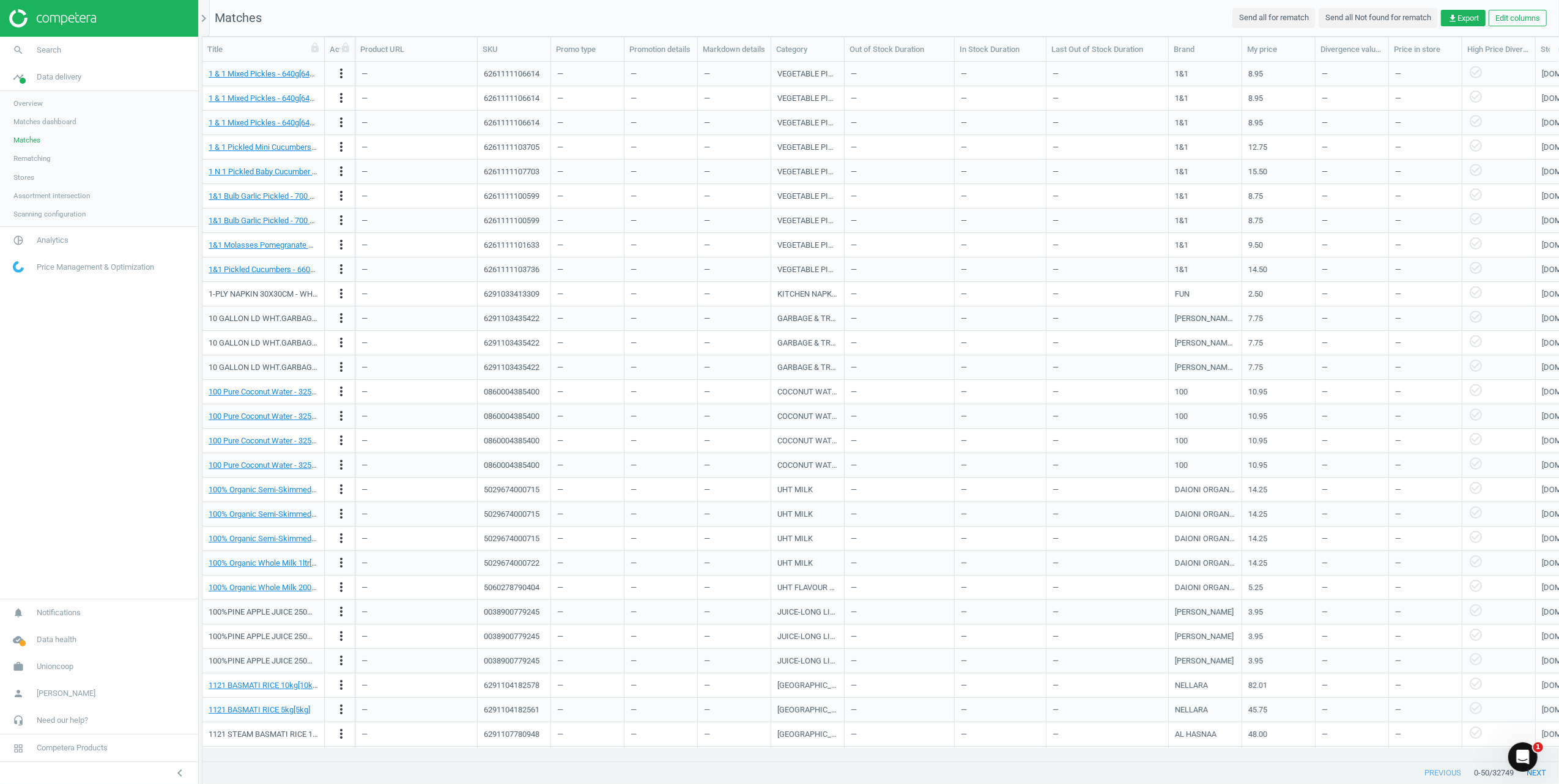
scroll to position [674, 1344]
click at [201, 18] on icon "chevron_right" at bounding box center [204, 19] width 15 height 15
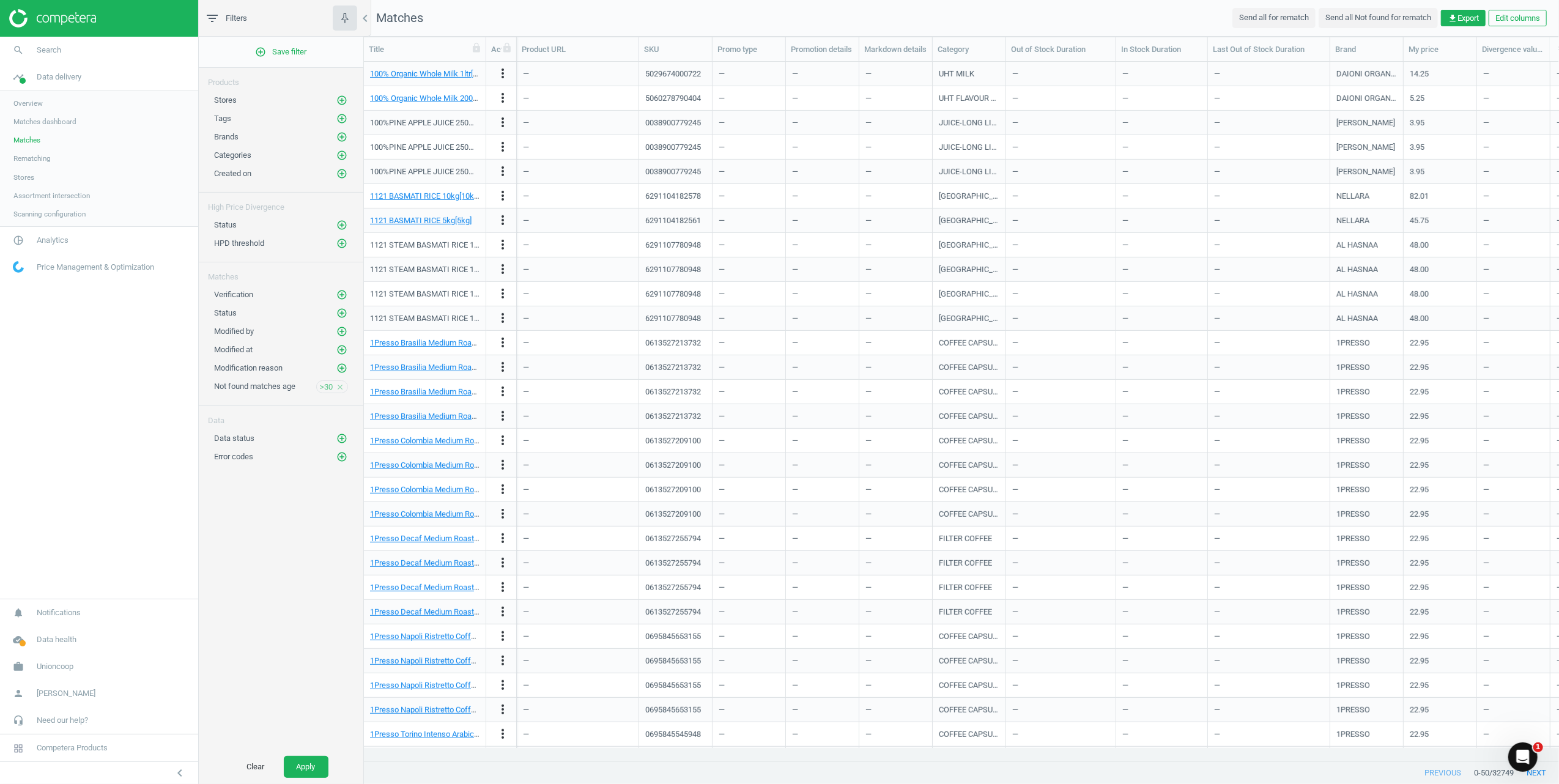
scroll to position [0, 0]
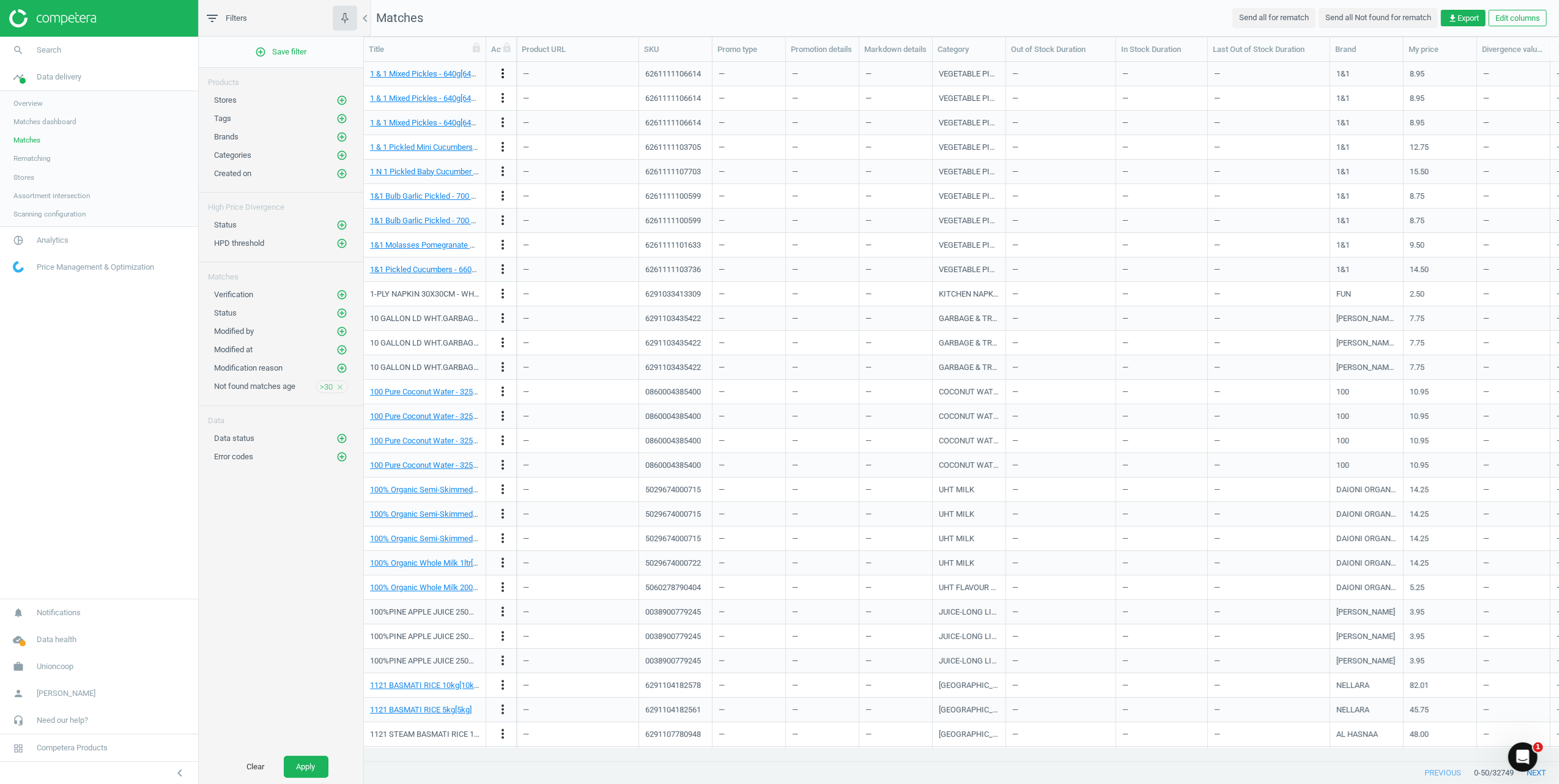
click at [499, 72] on icon "more_vert" at bounding box center [502, 73] width 15 height 15
click at [46, 240] on span "Analytics" at bounding box center [53, 240] width 32 height 11
click at [33, 146] on span "Products" at bounding box center [27, 148] width 29 height 9
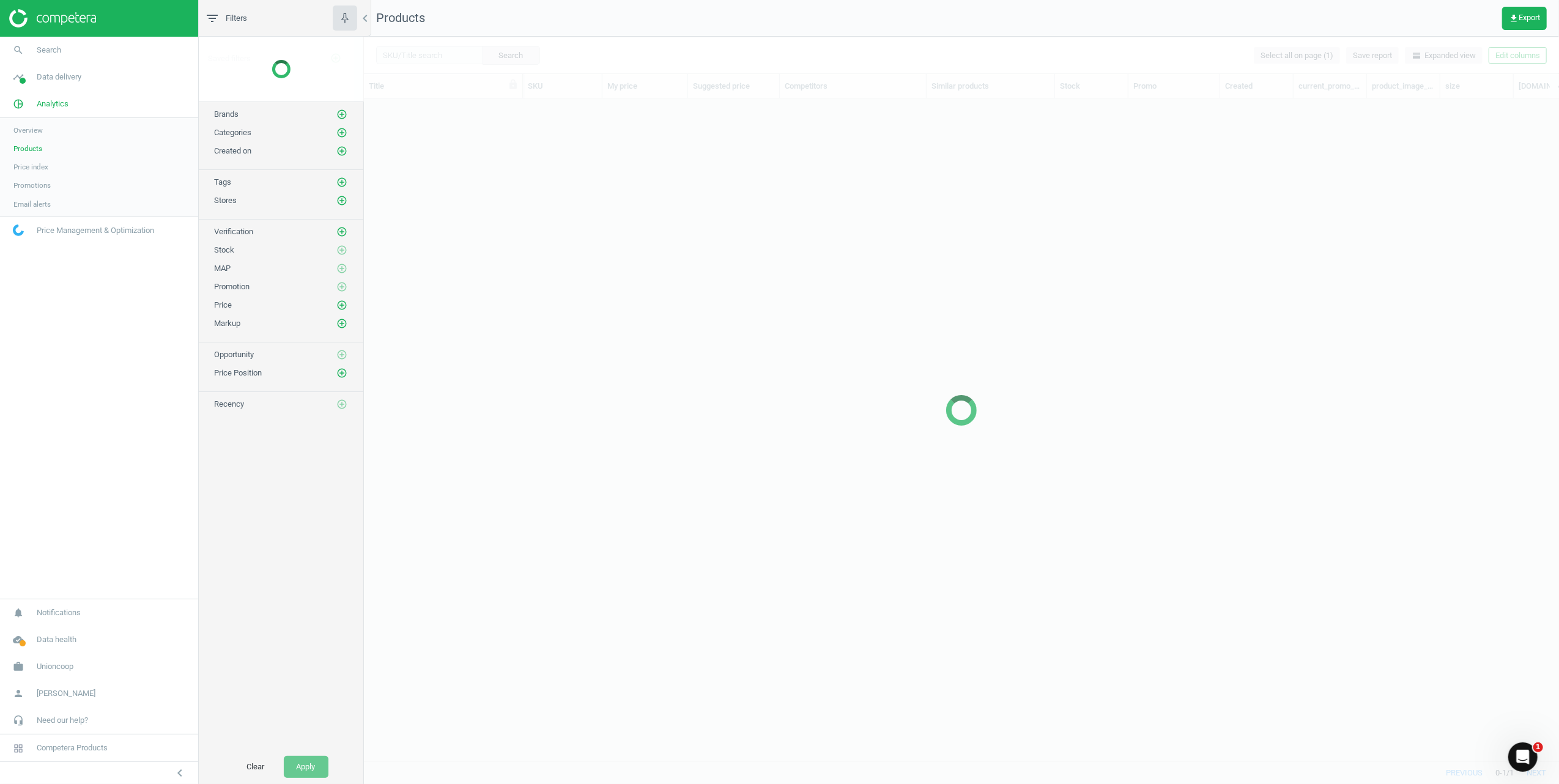
scroll to position [638, 1182]
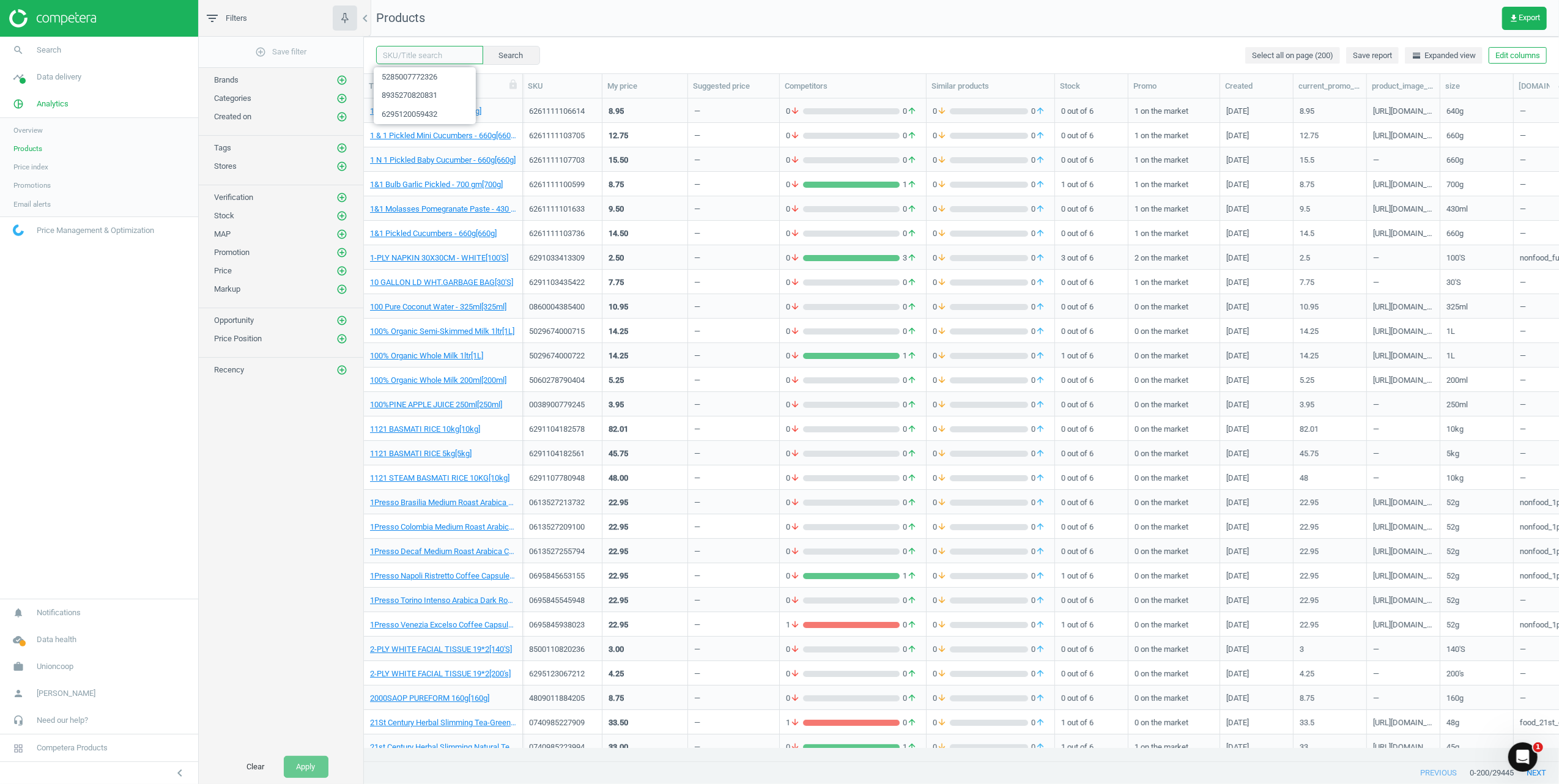
click at [439, 60] on input "text" at bounding box center [429, 55] width 107 height 19
paste input "5285007772326"
type input "5285007772326"
click at [436, 76] on span "5285007772326" at bounding box center [424, 77] width 102 height 19
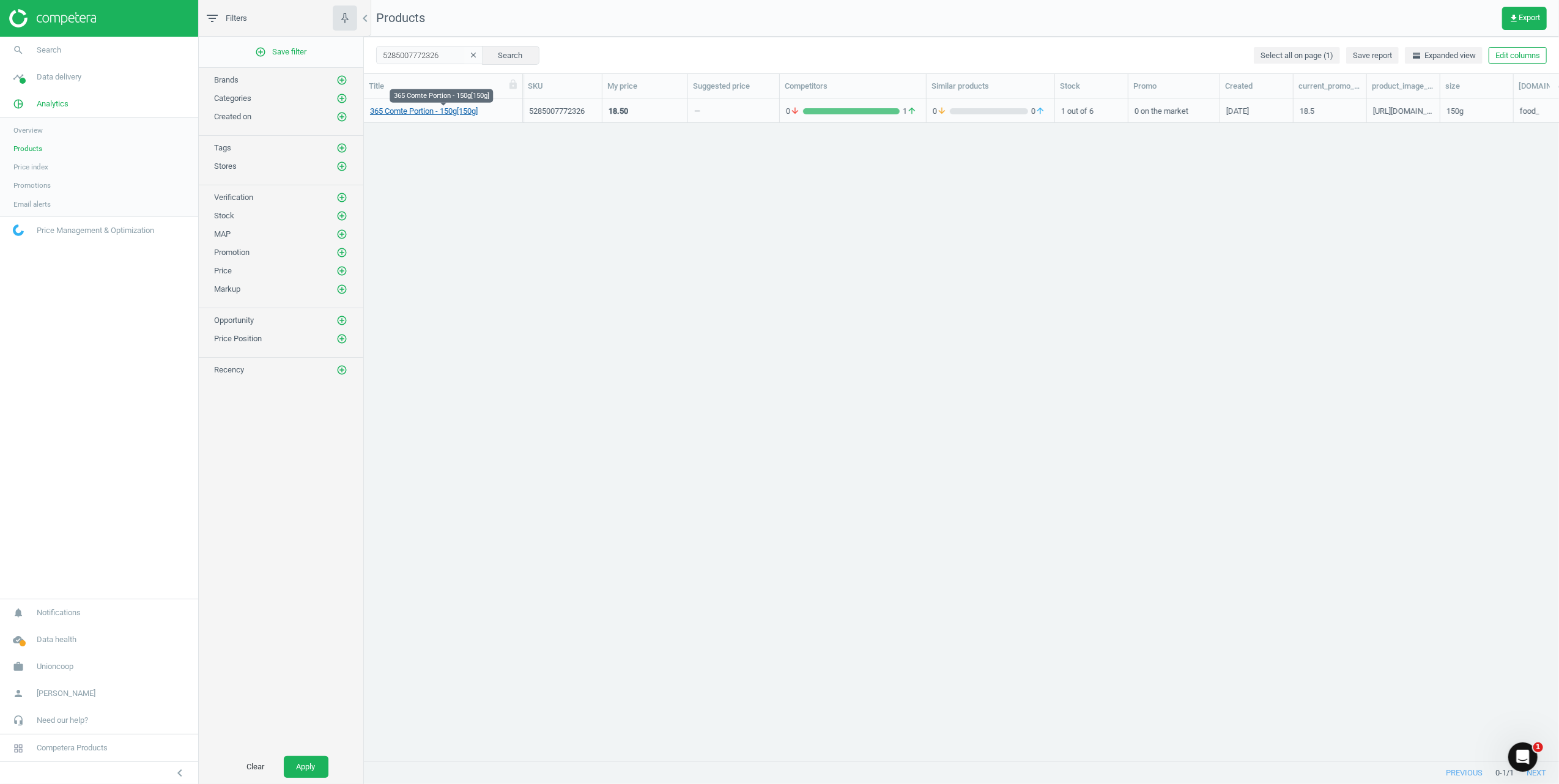
click at [438, 113] on link "365 Comte Portion - 150g[150g]" at bounding box center [424, 112] width 108 height 11
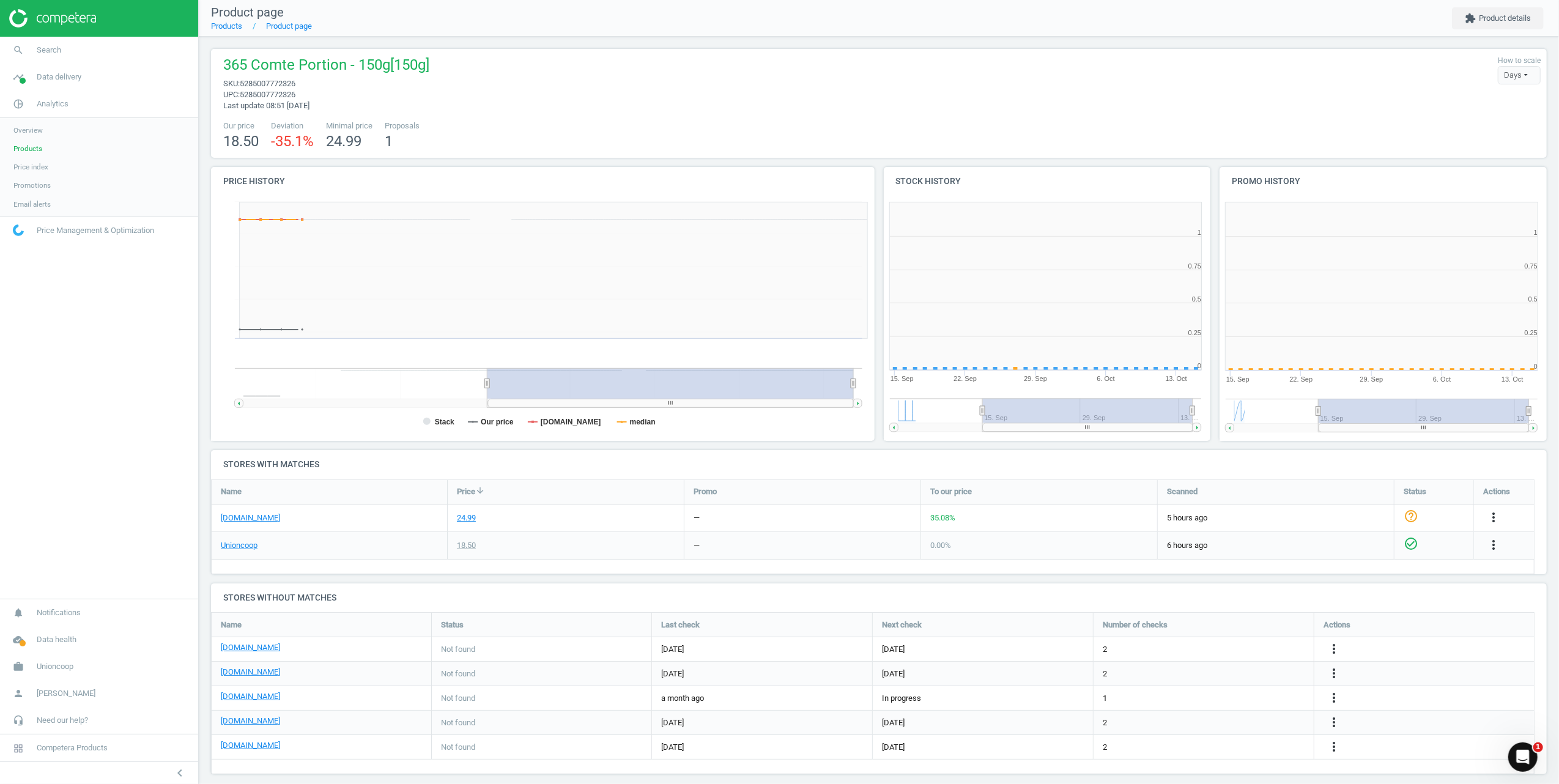
scroll to position [269, 348]
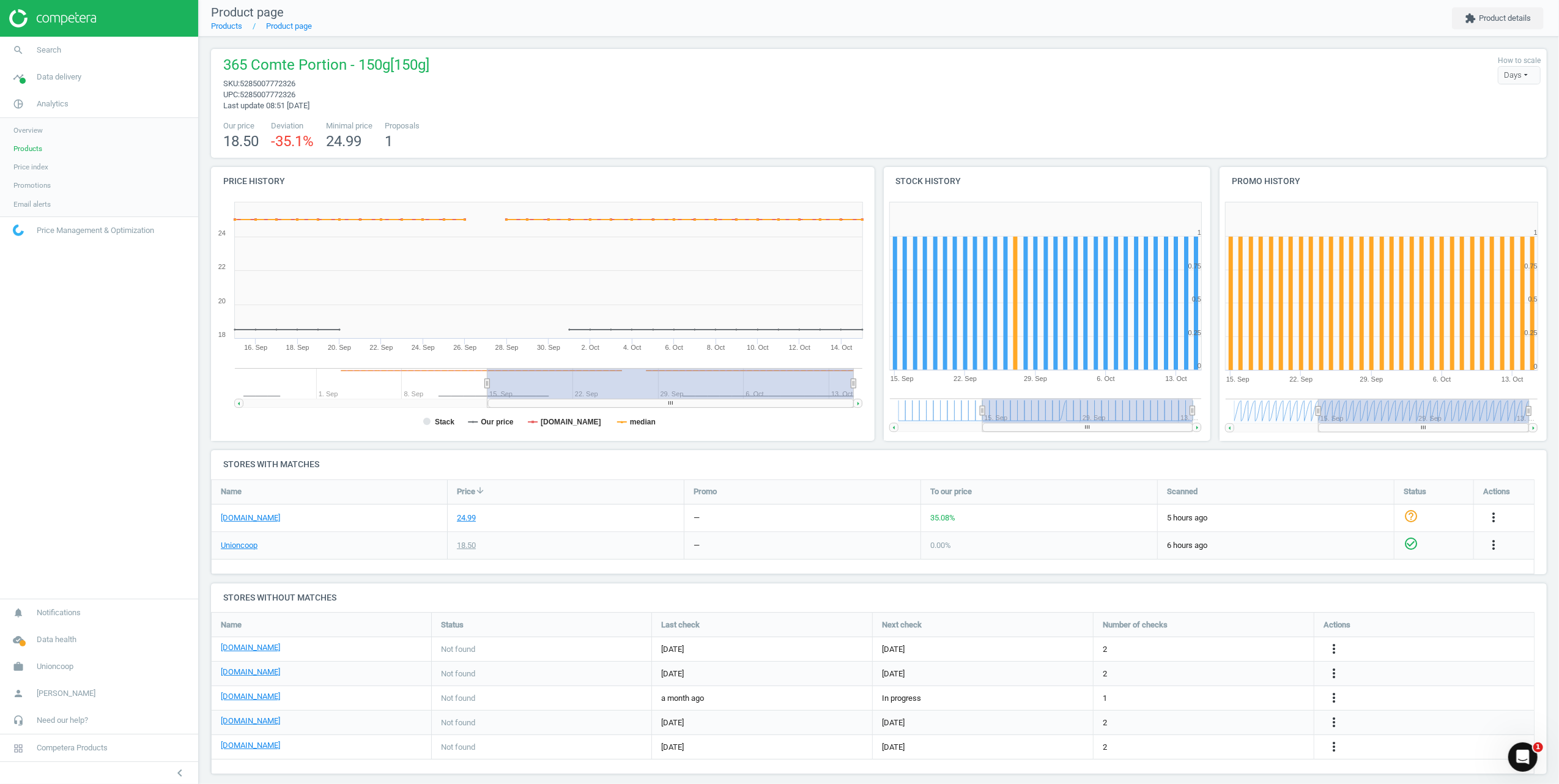
click at [1412, 519] on icon "help_outline" at bounding box center [1412, 516] width 15 height 15
click at [994, 518] on div "35.08 %" at bounding box center [1039, 517] width 236 height 27
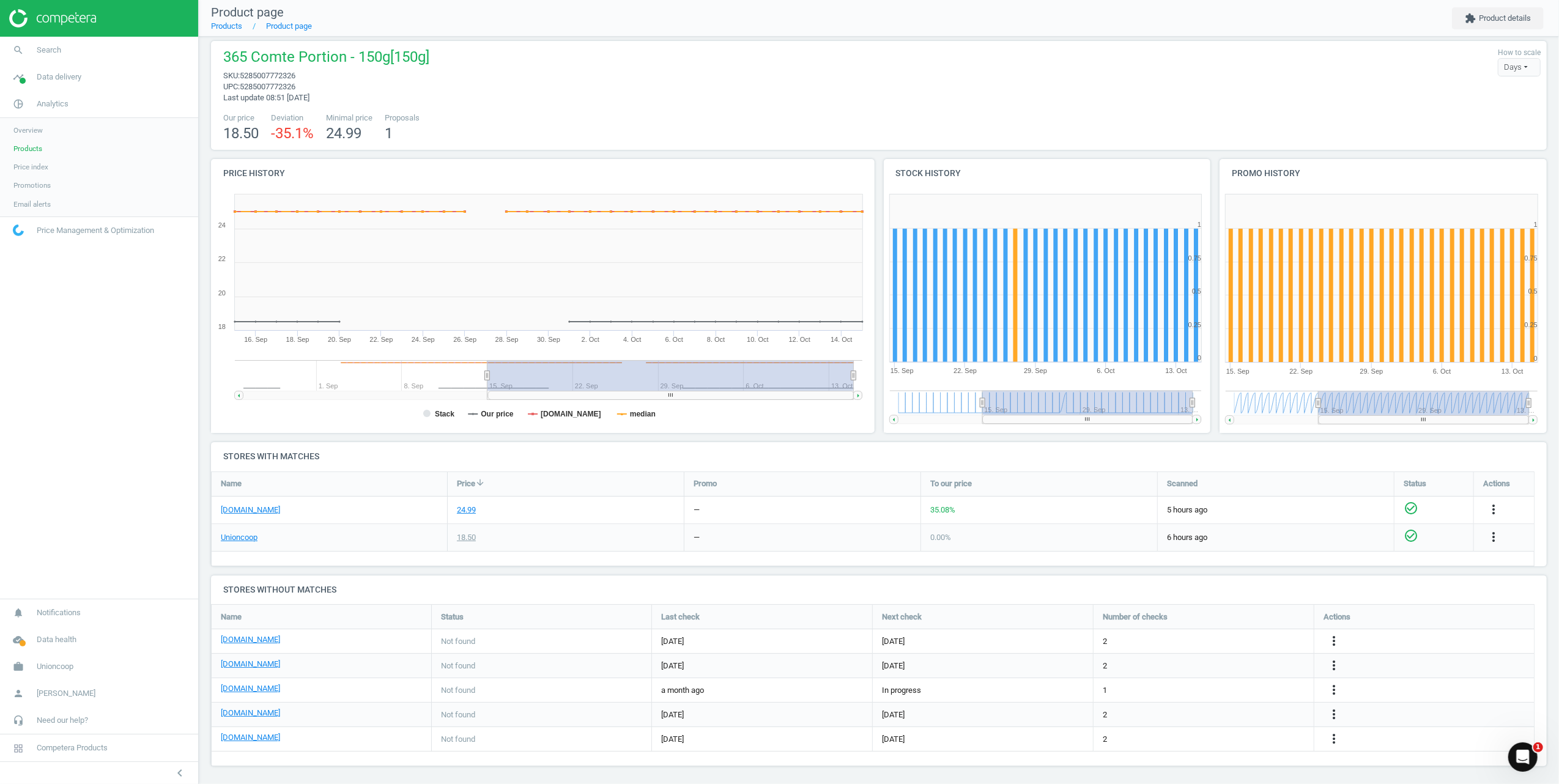
scroll to position [12, 0]
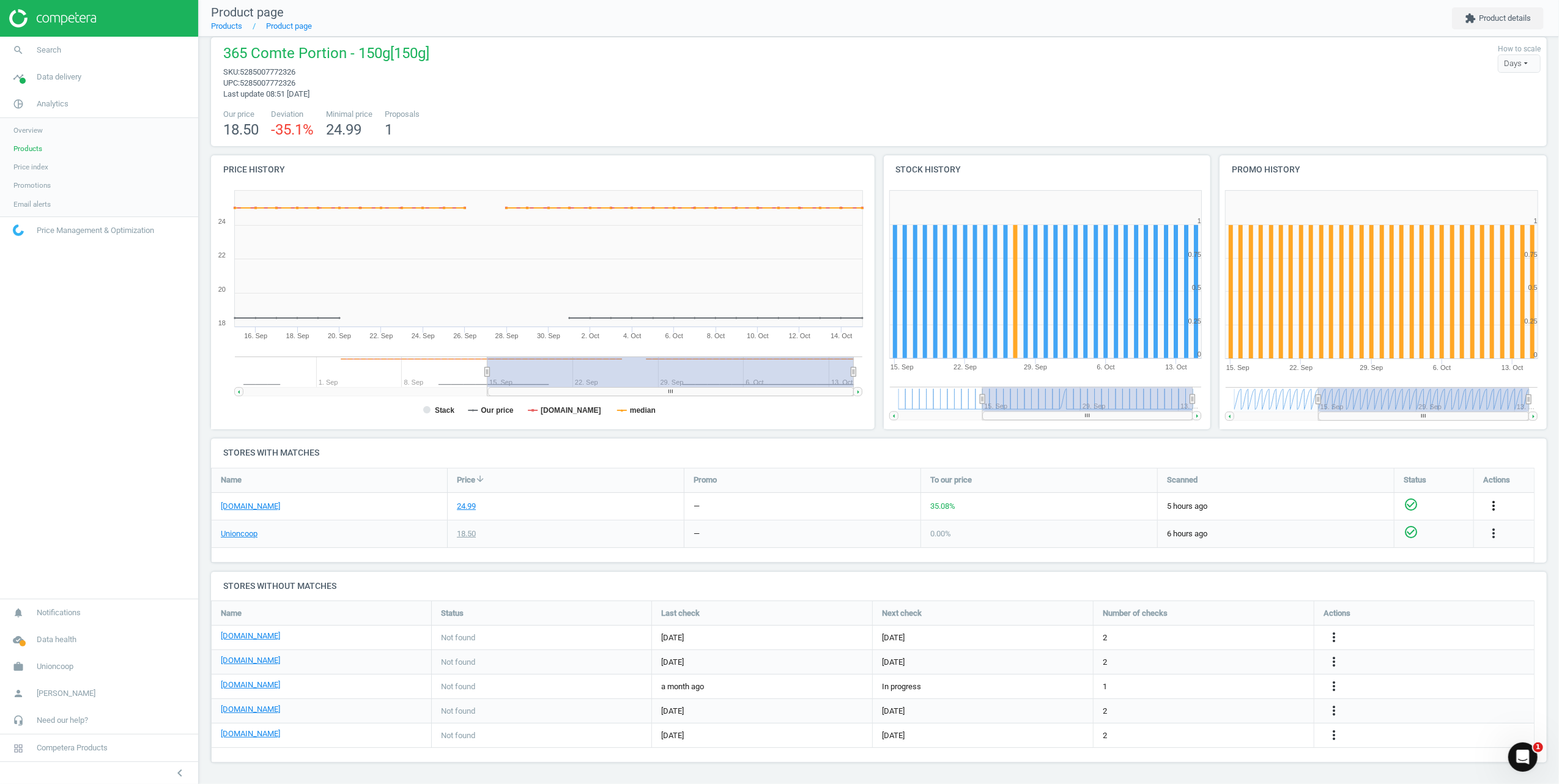
click at [1498, 507] on icon "more_vert" at bounding box center [1493, 506] width 15 height 15
click at [299, 642] on div "[DOMAIN_NAME]" at bounding box center [321, 637] width 201 height 14
click at [280, 634] on link "[DOMAIN_NAME]" at bounding box center [250, 636] width 59 height 11
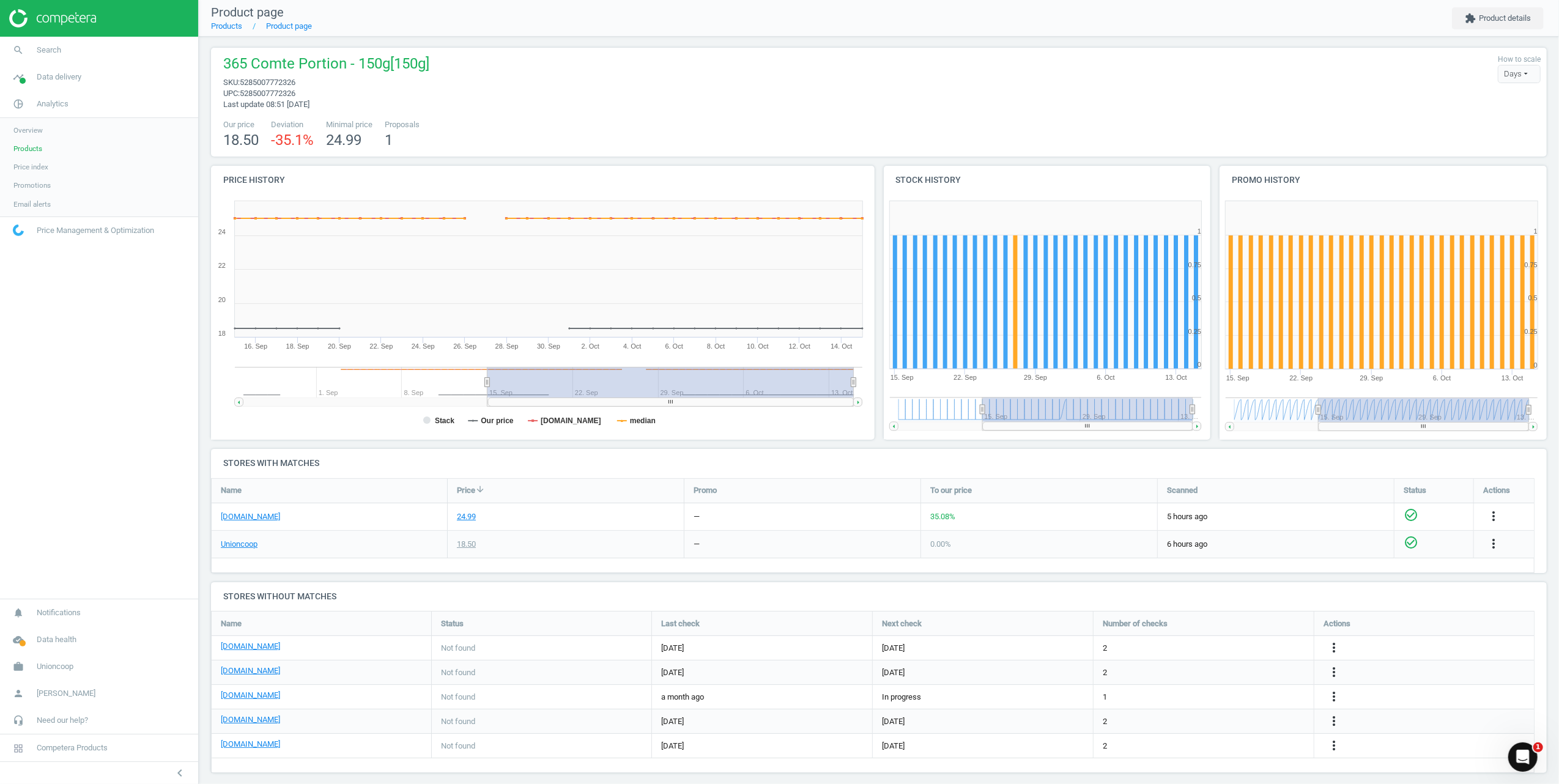
scroll to position [0, 0]
click at [91, 390] on nav "search Search timeline Data delivery Overview Matches dashboard Matches Rematch…" at bounding box center [99, 317] width 198 height 561
click at [223, 32] on li "Products" at bounding box center [226, 26] width 31 height 11
click at [231, 32] on li "Products" at bounding box center [226, 26] width 31 height 11
click at [227, 25] on link "Products" at bounding box center [226, 26] width 31 height 9
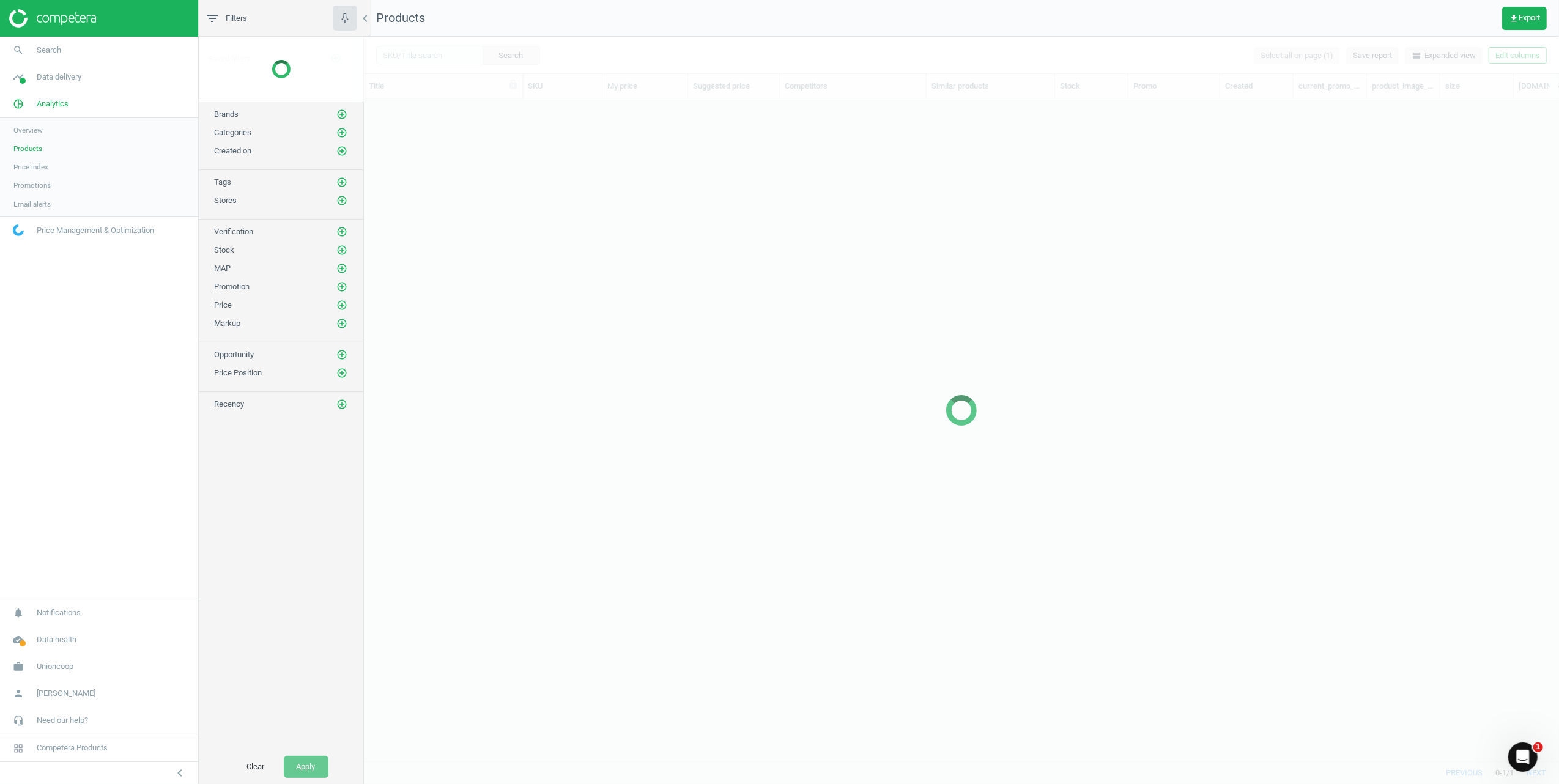
scroll to position [638, 1182]
click at [444, 52] on div at bounding box center [961, 410] width 1195 height 747
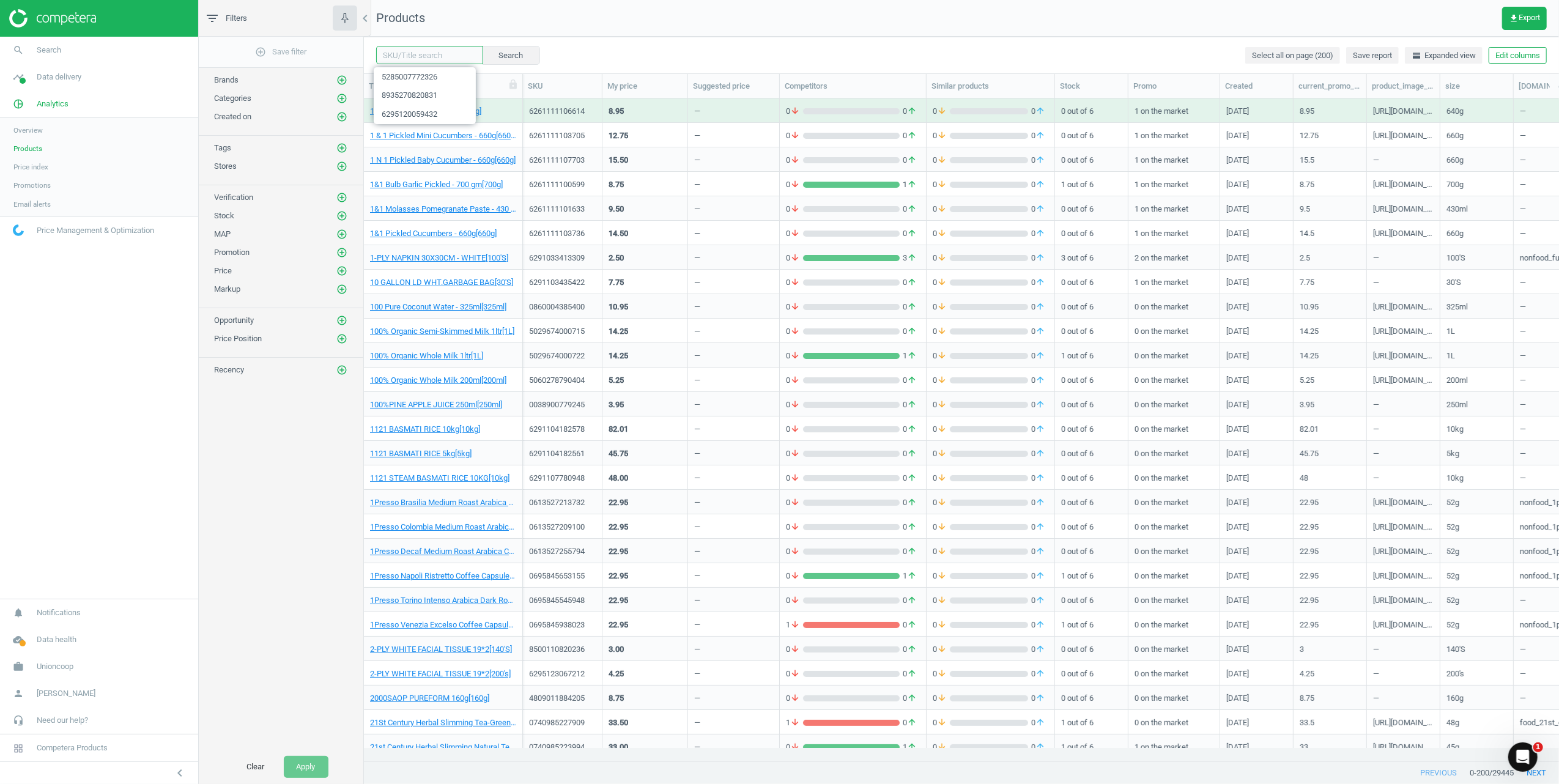
click at [436, 55] on input "text" at bounding box center [429, 55] width 107 height 19
paste input "5285007773088"
type input "5285007773088"
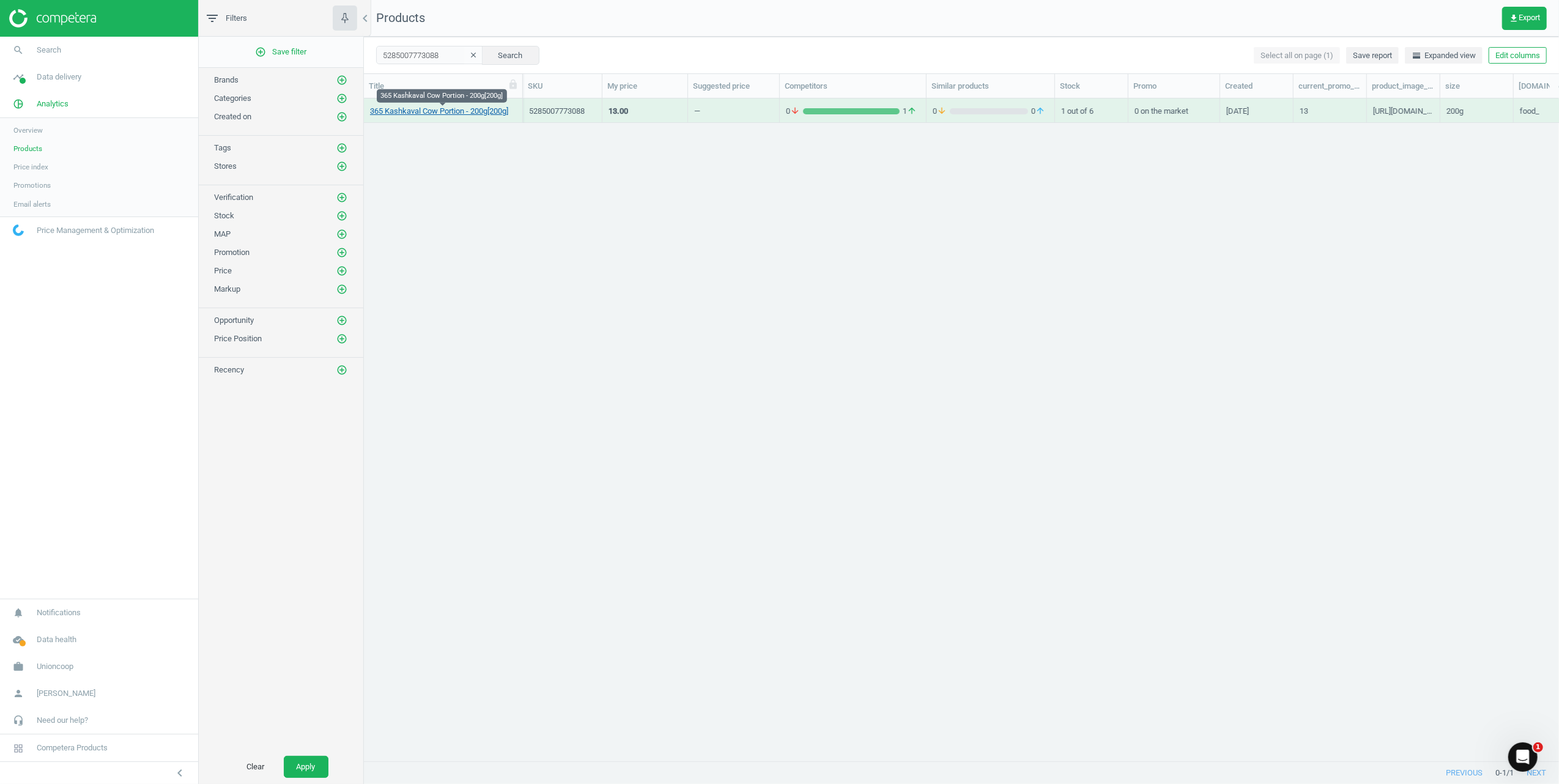
click at [473, 108] on link "365 Kashkaval Cow Portion - 200g[200g]" at bounding box center [439, 112] width 138 height 11
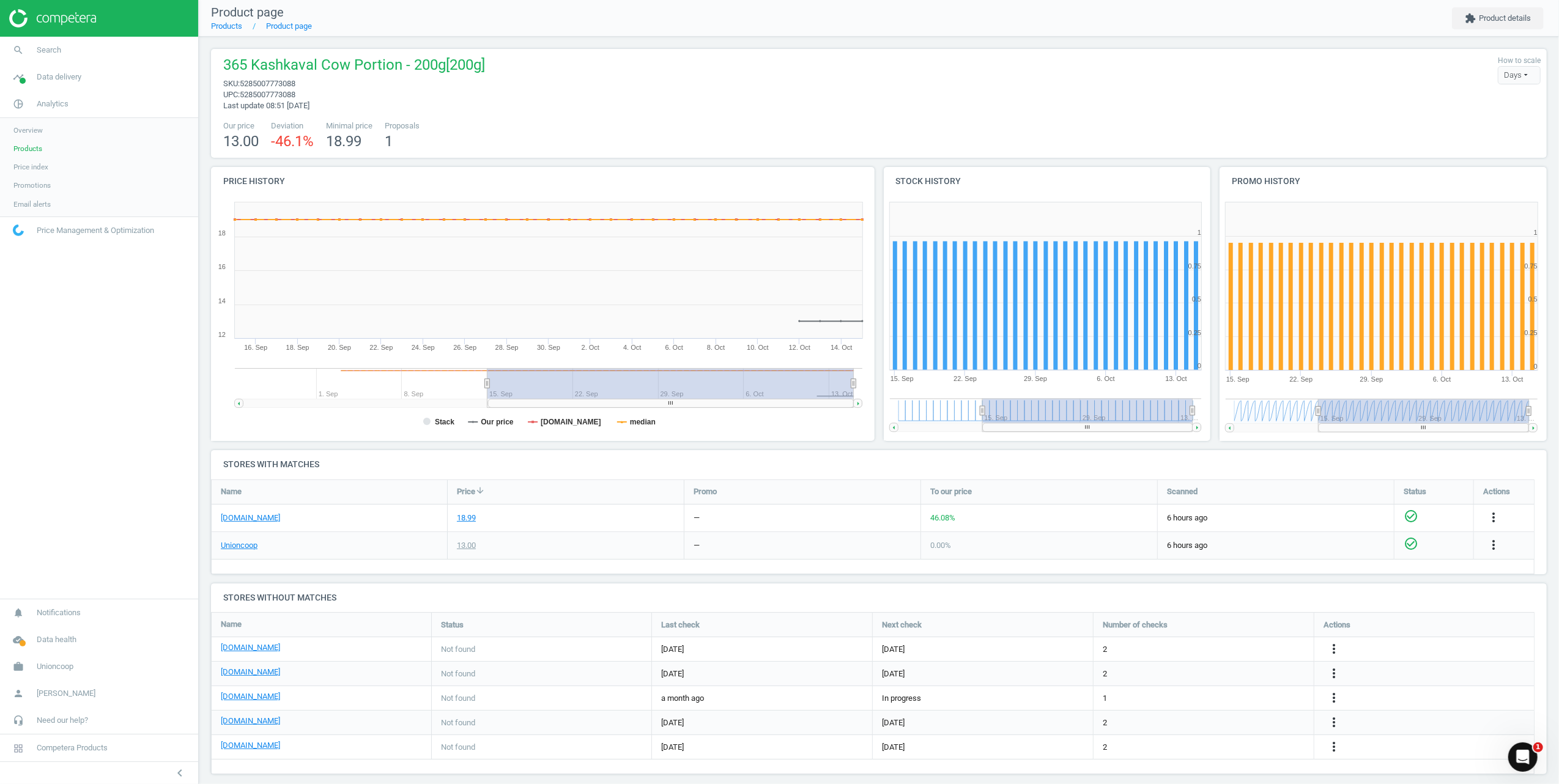
click at [1414, 513] on icon "check_circle_outline" at bounding box center [1412, 516] width 15 height 15
click at [460, 519] on div "18.99" at bounding box center [466, 518] width 19 height 11
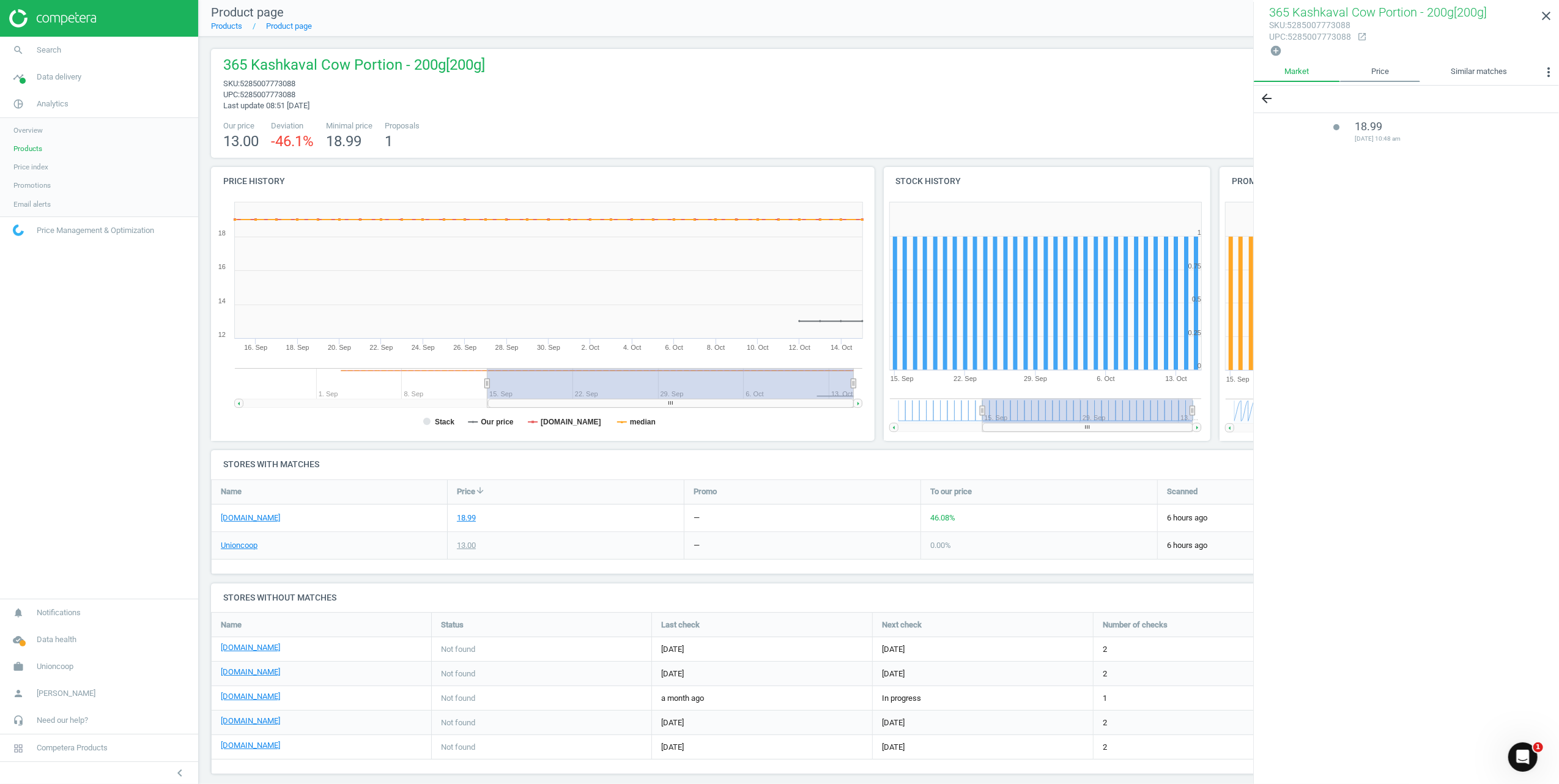
click at [1390, 62] on link "Price" at bounding box center [1380, 72] width 80 height 21
click at [1465, 76] on link "Similar matches" at bounding box center [1479, 72] width 118 height 21
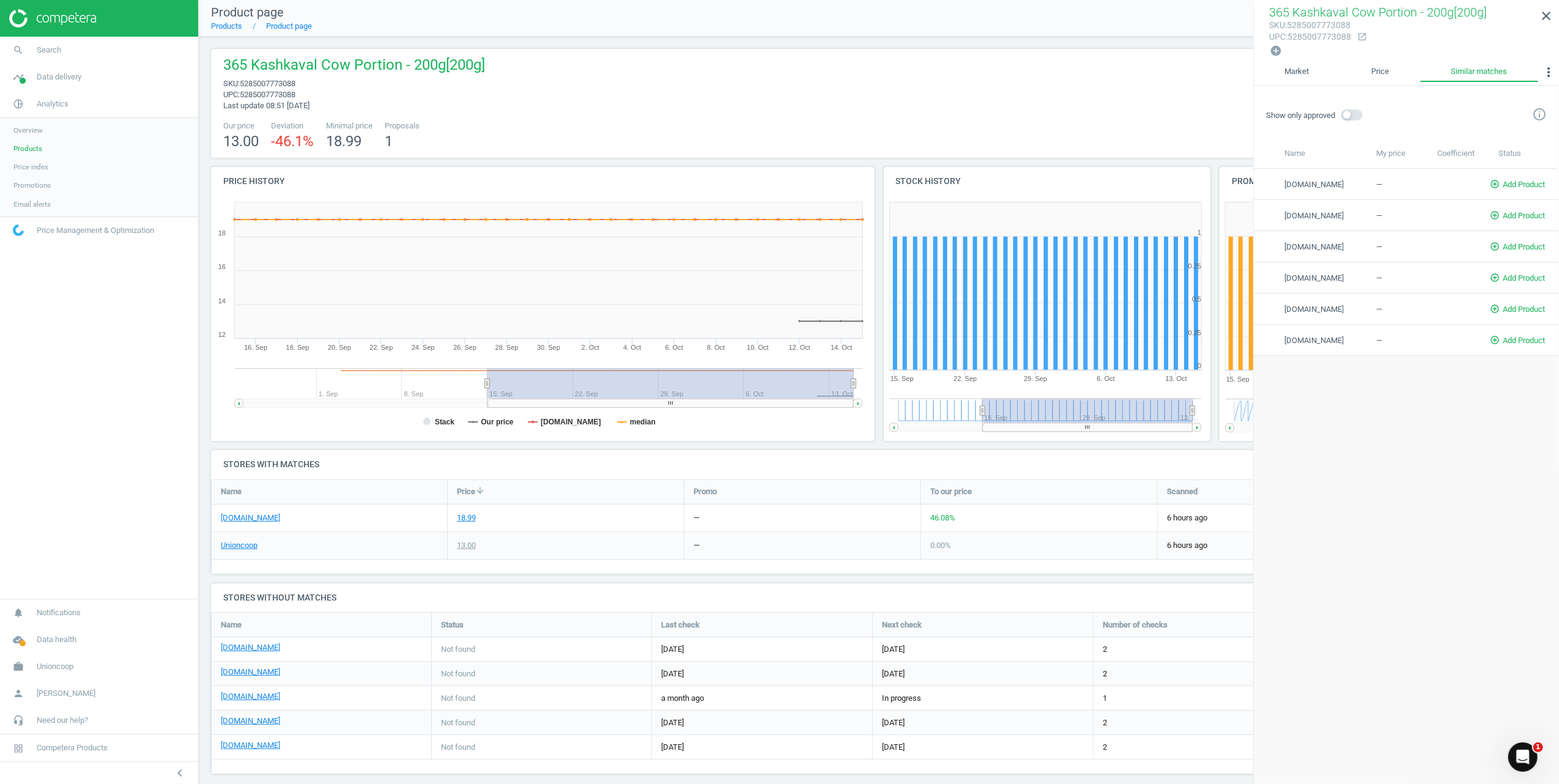
click at [760, 71] on div "365 Kashkaval Cow Portion - 200g[200g] sku : 5285007773088 upc : 5285007773088 …" at bounding box center [878, 84] width 1323 height 56
click at [1549, 18] on icon "close" at bounding box center [1546, 16] width 15 height 15
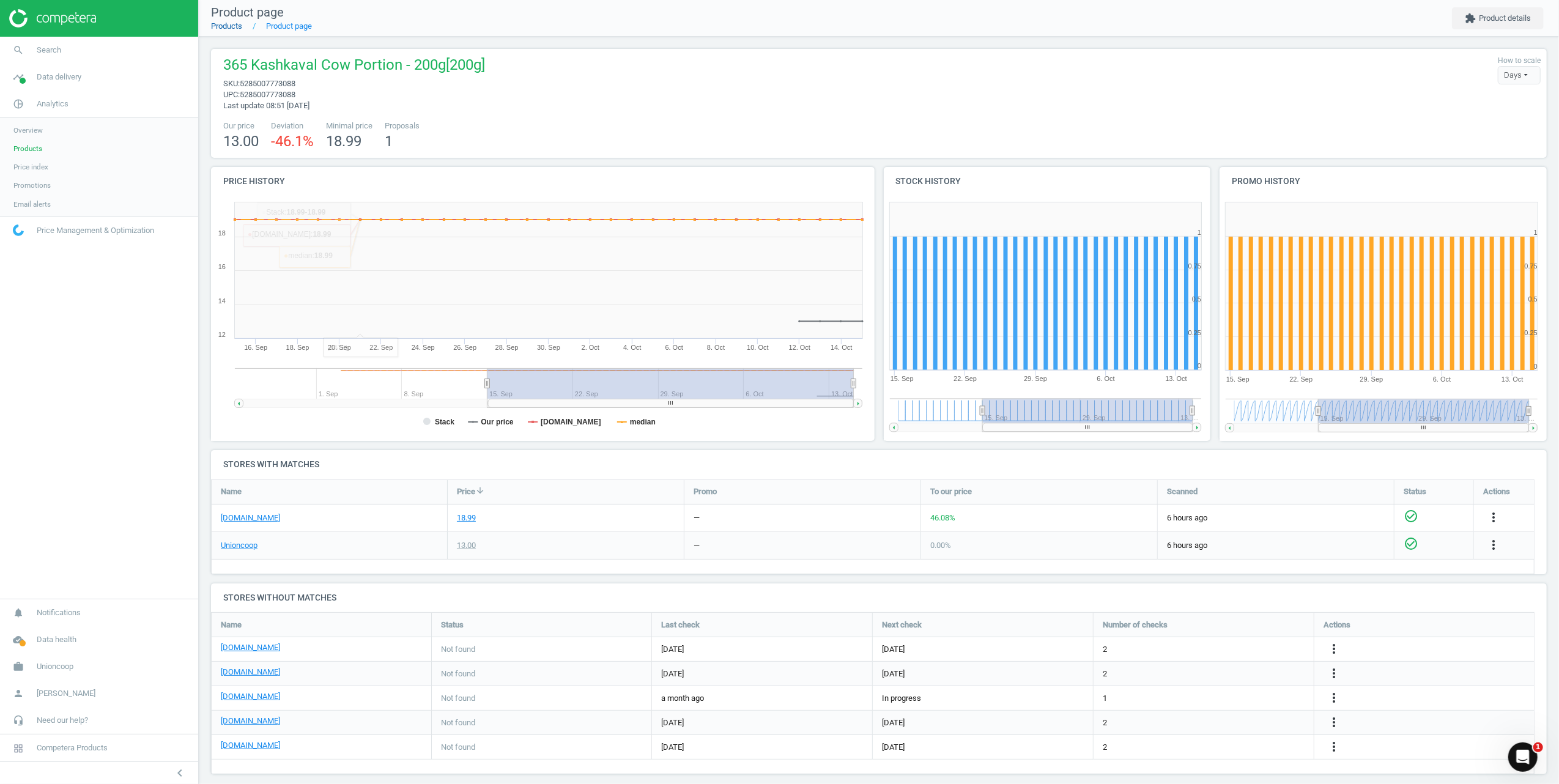
click at [229, 23] on link "Products" at bounding box center [226, 26] width 31 height 9
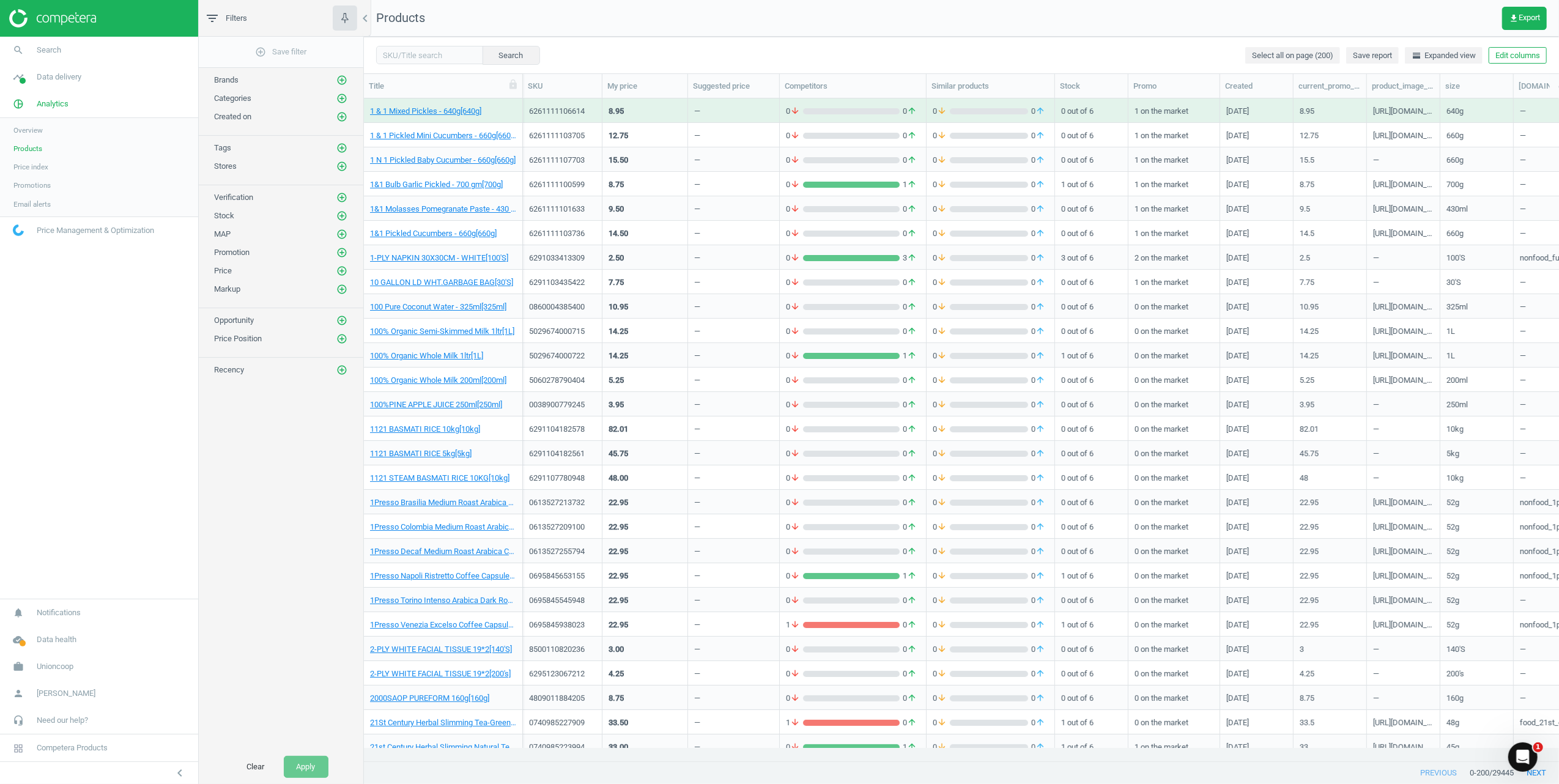
click at [818, 73] on div "Title SKU My price Suggested price Competitors Similar products Stock Promo Cre…" at bounding box center [961, 417] width 1195 height 688
click at [820, 84] on div "Competitors" at bounding box center [853, 86] width 136 height 11
click at [842, 99] on div "0 arrow_downward 0 arrow_upward" at bounding box center [853, 111] width 147 height 24
click at [797, 82] on div "Competitors" at bounding box center [853, 86] width 136 height 11
click at [796, 93] on div "Competitors" at bounding box center [853, 85] width 147 height 23
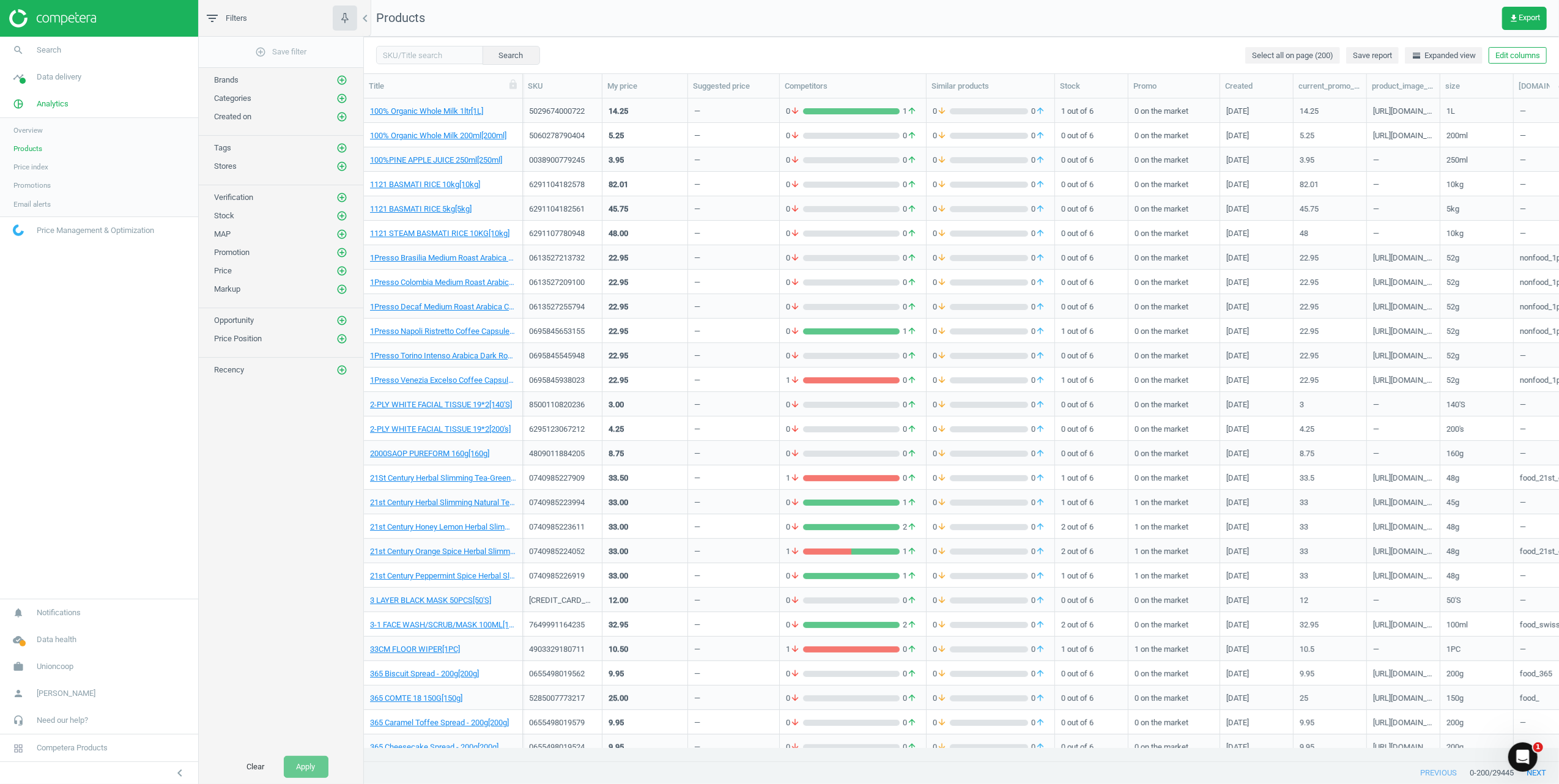
scroll to position [652, 0]
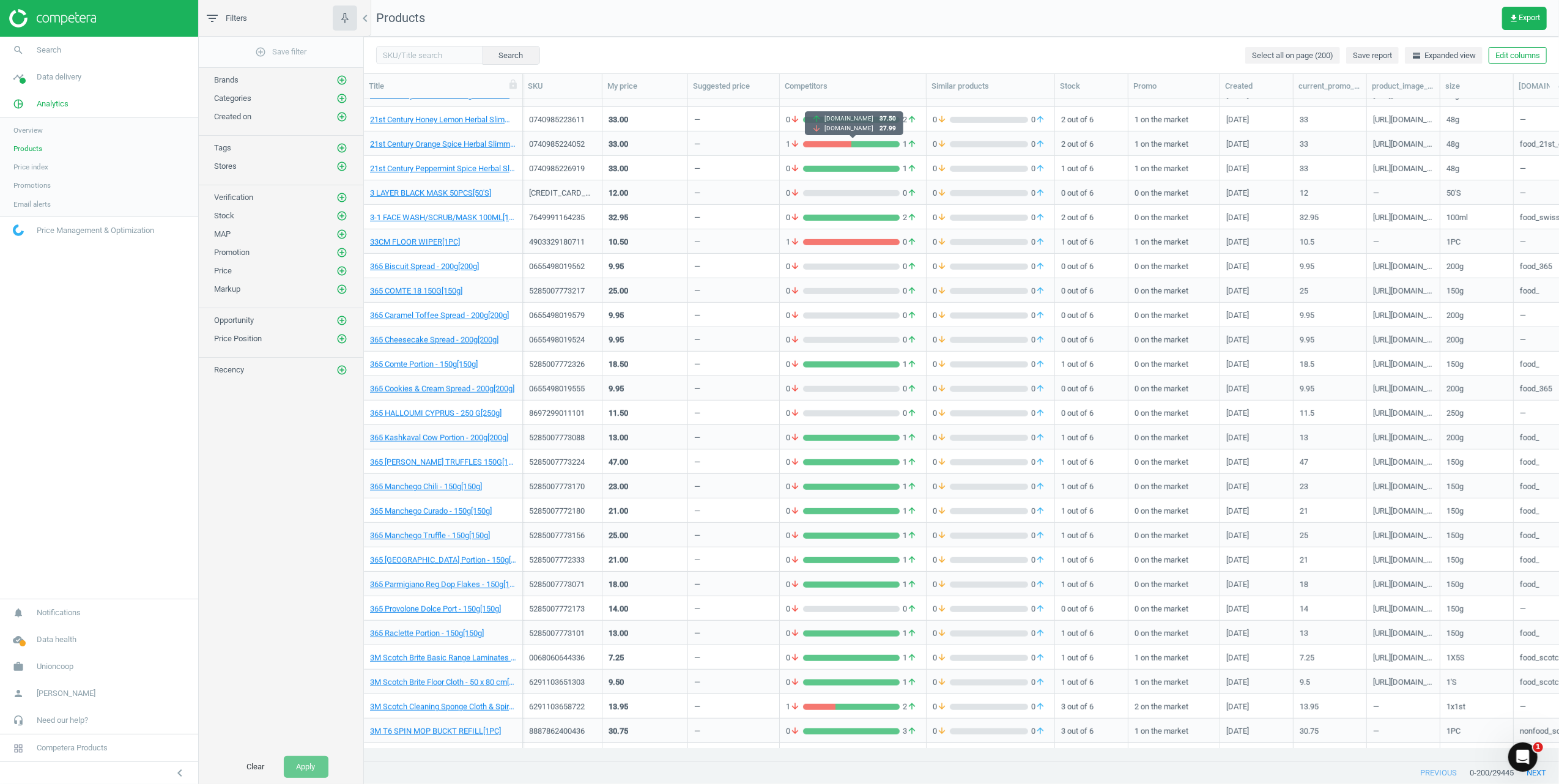
click at [846, 143] on div "grid" at bounding box center [826, 144] width 48 height 7
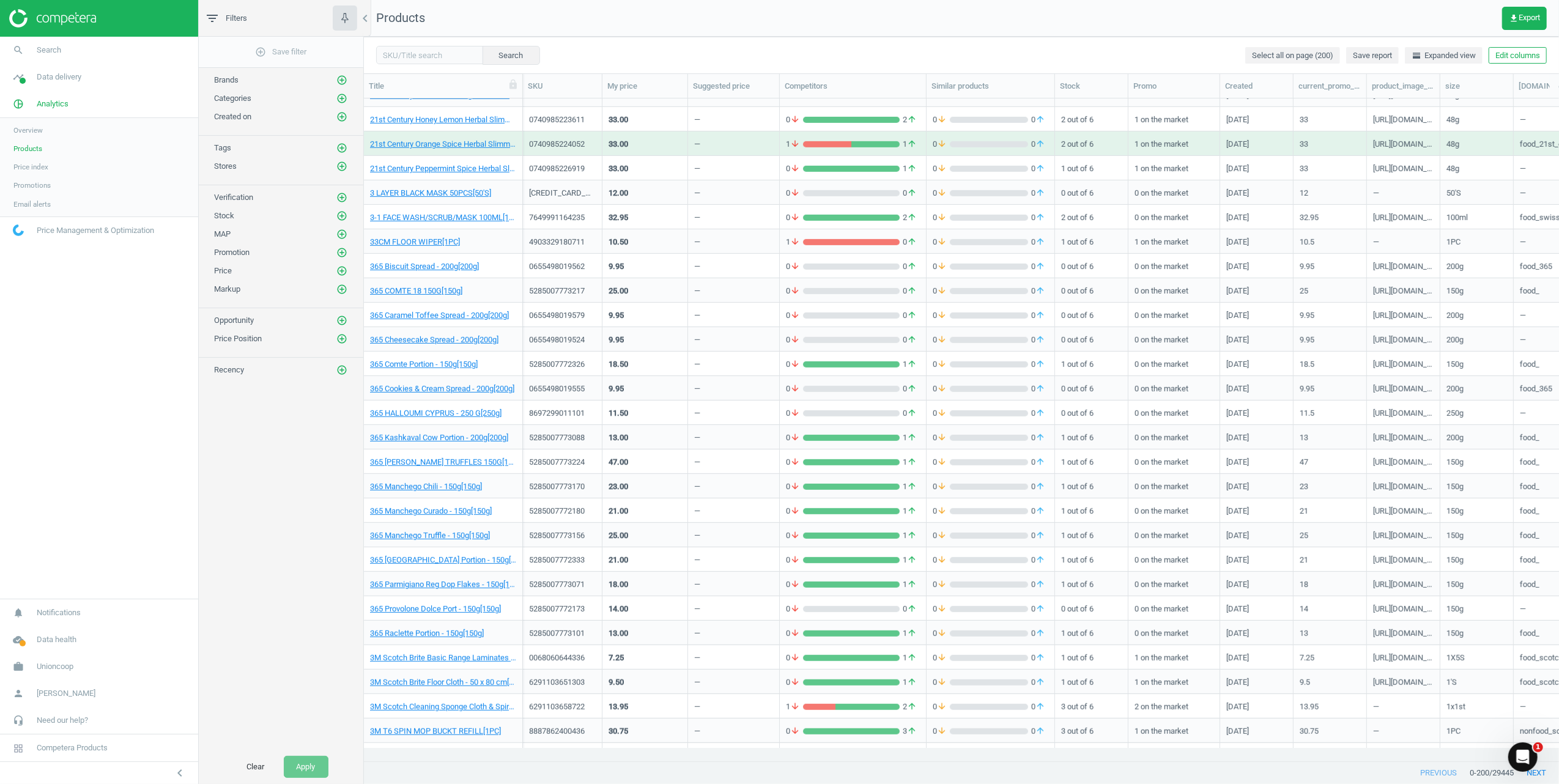
click at [827, 142] on div "grid" at bounding box center [826, 144] width 48 height 7
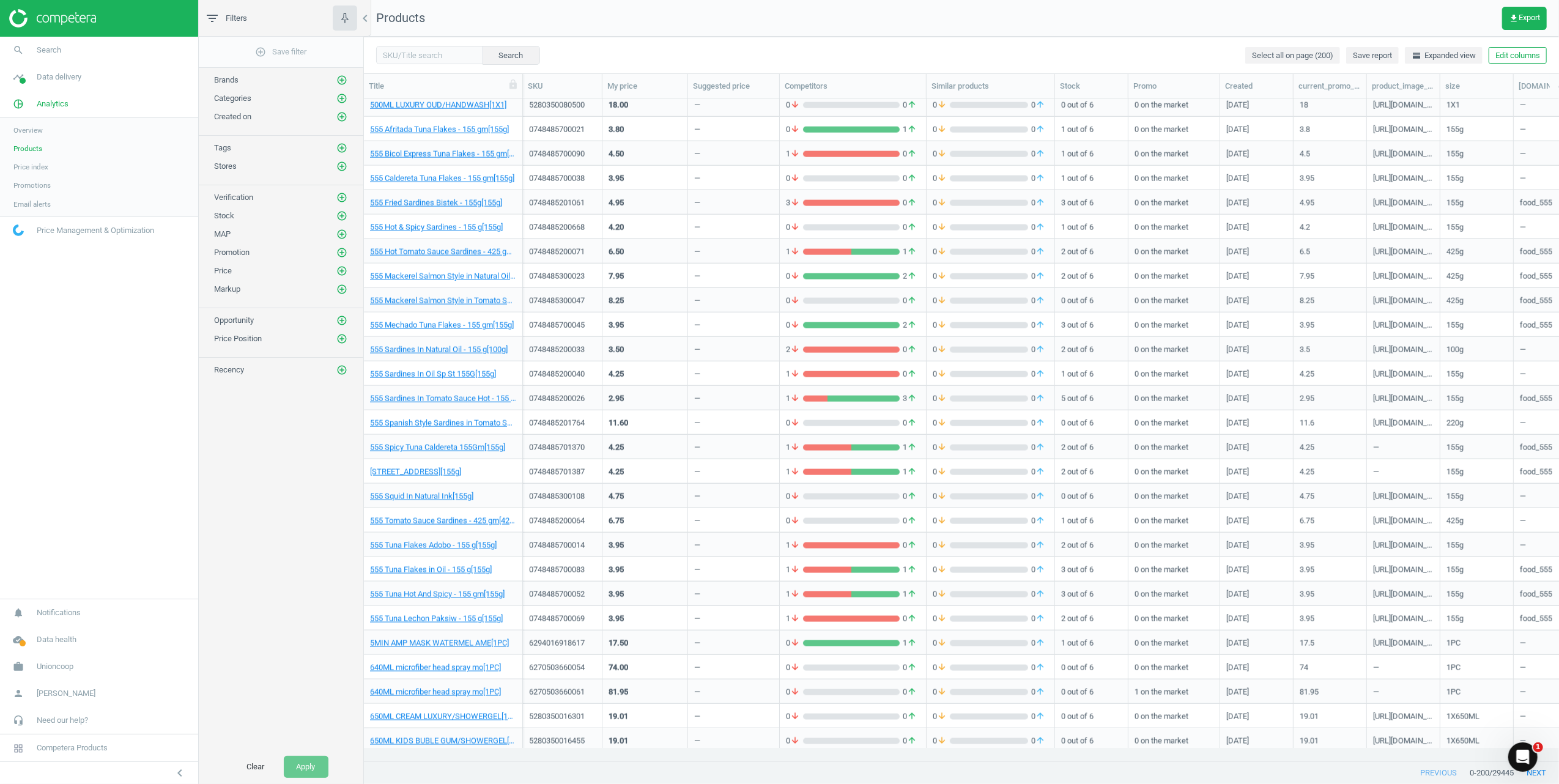
scroll to position [2119, 0]
